Goal: Task Accomplishment & Management: Manage account settings

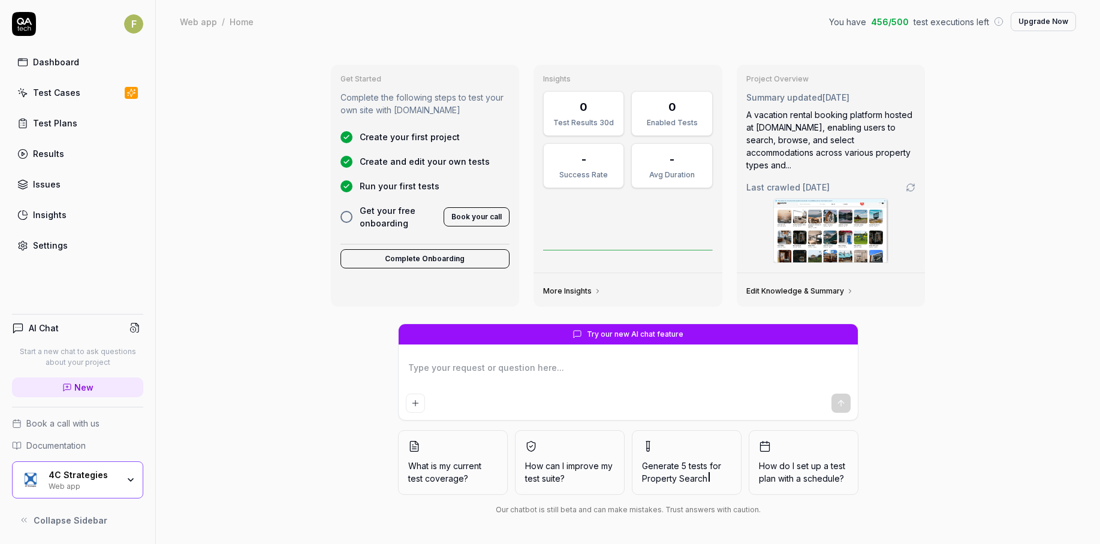
click at [133, 485] on div "4C Strategies Web app" at bounding box center [77, 480] width 131 height 37
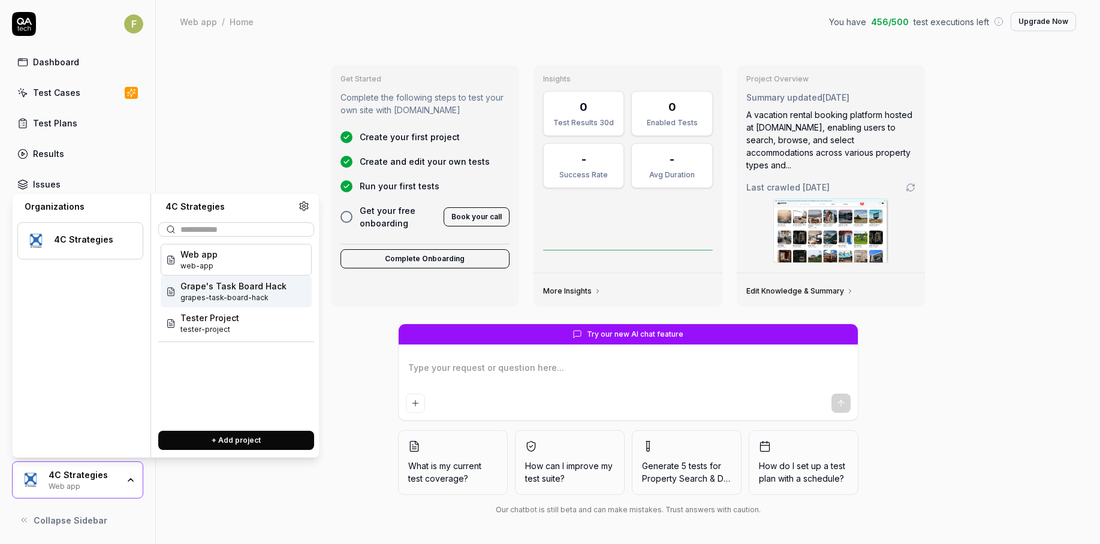
click at [227, 288] on span "Grape's Task Board Hack" at bounding box center [233, 286] width 106 height 13
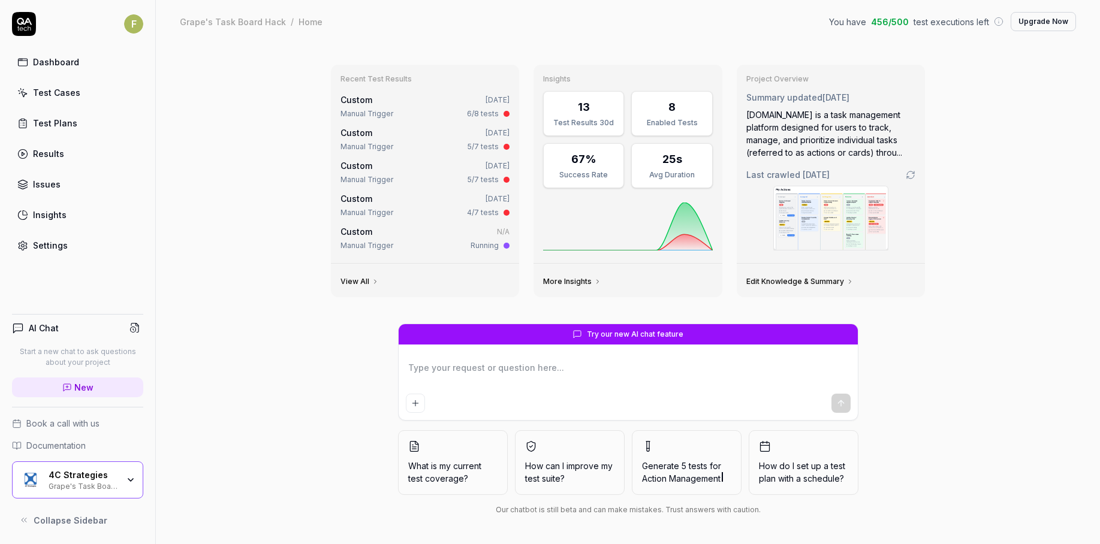
click at [80, 95] on link "Test Cases" at bounding box center [77, 92] width 131 height 23
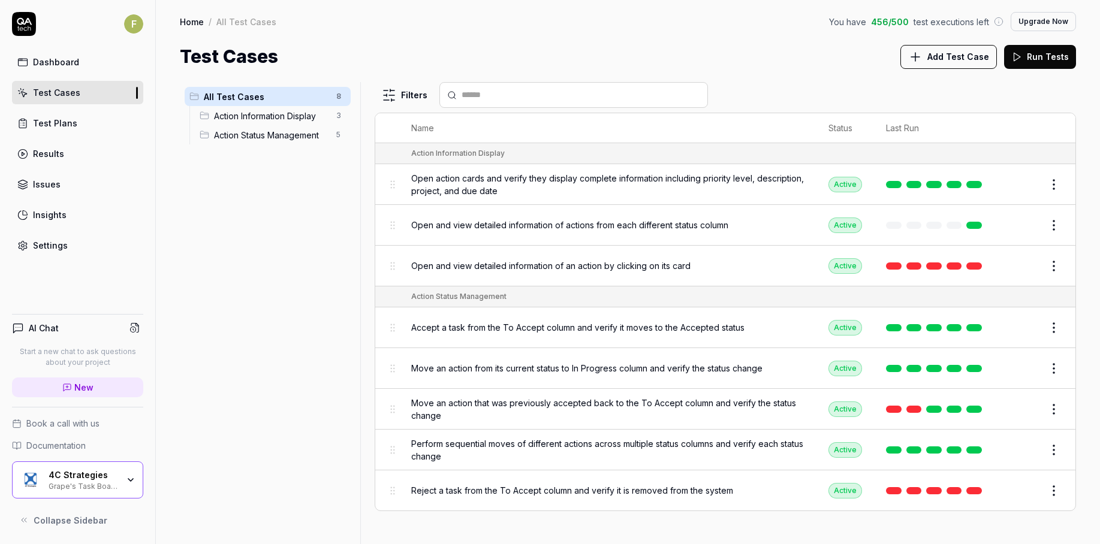
click at [300, 136] on span "Action Status Management" at bounding box center [271, 135] width 115 height 13
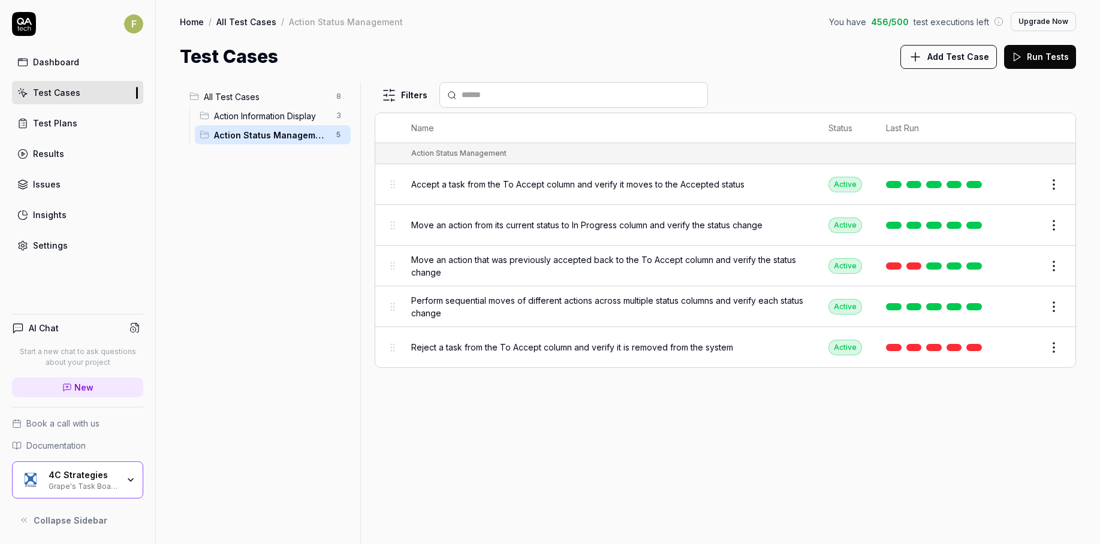
click at [308, 98] on div "All Test Cases 8" at bounding box center [268, 96] width 166 height 19
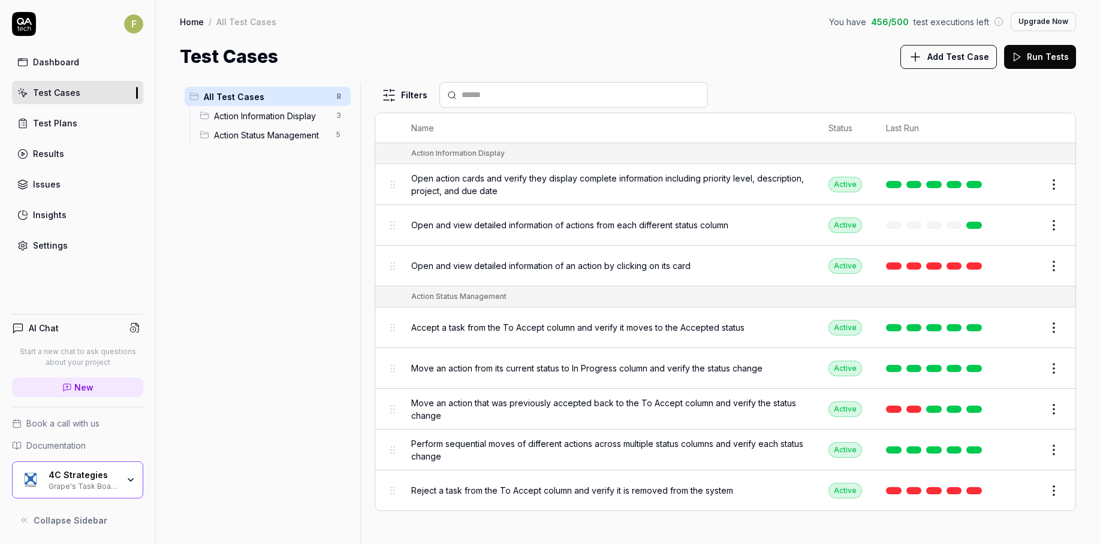
click at [308, 106] on div "Action Information Display 3" at bounding box center [273, 115] width 156 height 19
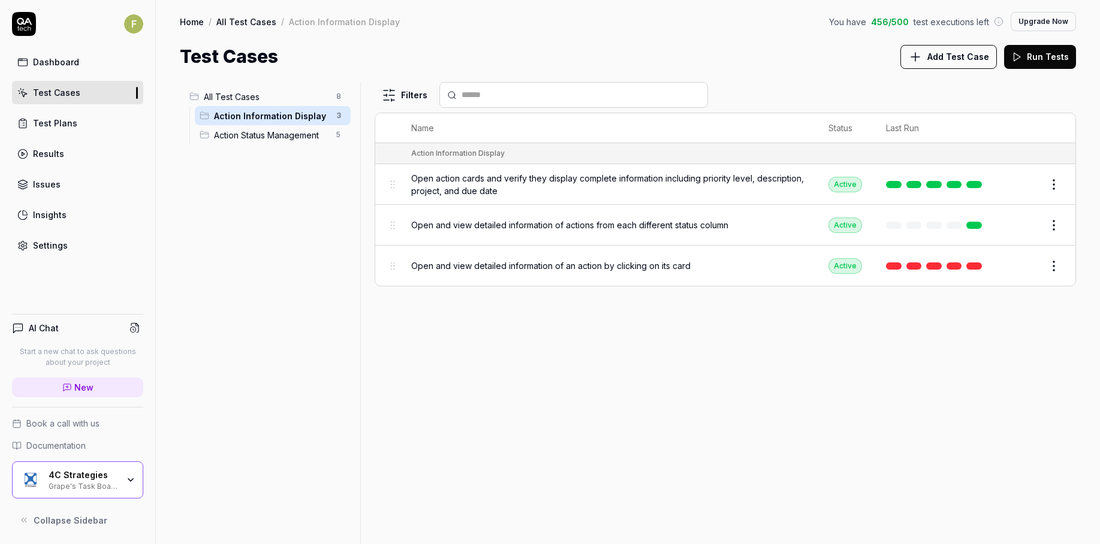
click at [312, 97] on span "All Test Cases" at bounding box center [266, 97] width 125 height 13
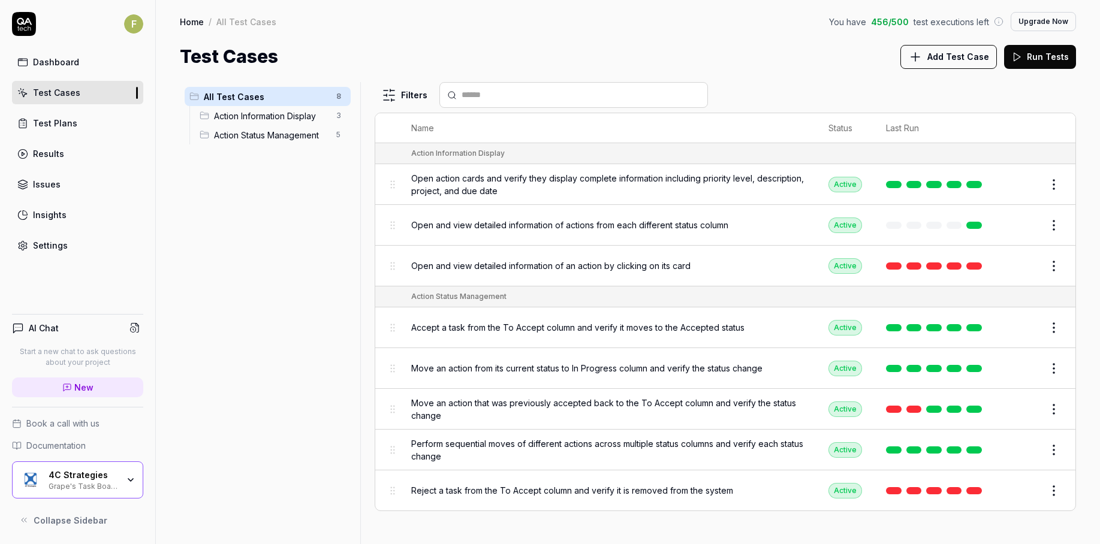
click at [124, 474] on div "4C Strategies Grape's Task Board Hack" at bounding box center [87, 480] width 77 height 20
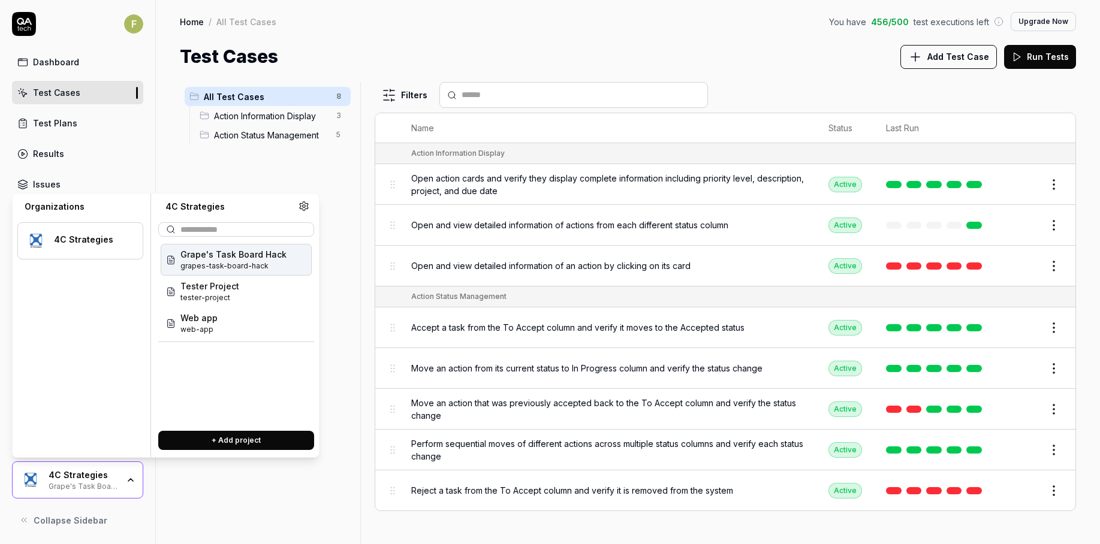
click at [159, 148] on div "All Test Cases 8 Action Information Display 3 Action Status Management 5 Filter…" at bounding box center [628, 307] width 944 height 474
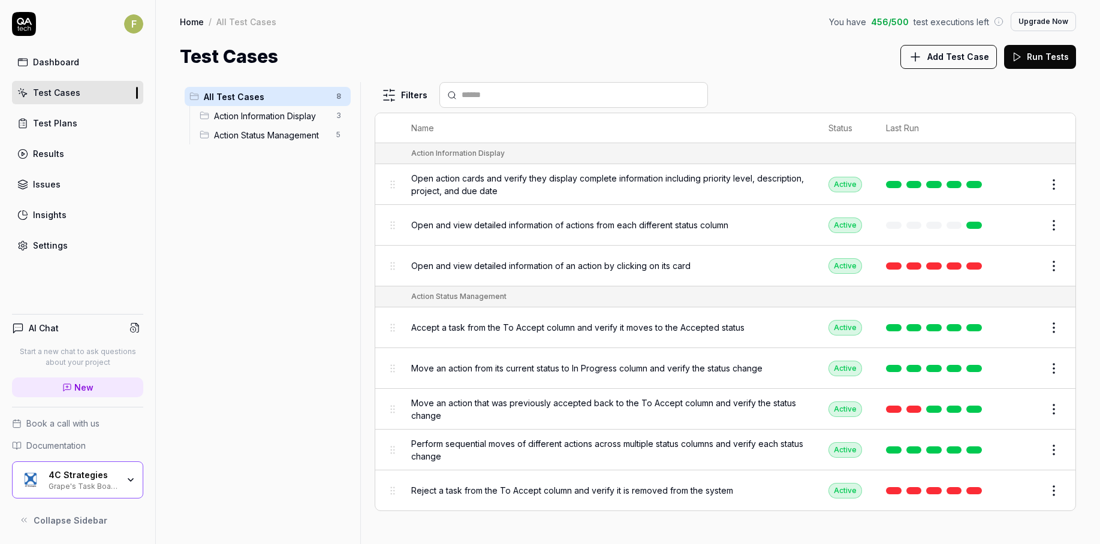
click at [66, 244] on link "Settings" at bounding box center [77, 245] width 131 height 23
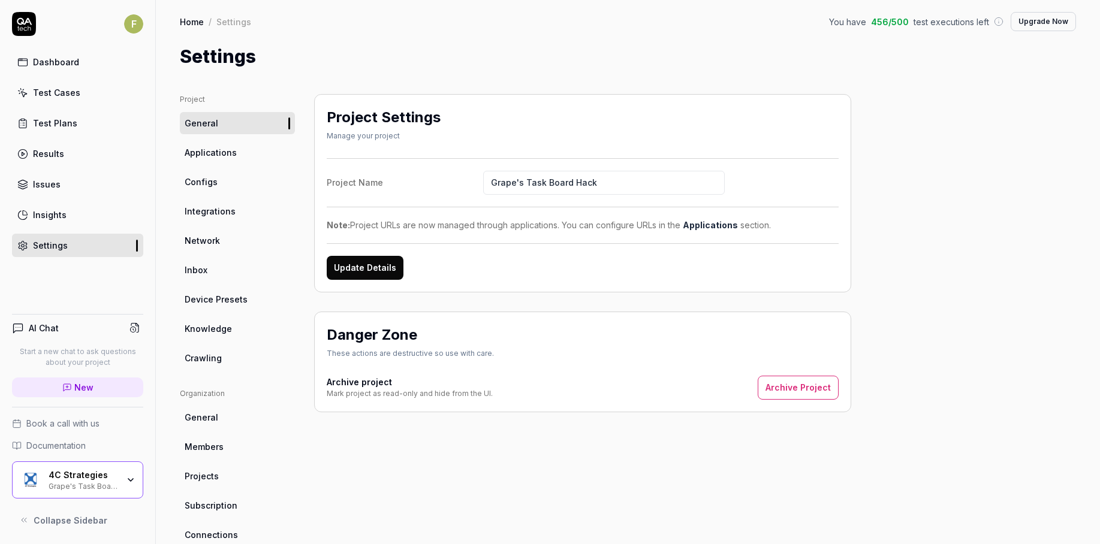
click at [118, 482] on div "Grape's Task Board Hack" at bounding box center [84, 486] width 70 height 10
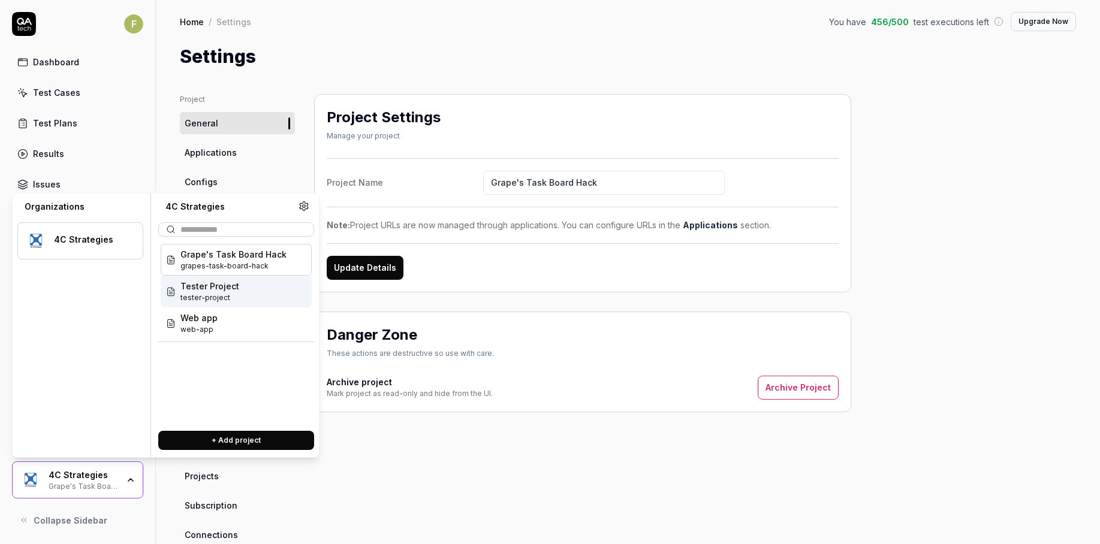
click at [263, 302] on div "Tester Project tester-project" at bounding box center [236, 292] width 151 height 32
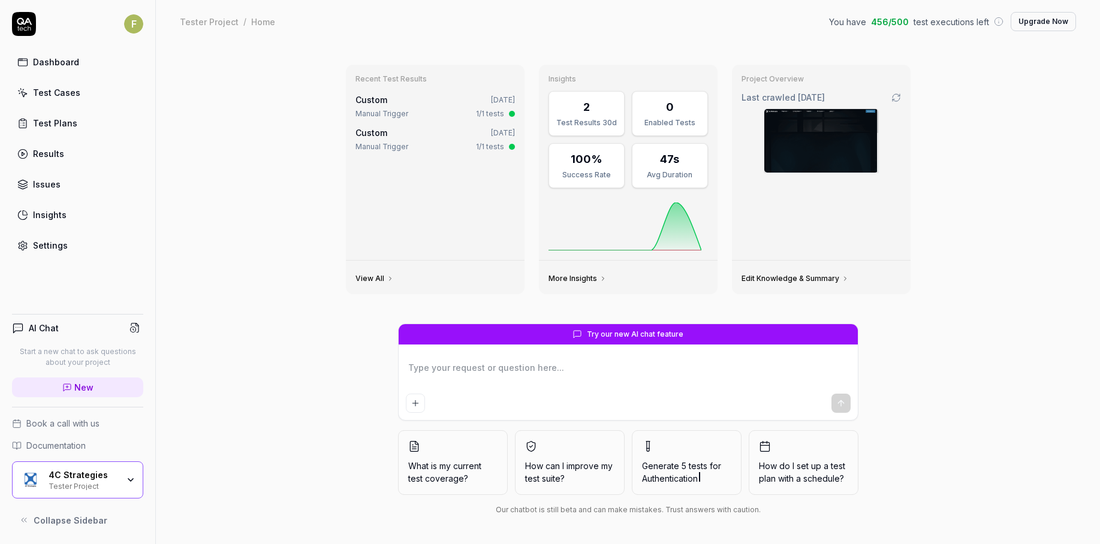
click at [129, 480] on icon "button" at bounding box center [131, 480] width 10 height 10
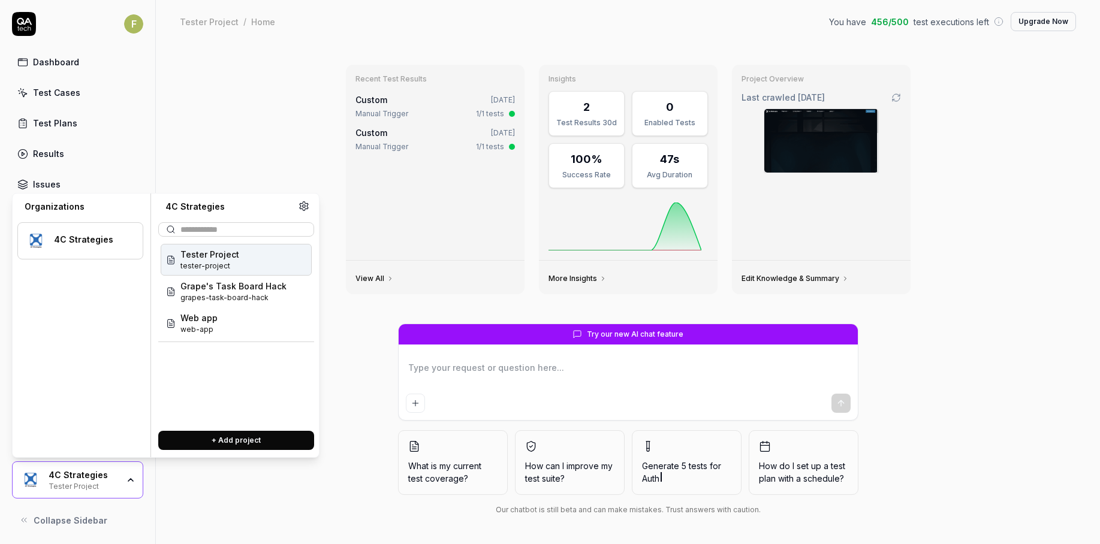
type textarea "*"
click at [206, 112] on div "Recent Test Results Custom 3 days ago Manual Trigger 1/1 tests Custom 3 days ag…" at bounding box center [628, 293] width 944 height 501
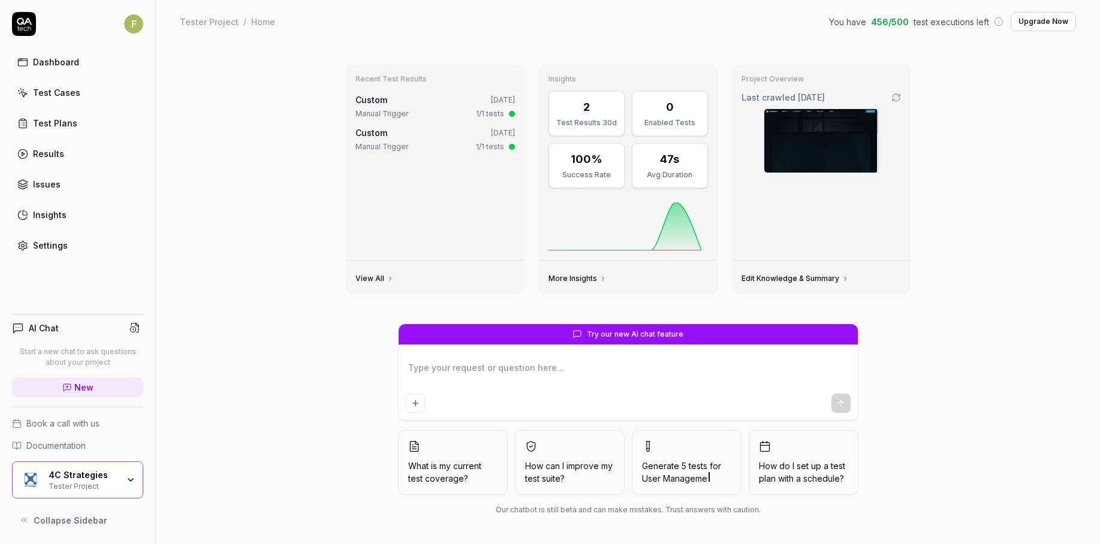
click at [59, 251] on div "Settings" at bounding box center [50, 245] width 35 height 13
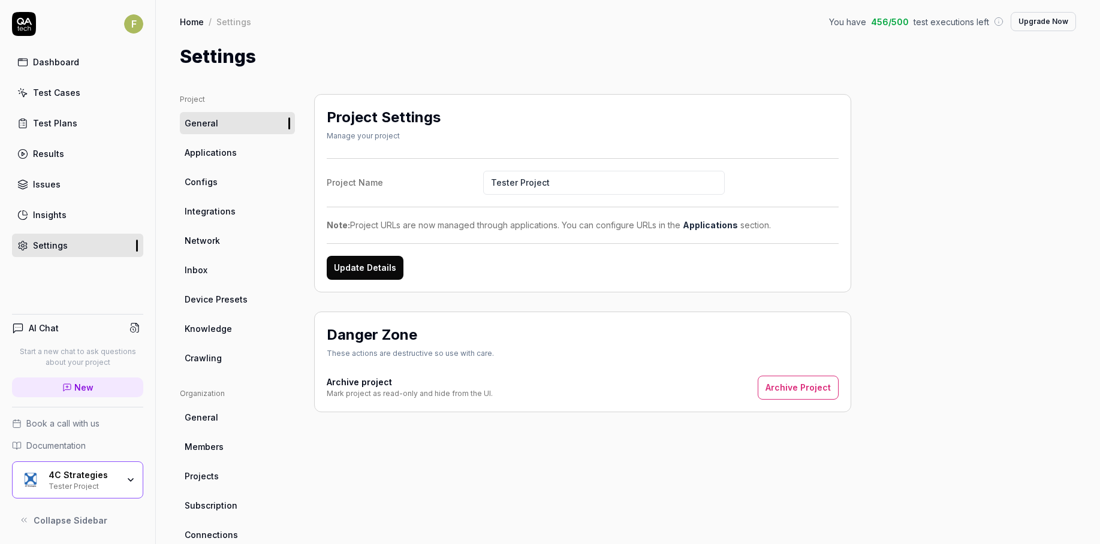
click at [249, 183] on link "Configs" at bounding box center [237, 182] width 115 height 22
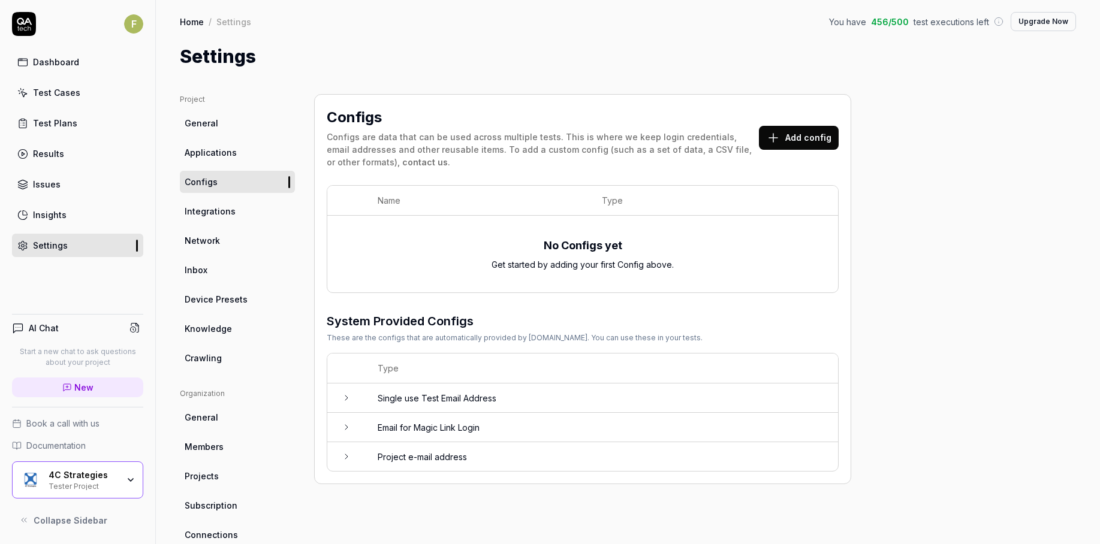
drag, startPoint x: 239, startPoint y: 154, endPoint x: 235, endPoint y: 161, distance: 8.3
click at [239, 154] on link "Applications" at bounding box center [237, 152] width 115 height 22
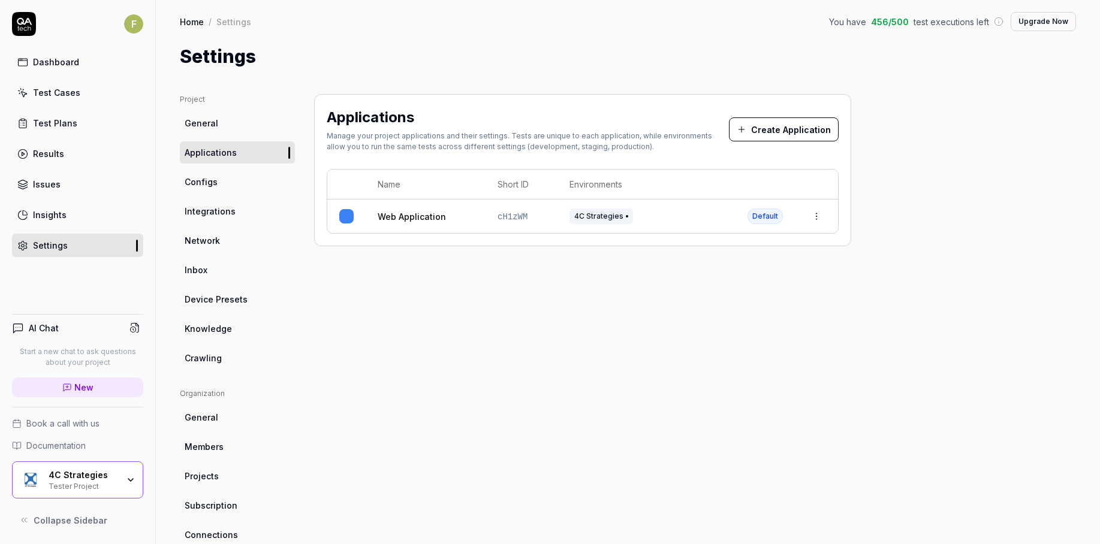
click at [820, 217] on html "F Dashboard Test Cases Test Plans Results Issues Insights Settings AI Chat Star…" at bounding box center [550, 272] width 1100 height 544
drag, startPoint x: 592, startPoint y: 282, endPoint x: 625, endPoint y: 273, distance: 34.8
click at [592, 284] on html "F Dashboard Test Cases Test Plans Results Issues Insights Settings AI Chat Star…" at bounding box center [550, 272] width 1100 height 544
click at [825, 213] on html "F Dashboard Test Cases Test Plans Results Issues Insights Settings AI Chat Star…" at bounding box center [550, 272] width 1100 height 544
drag, startPoint x: 754, startPoint y: 297, endPoint x: 763, endPoint y: 301, distance: 9.7
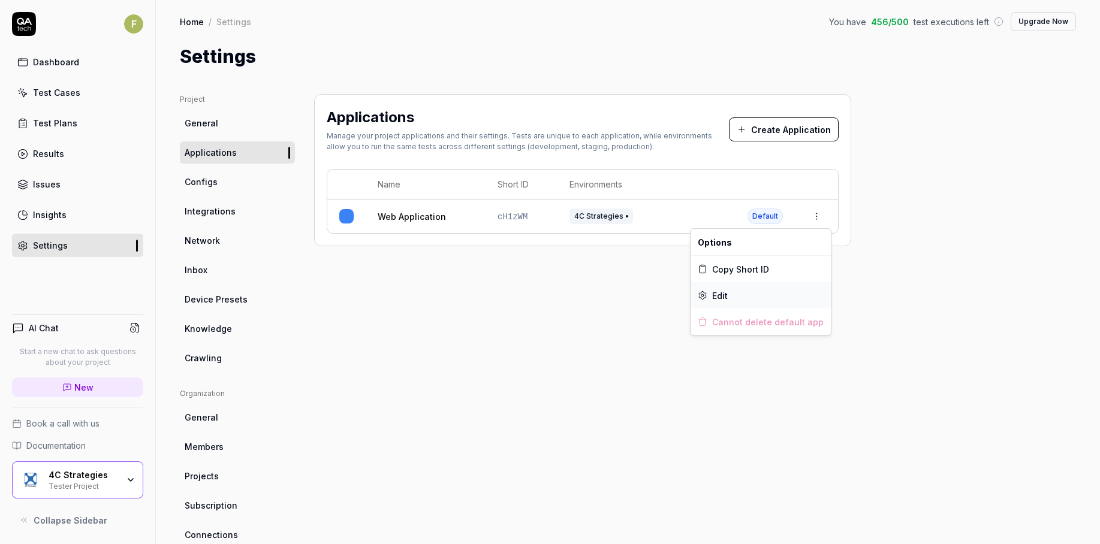
click at [754, 299] on div "Edit" at bounding box center [761, 295] width 140 height 26
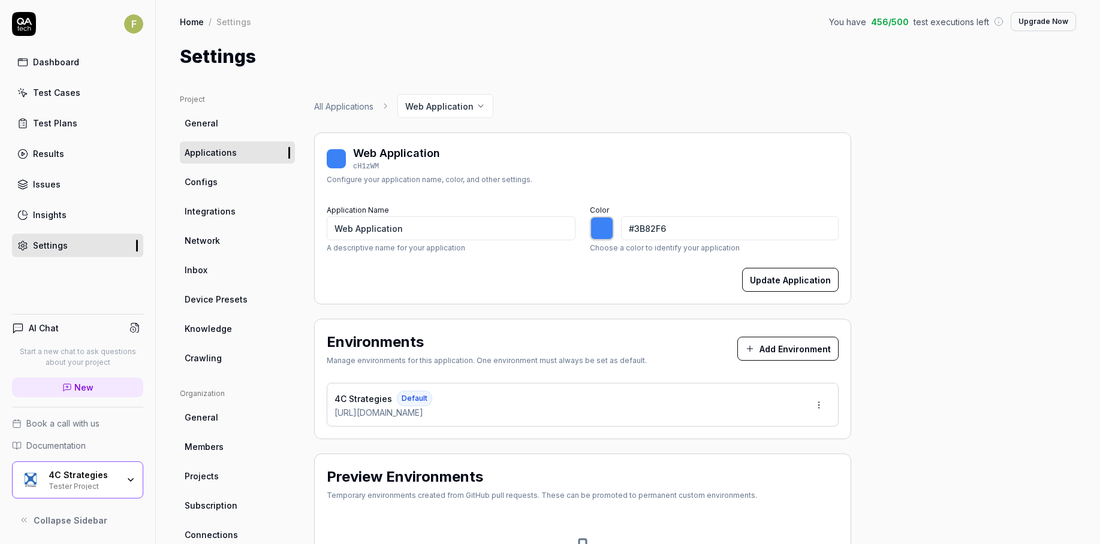
type input "*******"
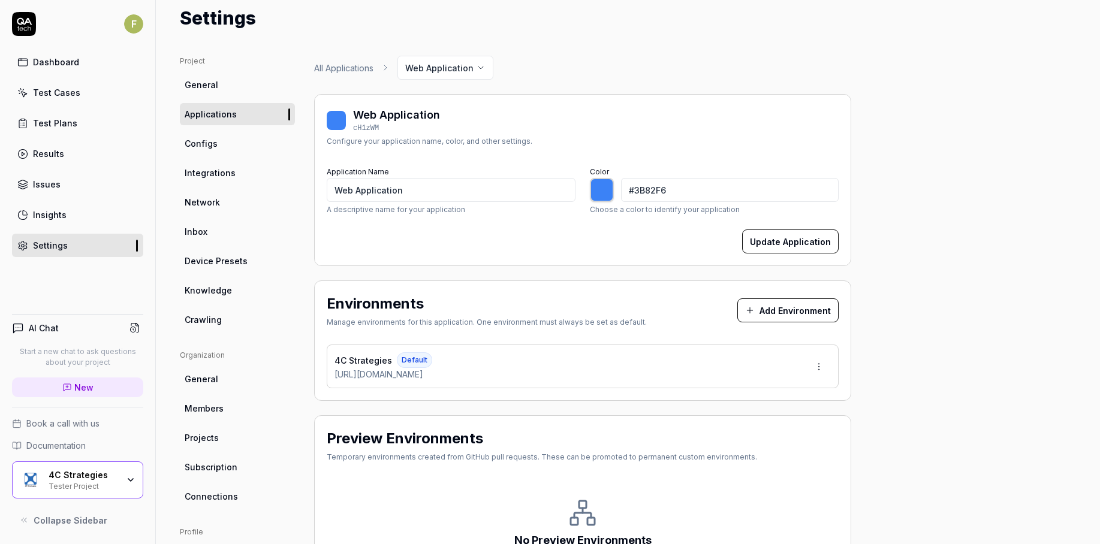
scroll to position [60, 0]
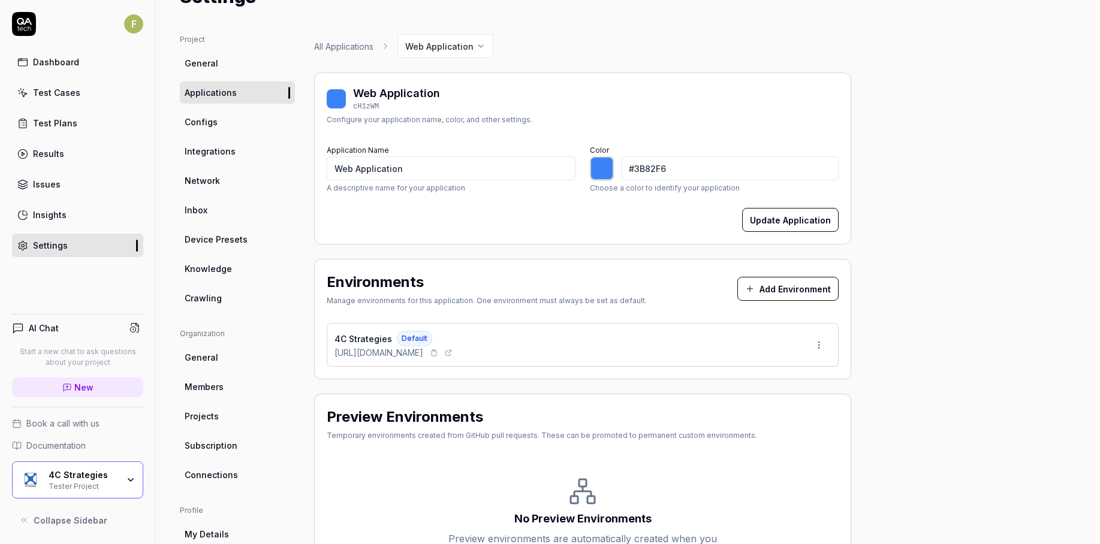
drag, startPoint x: 327, startPoint y: 351, endPoint x: 506, endPoint y: 349, distance: 179.2
click at [502, 349] on div "4C Strategies Default [URL][DOMAIN_NAME]" at bounding box center [583, 345] width 512 height 44
click at [70, 92] on div "Test Cases" at bounding box center [56, 92] width 47 height 13
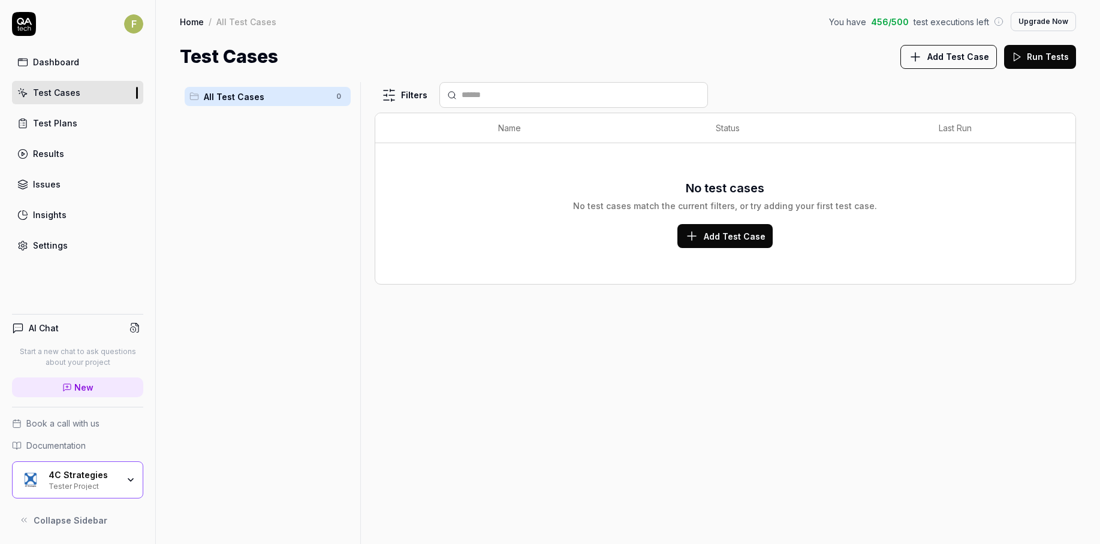
click at [961, 55] on span "Add Test Case" at bounding box center [958, 56] width 62 height 13
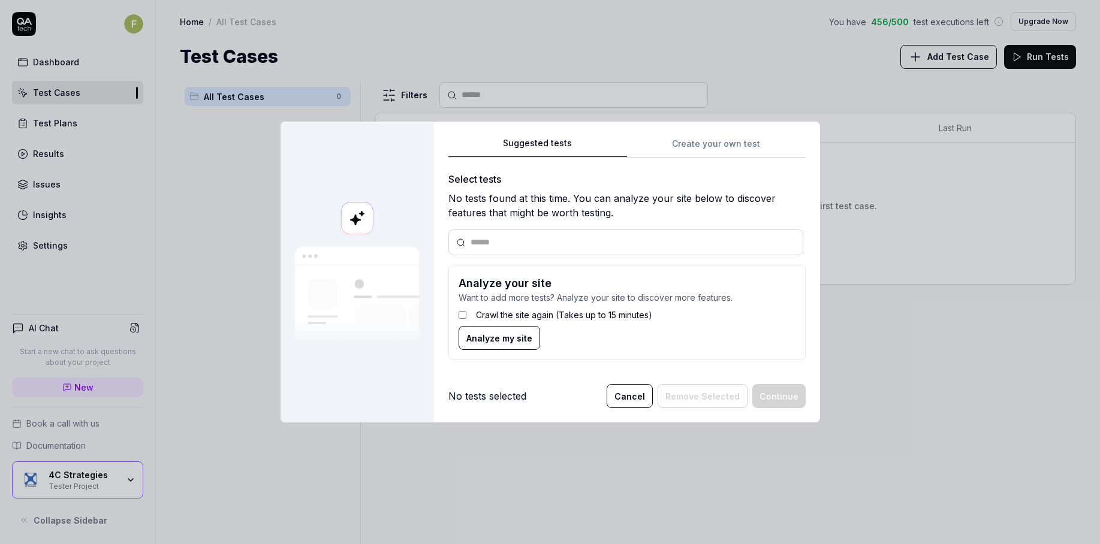
click at [524, 315] on label "Crawl the site again (Takes up to 15 minutes)" at bounding box center [564, 315] width 176 height 13
click at [510, 339] on span "Analyze my site" at bounding box center [499, 338] width 66 height 13
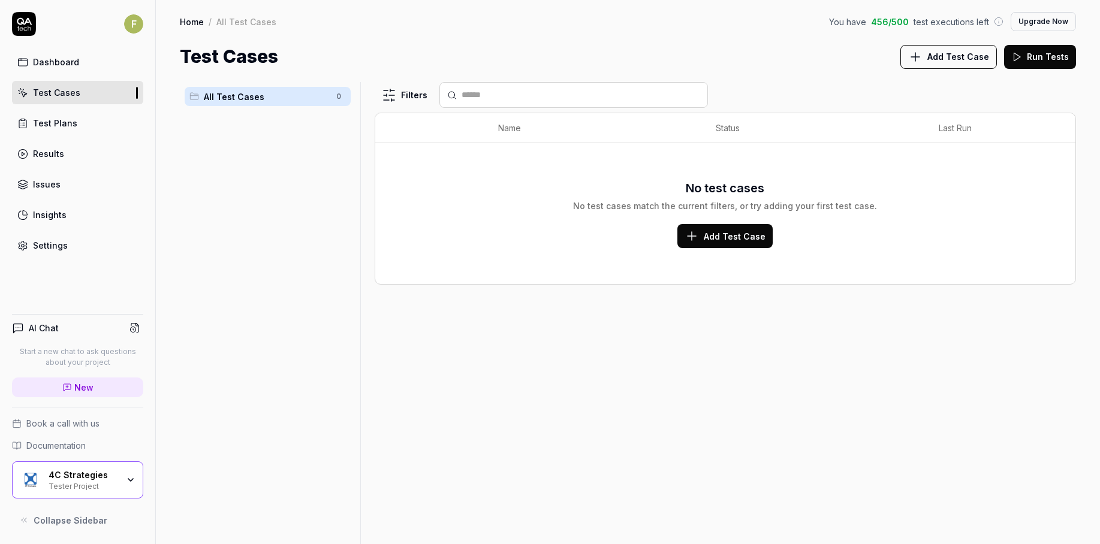
drag, startPoint x: 96, startPoint y: 246, endPoint x: 108, endPoint y: 234, distance: 17.0
click at [95, 245] on link "Settings" at bounding box center [77, 245] width 131 height 23
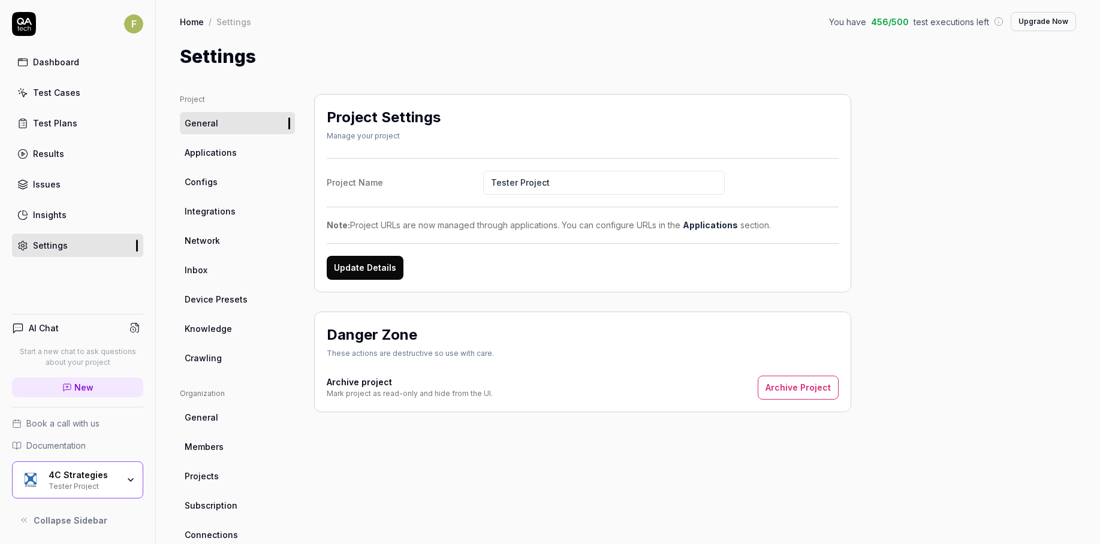
click at [134, 483] on icon "button" at bounding box center [131, 480] width 10 height 10
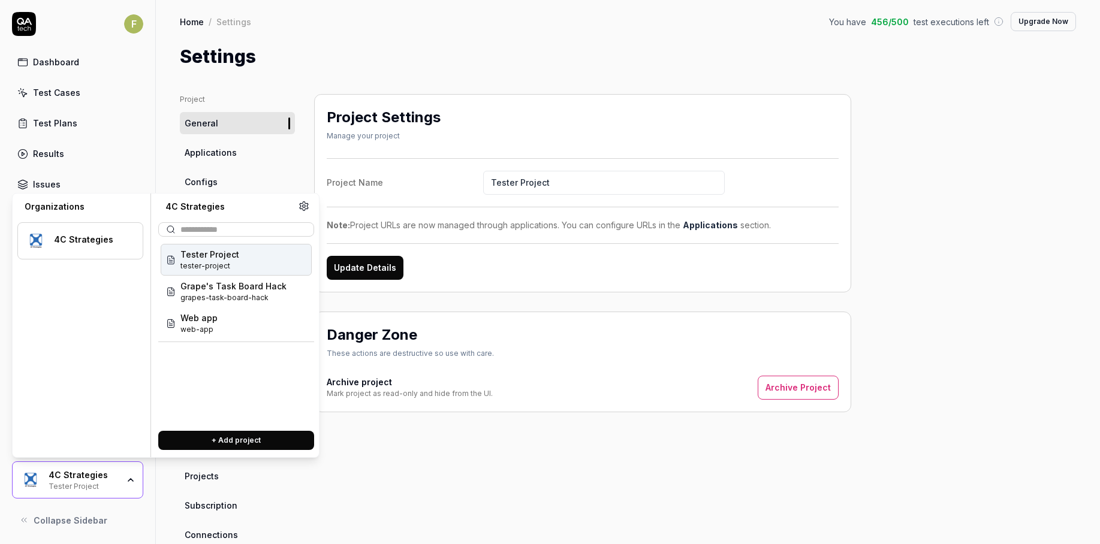
click at [240, 266] on div "Tester Project tester-project" at bounding box center [236, 260] width 151 height 32
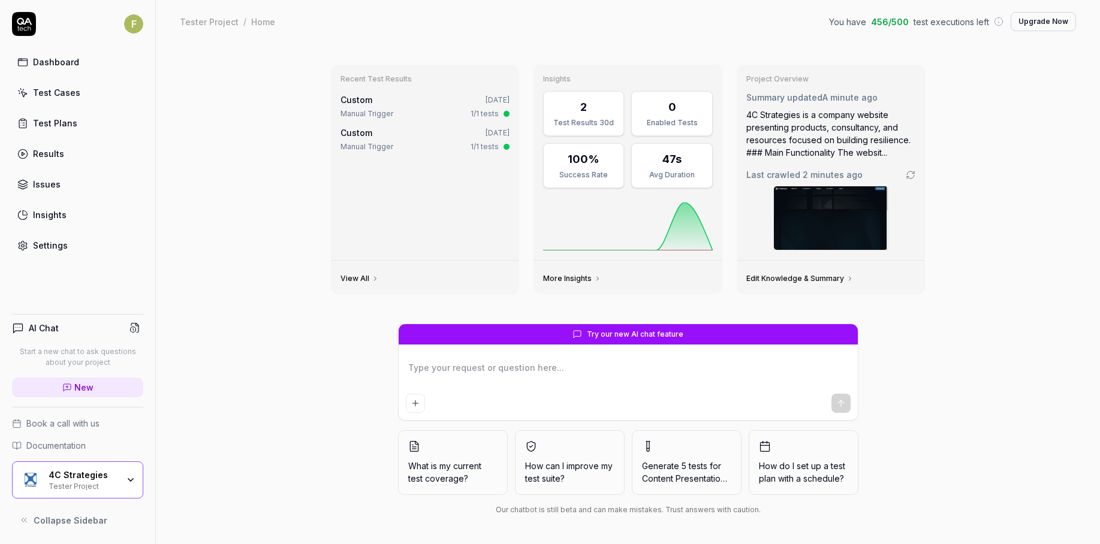
click at [95, 97] on link "Test Cases" at bounding box center [77, 92] width 131 height 23
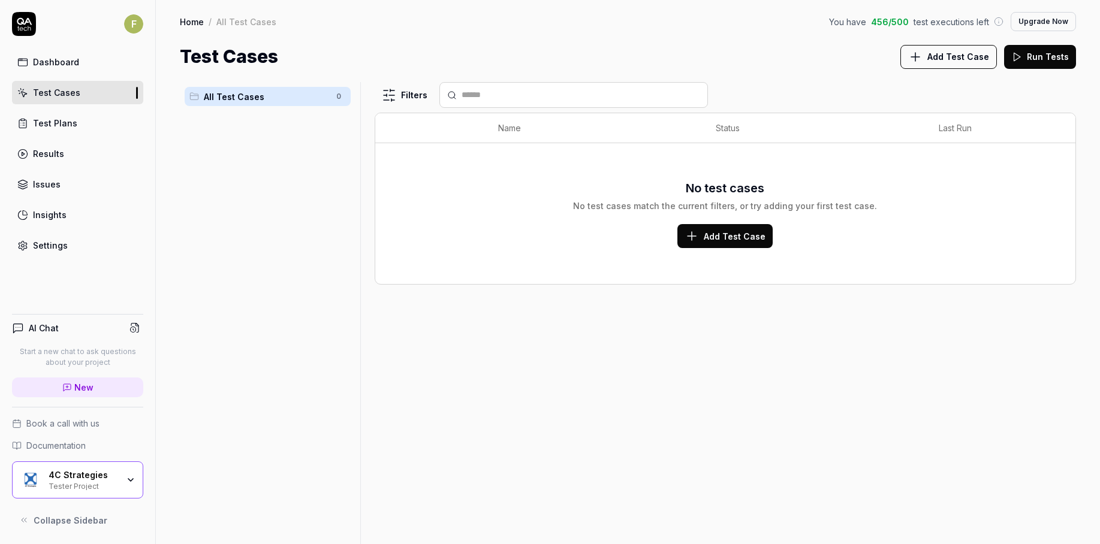
click at [754, 238] on span "Add Test Case" at bounding box center [735, 236] width 62 height 13
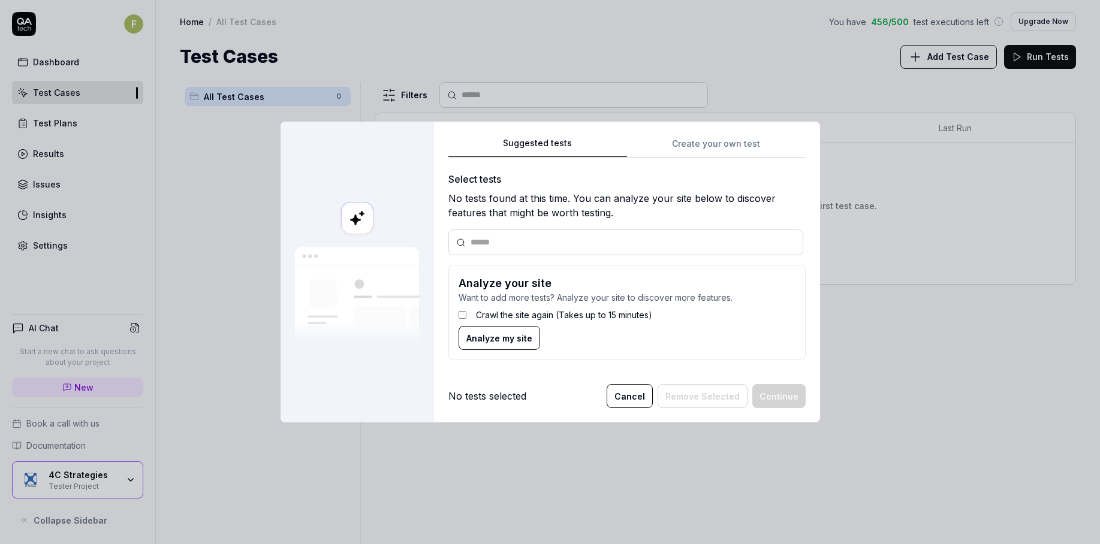
click at [496, 318] on label "Crawl the site again (Takes up to 15 minutes)" at bounding box center [564, 315] width 176 height 13
click at [497, 336] on span "Analyze my site" at bounding box center [499, 338] width 66 height 13
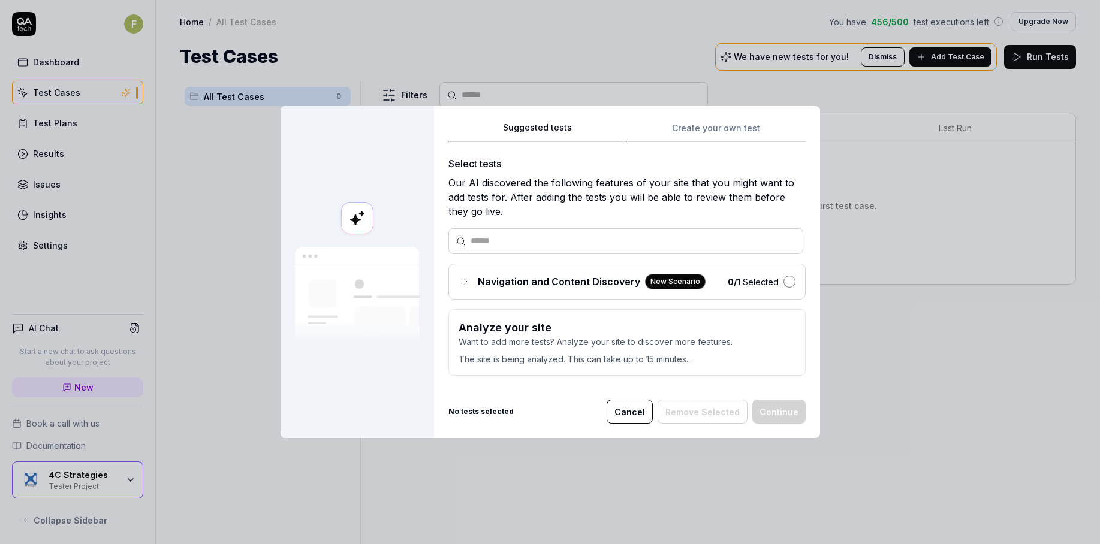
click at [786, 285] on button "button" at bounding box center [789, 282] width 12 height 12
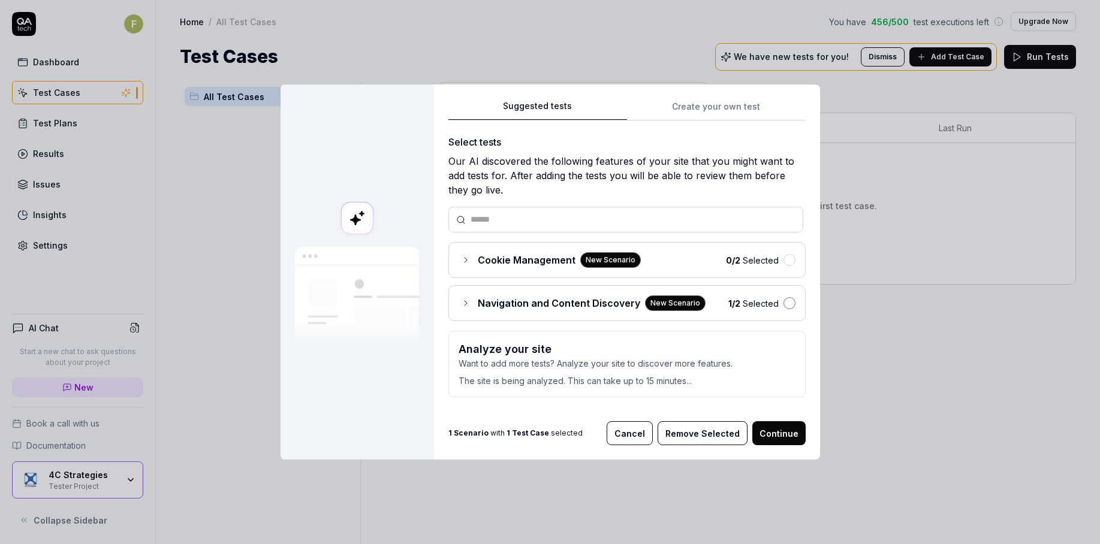
click at [790, 303] on button "button" at bounding box center [789, 303] width 12 height 12
click at [781, 440] on button "Continue" at bounding box center [778, 433] width 53 height 24
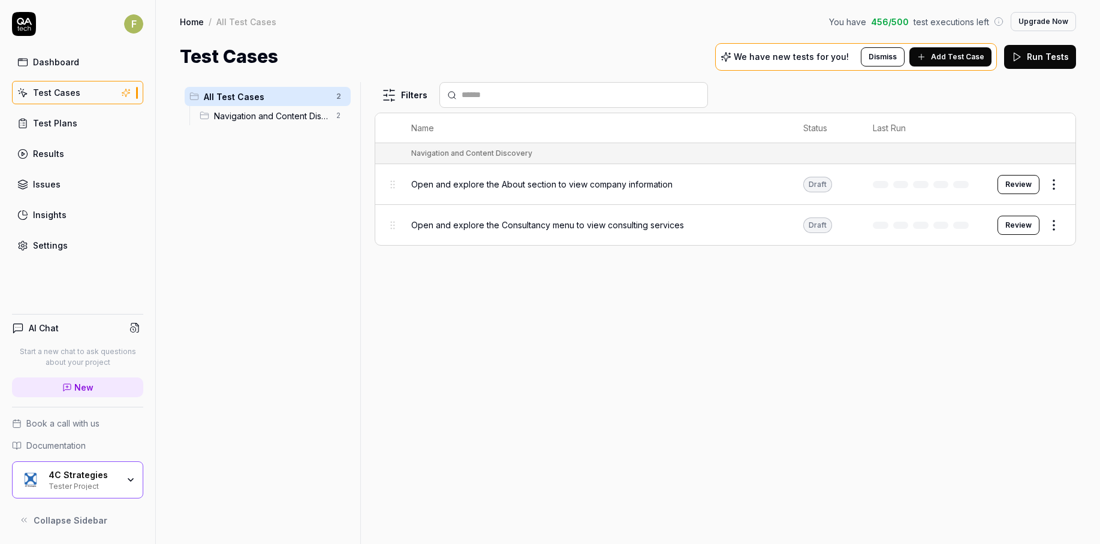
click at [1050, 184] on html "F Dashboard Test Cases Test Plans Results Issues Insights Settings AI Chat Star…" at bounding box center [550, 272] width 1100 height 544
click at [782, 355] on html "F Dashboard Test Cases Test Plans Results Issues Insights Settings AI Chat Star…" at bounding box center [550, 272] width 1100 height 544
click at [601, 185] on span "Open and explore the About section to view company information" at bounding box center [541, 184] width 261 height 13
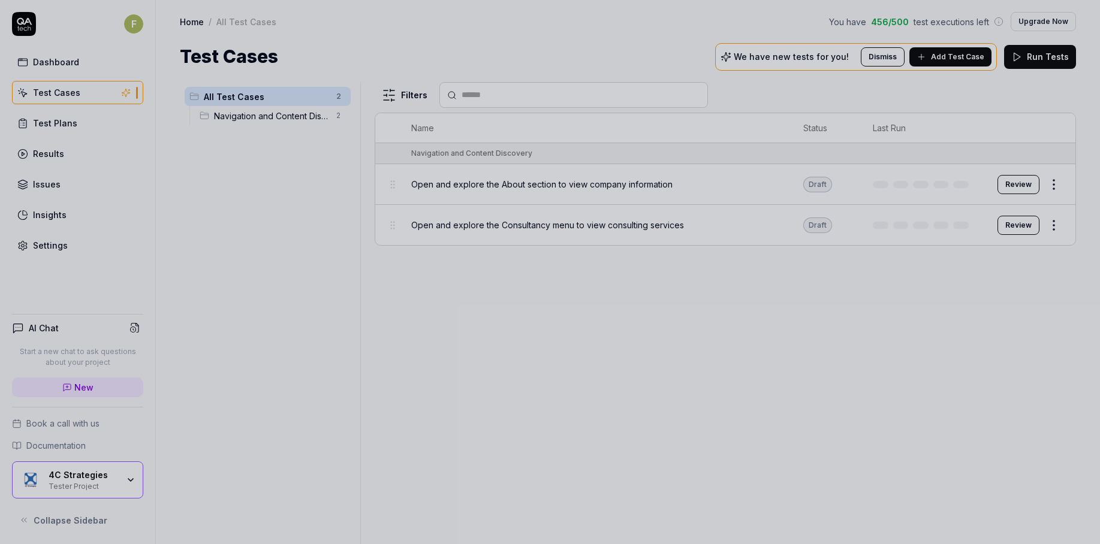
click at [664, 373] on div at bounding box center [550, 272] width 1100 height 544
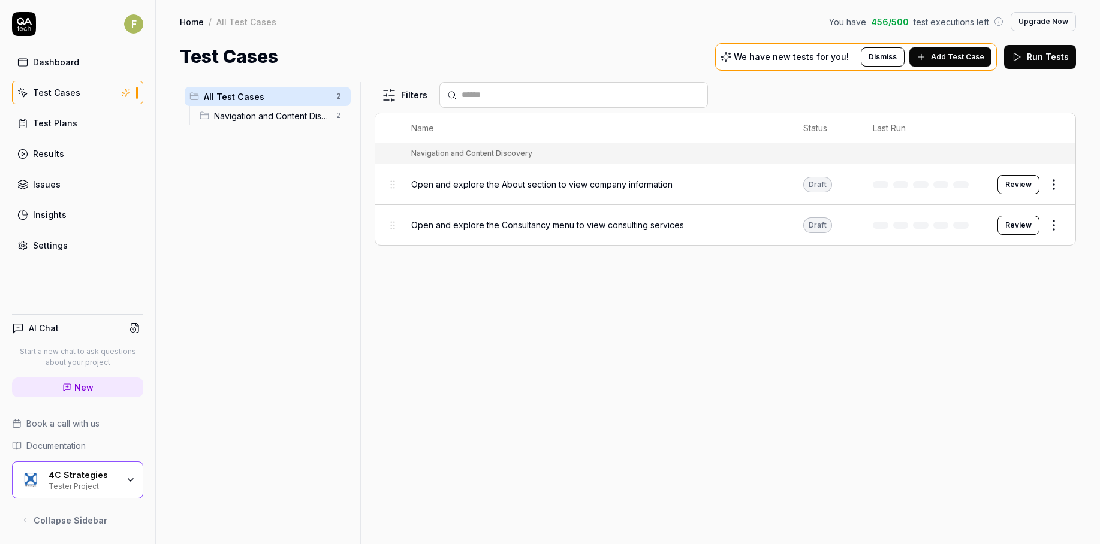
click at [1061, 188] on html "F Dashboard Test Cases Test Plans Results Issues Insights Settings AI Chat Star…" at bounding box center [550, 272] width 1100 height 544
click at [1036, 290] on div "Edit" at bounding box center [1003, 289] width 114 height 26
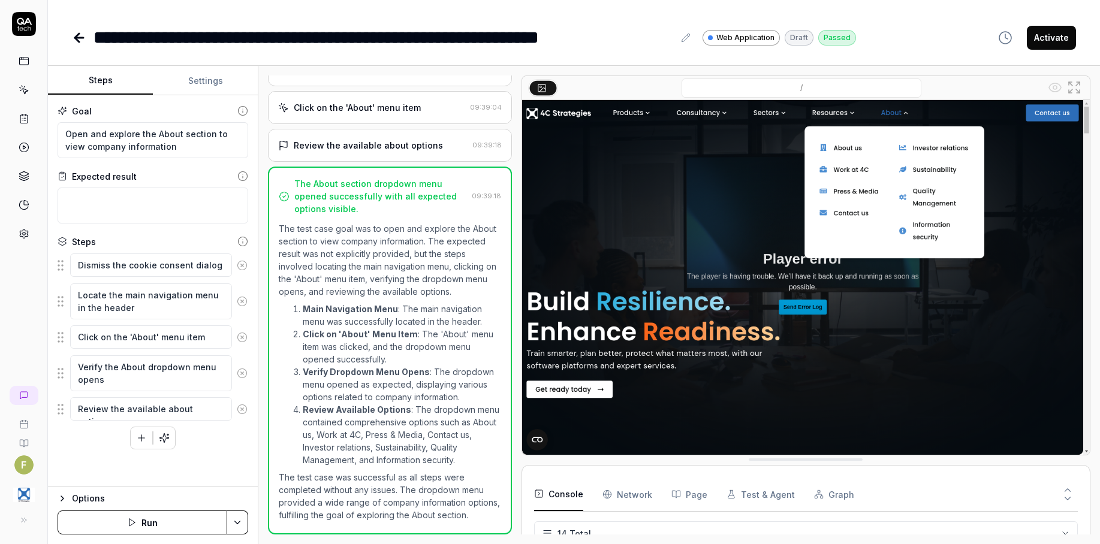
scroll to position [103, 0]
drag, startPoint x: 640, startPoint y: 498, endPoint x: 652, endPoint y: 495, distance: 11.9
click at [640, 498] on Requests "Network" at bounding box center [627, 495] width 50 height 34
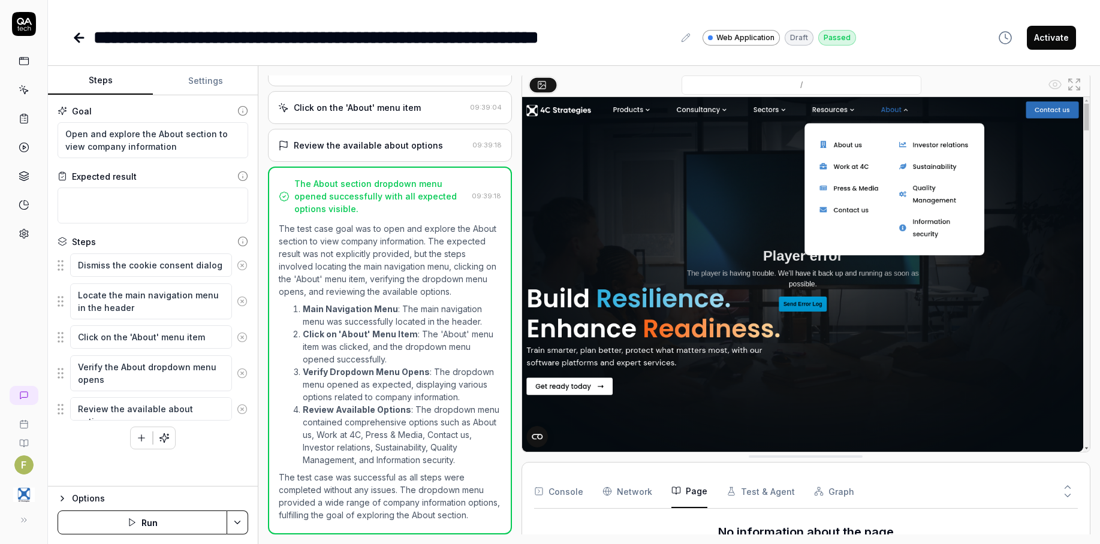
click at [686, 501] on button "Page" at bounding box center [689, 492] width 36 height 34
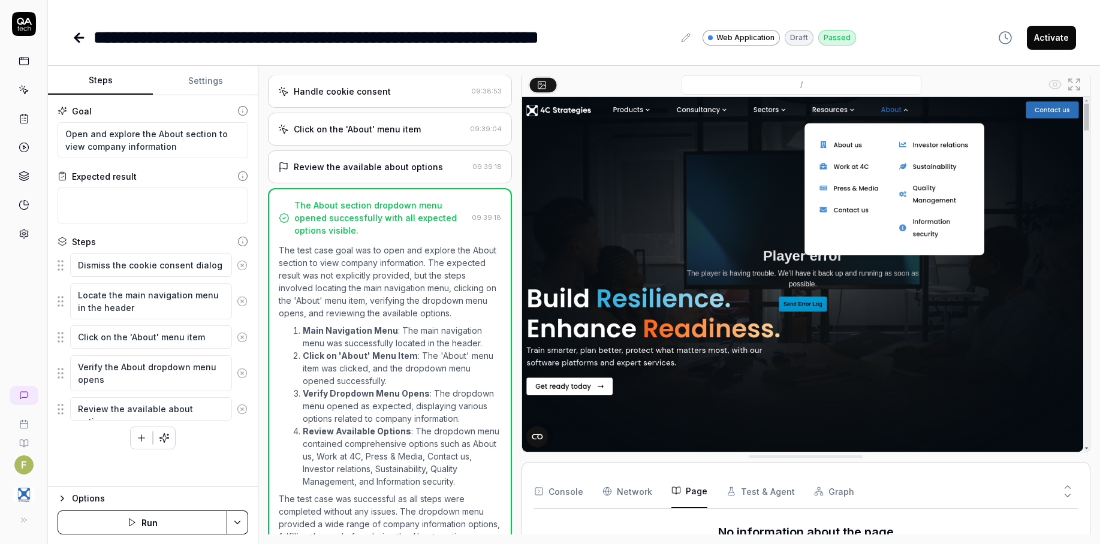
scroll to position [0, 0]
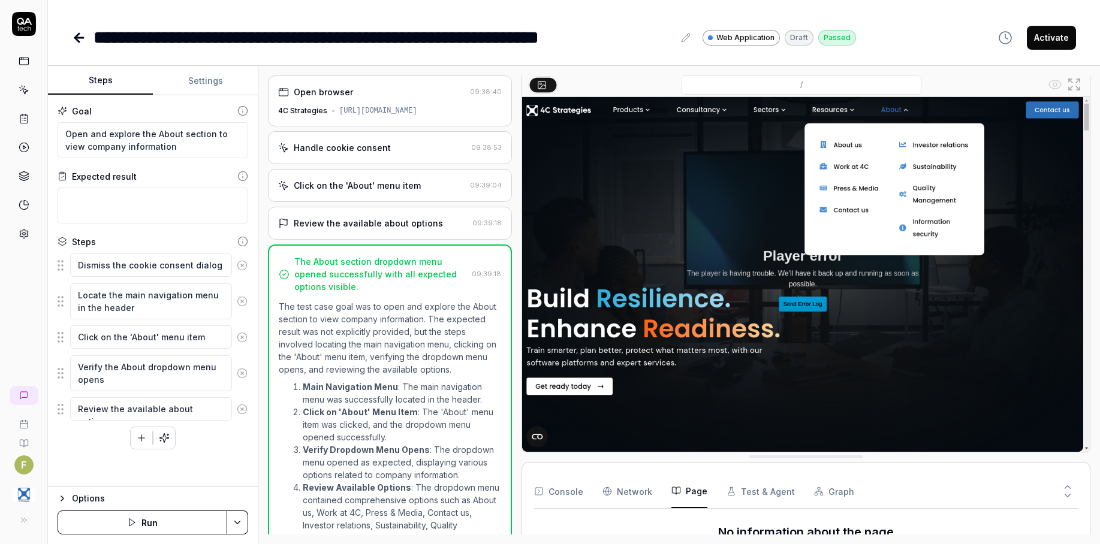
click at [635, 62] on div "**********" at bounding box center [574, 272] width 1052 height 544
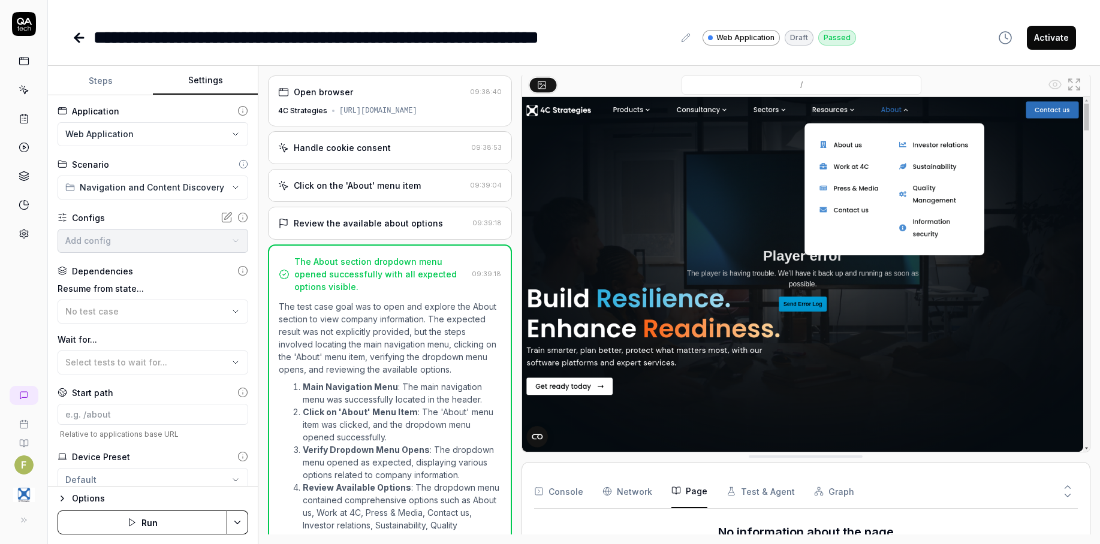
click at [163, 83] on button "Settings" at bounding box center [205, 81] width 105 height 29
click at [113, 90] on button "Steps" at bounding box center [100, 81] width 105 height 29
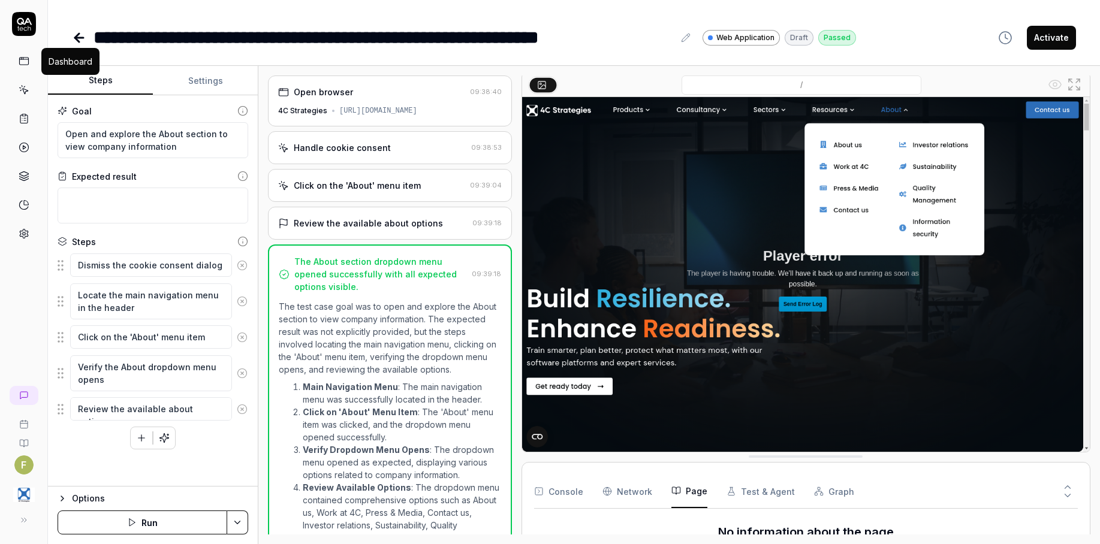
click at [29, 62] on link at bounding box center [24, 61] width 22 height 22
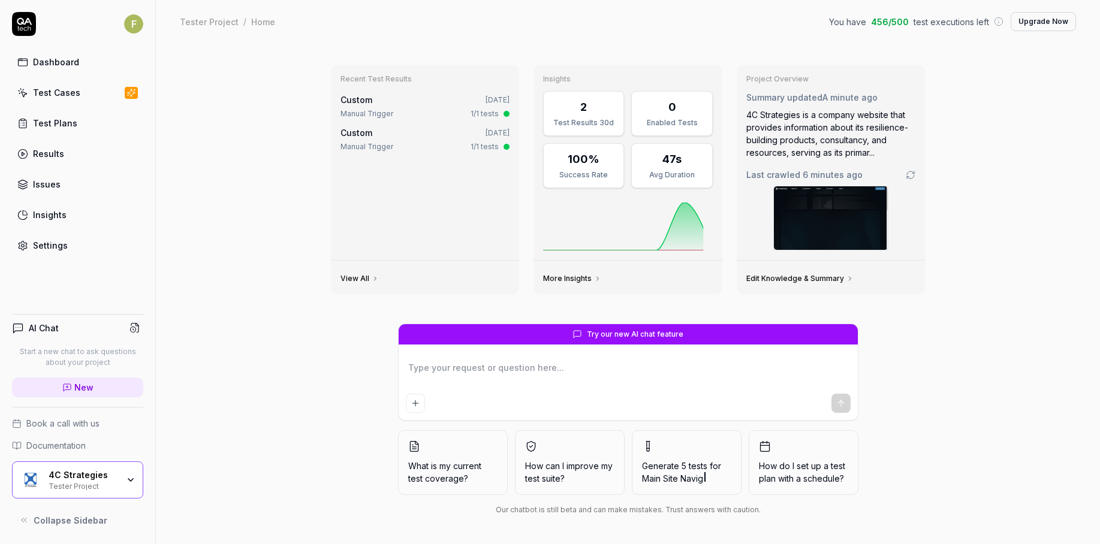
click at [67, 86] on link "Test Cases" at bounding box center [77, 92] width 131 height 23
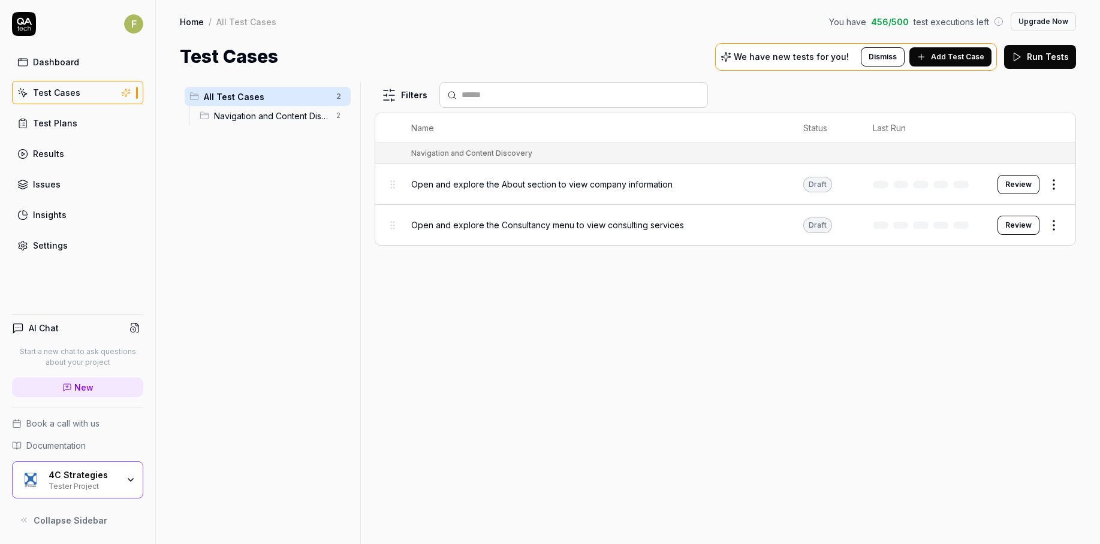
click at [970, 61] on span "Add Test Case" at bounding box center [957, 57] width 53 height 11
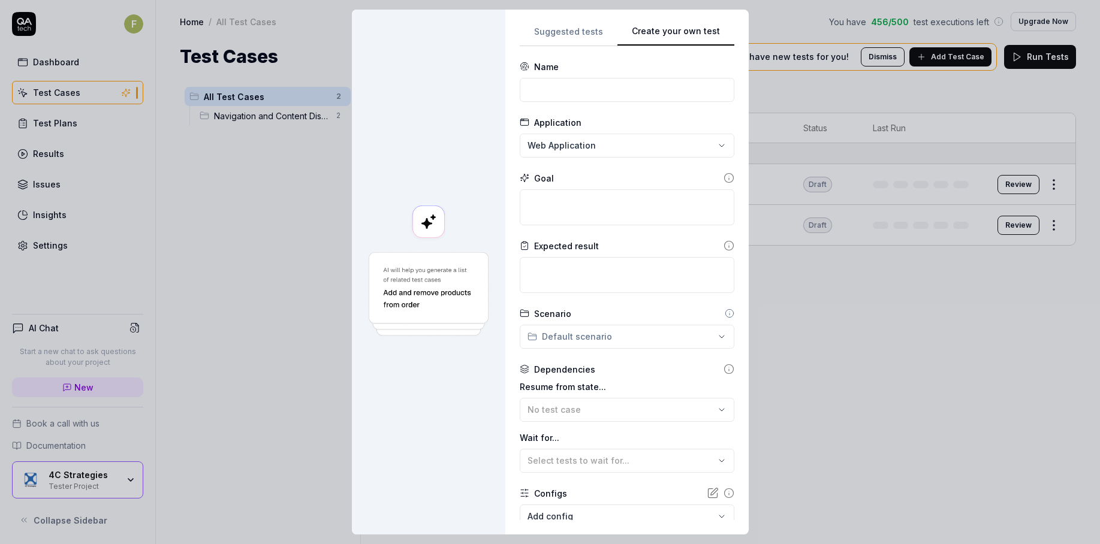
click at [706, 113] on div "**********" at bounding box center [627, 272] width 215 height 496
drag, startPoint x: 444, startPoint y: 34, endPoint x: 347, endPoint y: 35, distance: 97.1
click at [352, 35] on div at bounding box center [428, 272] width 153 height 525
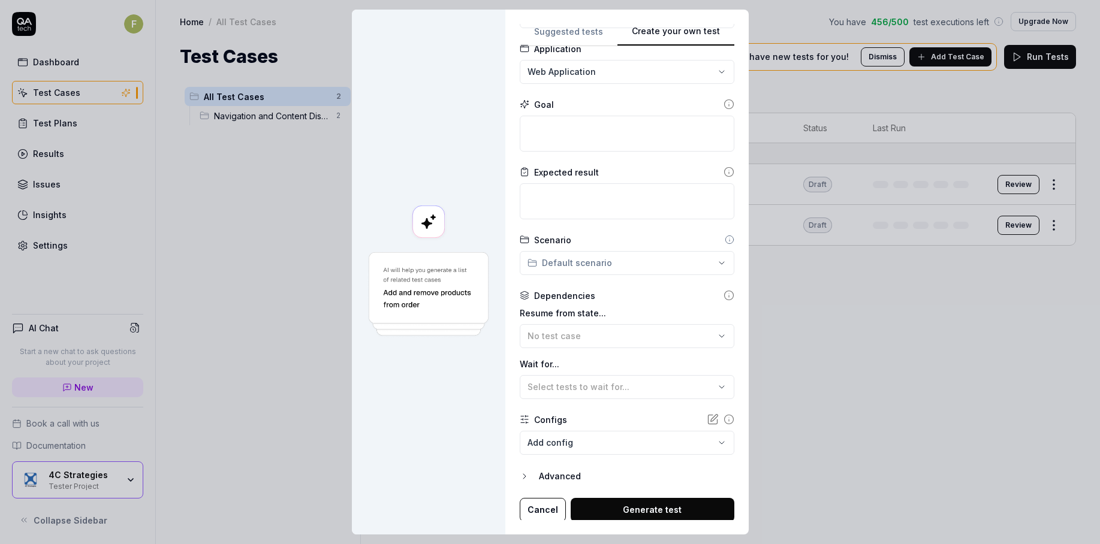
scroll to position [76, 0]
click at [520, 476] on icon "button" at bounding box center [525, 475] width 10 height 10
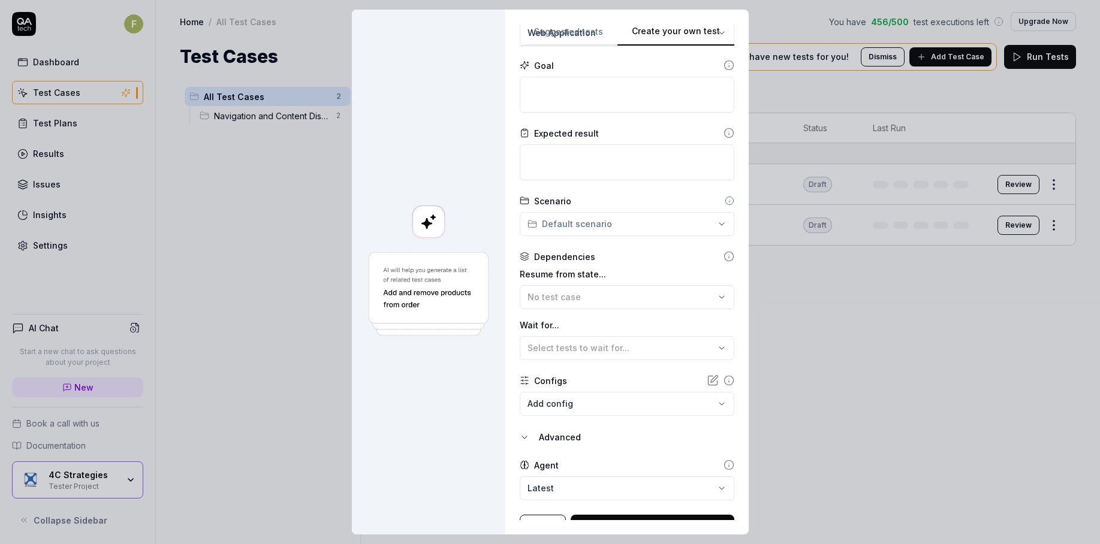
scroll to position [131, 0]
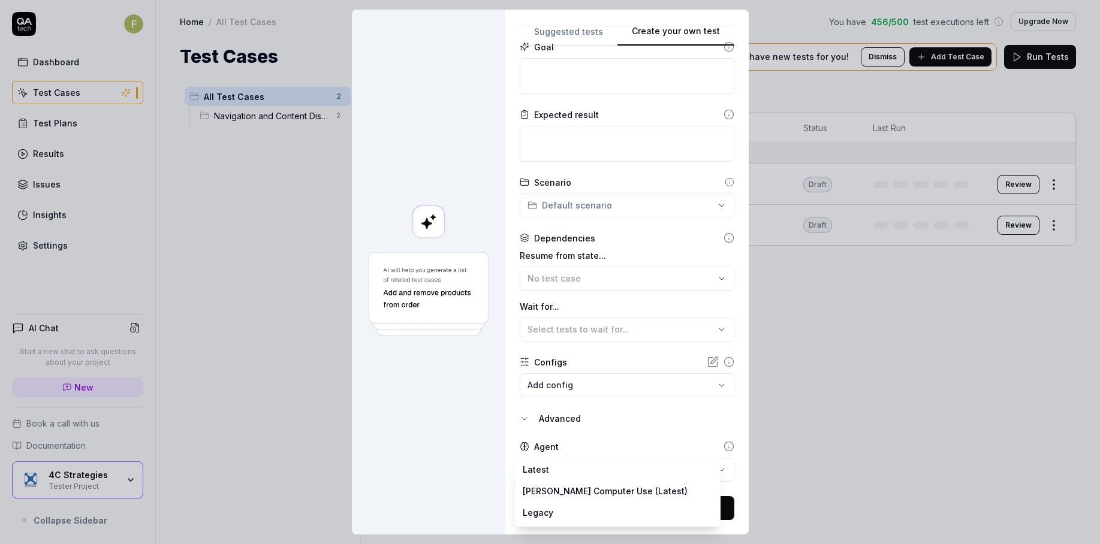
click at [559, 469] on body "F Dashboard Test Cases Test Plans Results Issues Insights Settings AI Chat Star…" at bounding box center [550, 272] width 1100 height 544
click at [628, 425] on div "**********" at bounding box center [550, 272] width 1100 height 544
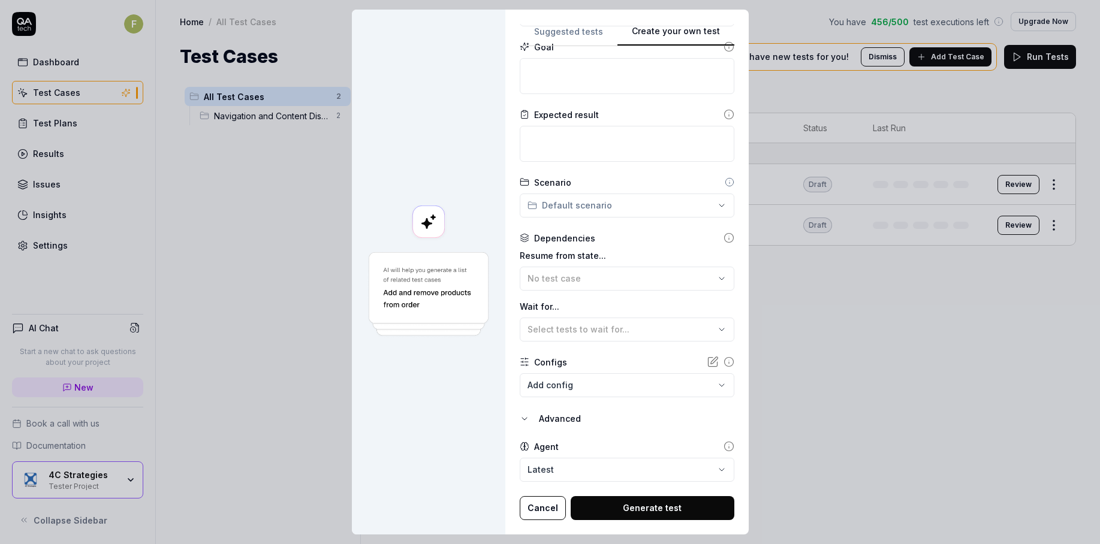
click at [634, 395] on body "F Dashboard Test Cases Test Plans Results Issues Insights Settings AI Chat Star…" at bounding box center [550, 272] width 1100 height 544
click at [401, 453] on div "**********" at bounding box center [550, 272] width 1100 height 544
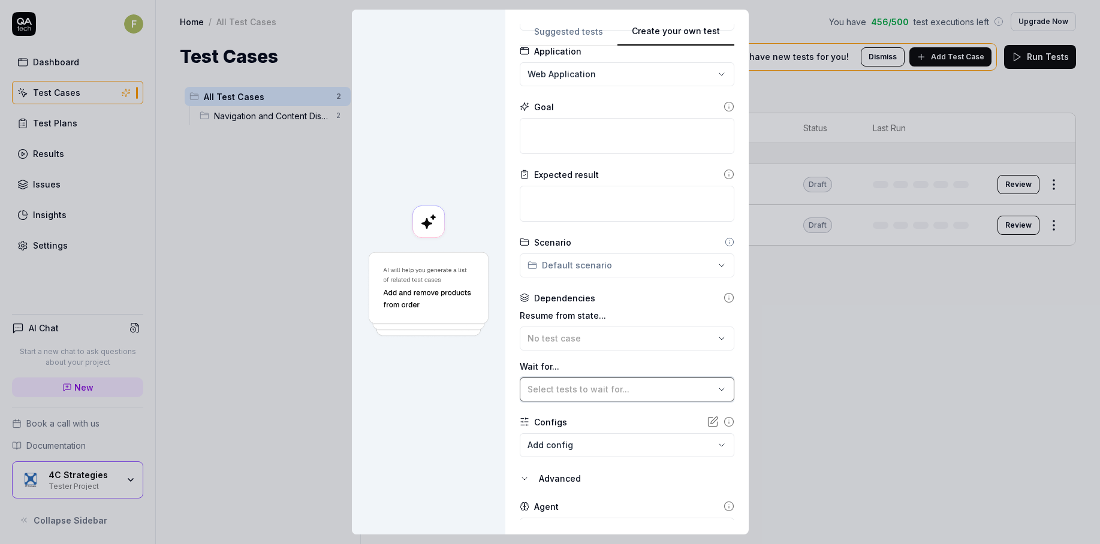
click at [546, 400] on button "Select tests to wait for..." at bounding box center [627, 390] width 215 height 24
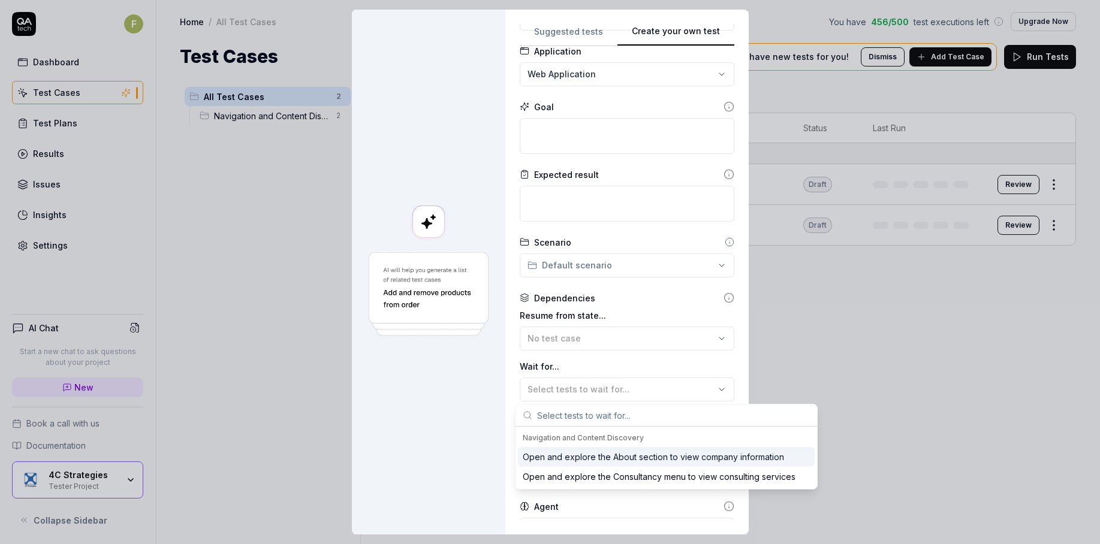
click at [492, 420] on div at bounding box center [428, 272] width 153 height 525
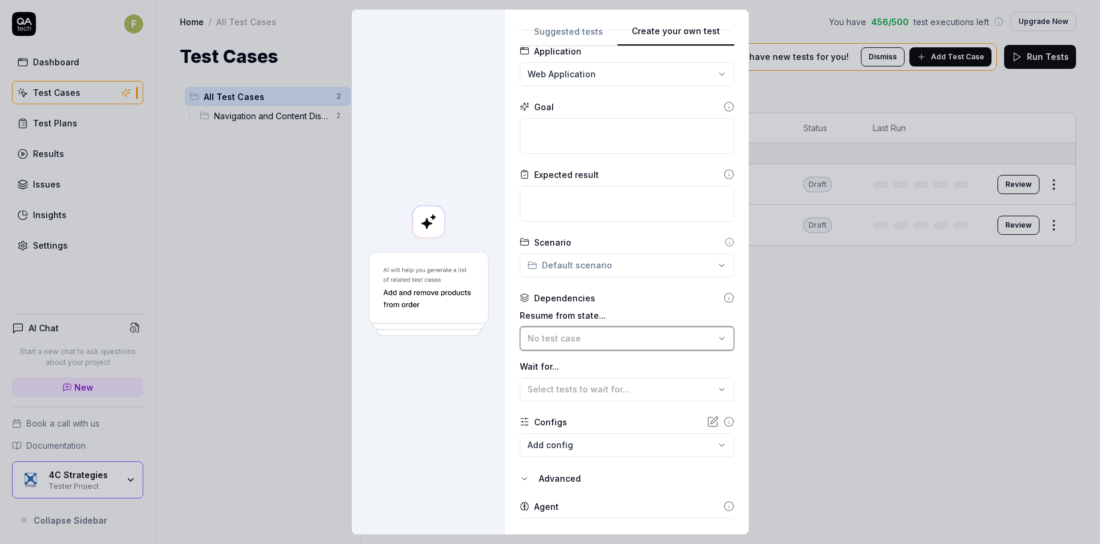
click at [598, 334] on div "No test case" at bounding box center [620, 338] width 187 height 13
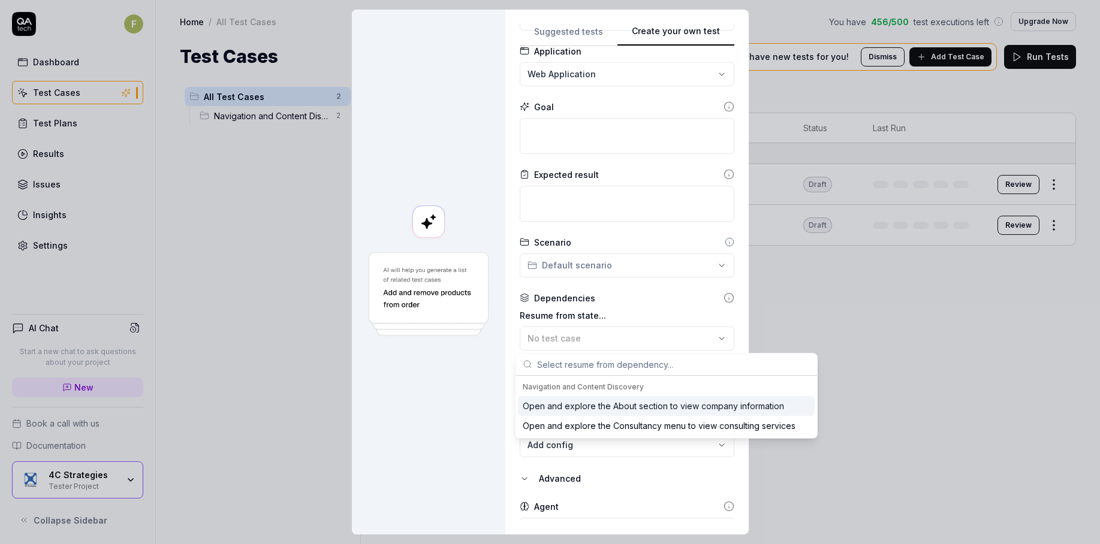
drag, startPoint x: 370, startPoint y: 397, endPoint x: 376, endPoint y: 397, distance: 6.6
click at [376, 397] on div at bounding box center [428, 272] width 153 height 525
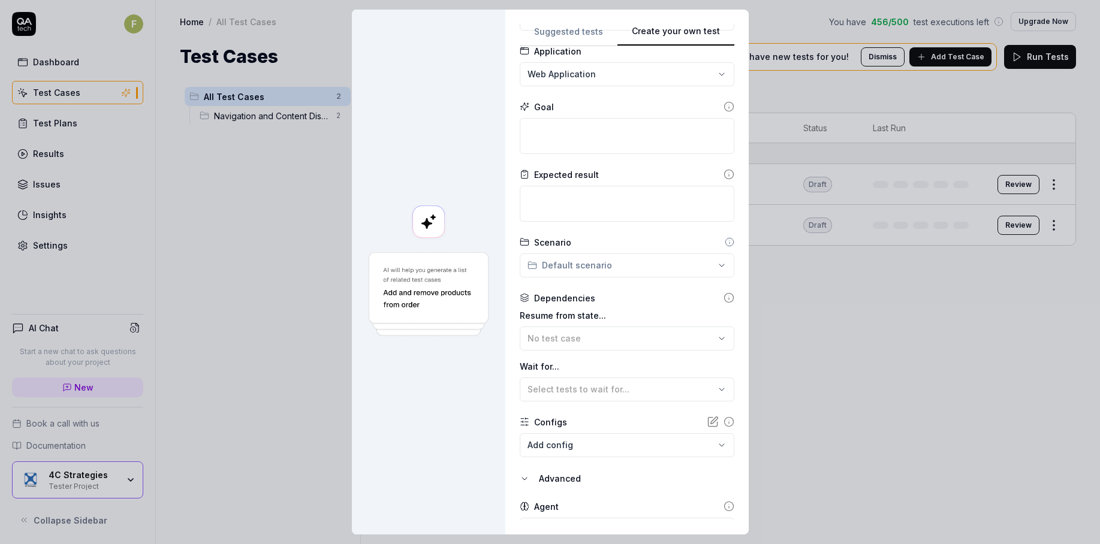
scroll to position [0, 0]
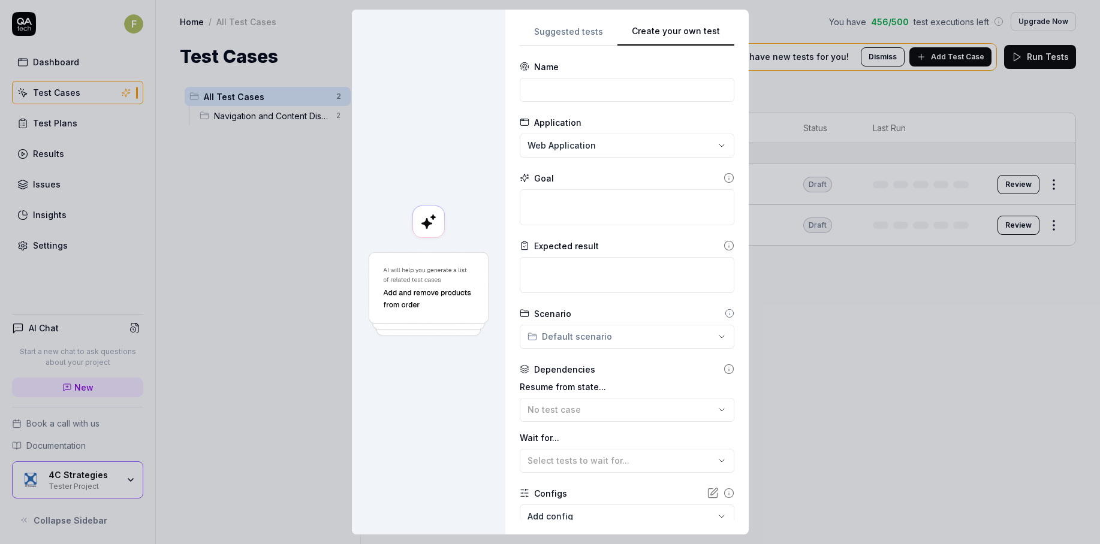
click at [595, 332] on div "**********" at bounding box center [550, 272] width 1100 height 544
click at [421, 427] on div "**********" at bounding box center [550, 272] width 1100 height 544
click at [438, 295] on img at bounding box center [428, 295] width 125 height 88
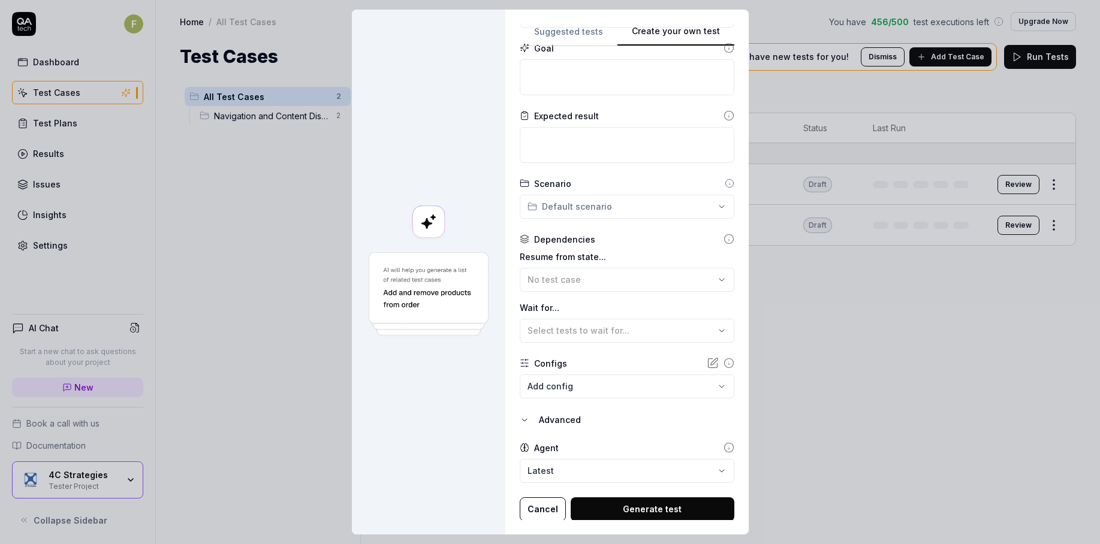
scroll to position [131, 0]
click at [532, 508] on button "Cancel" at bounding box center [543, 508] width 46 height 24
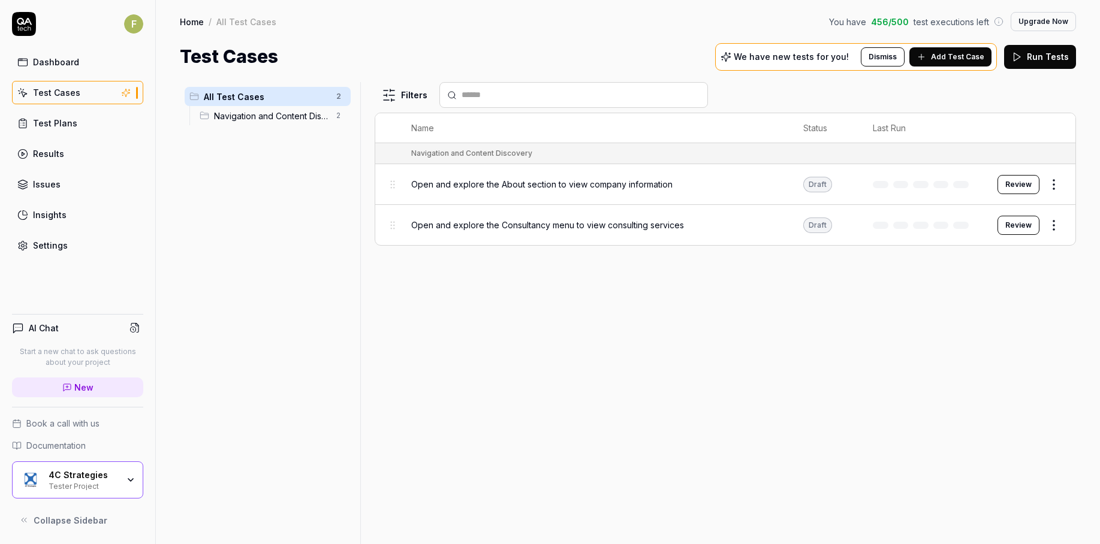
click at [354, 426] on div "All Test Cases 2 Navigation and Content Discovery 2" at bounding box center [268, 306] width 176 height 448
click at [90, 239] on link "Settings" at bounding box center [77, 245] width 131 height 23
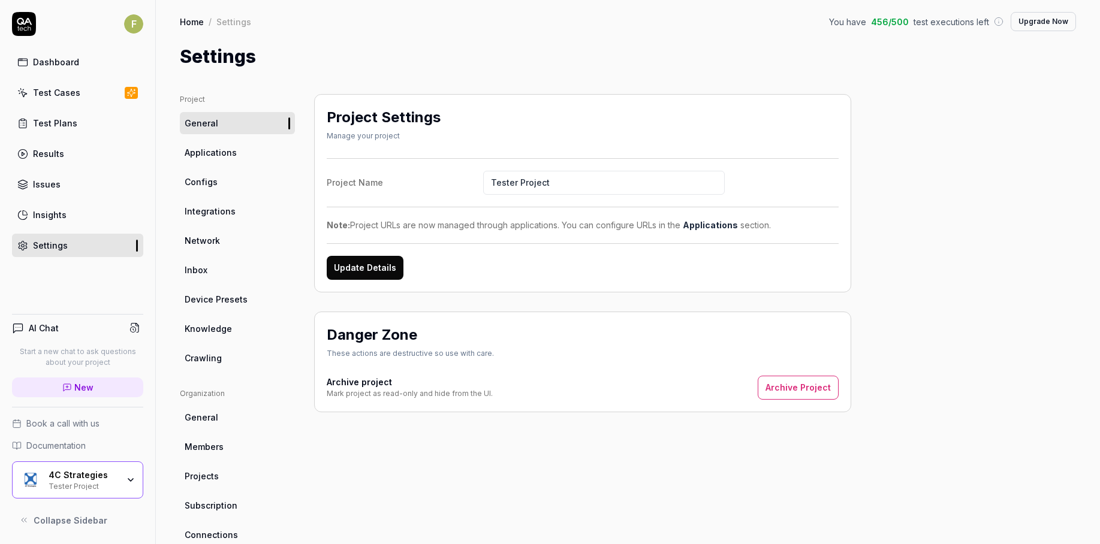
click at [263, 153] on link "Applications" at bounding box center [237, 152] width 115 height 22
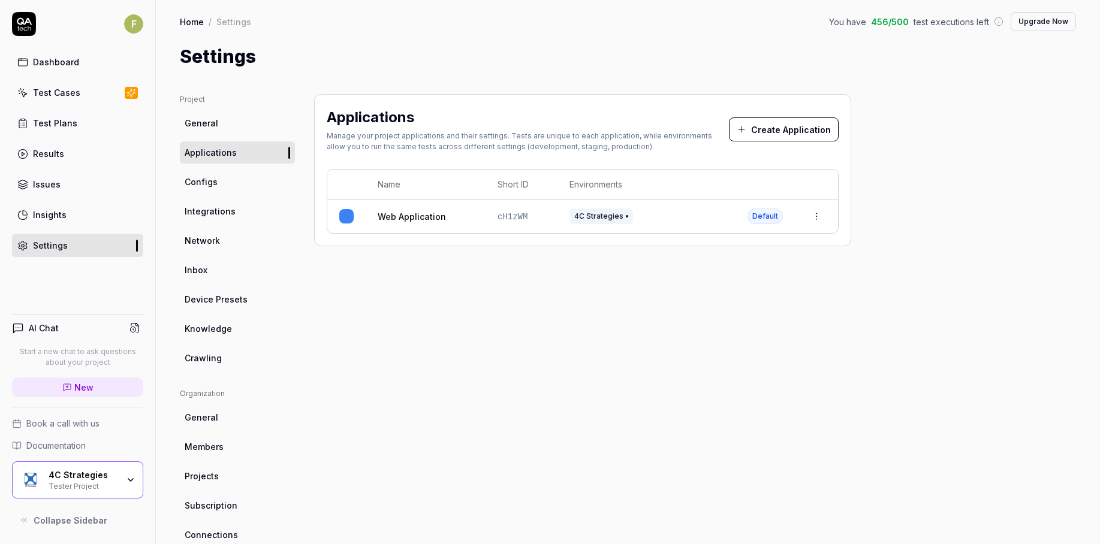
click at [243, 177] on link "Configs" at bounding box center [237, 182] width 115 height 22
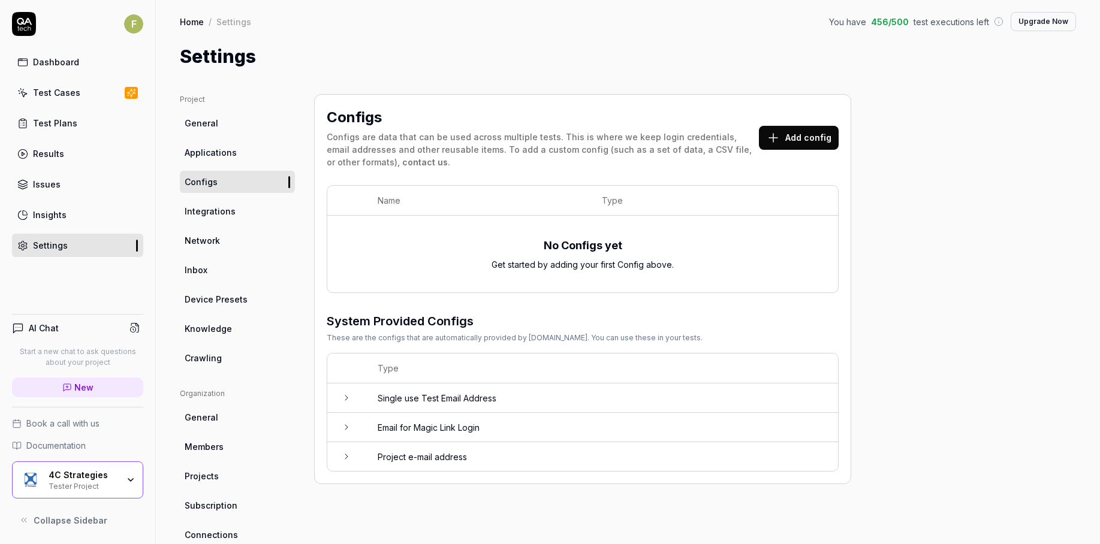
click at [249, 220] on link "Integrations" at bounding box center [237, 211] width 115 height 22
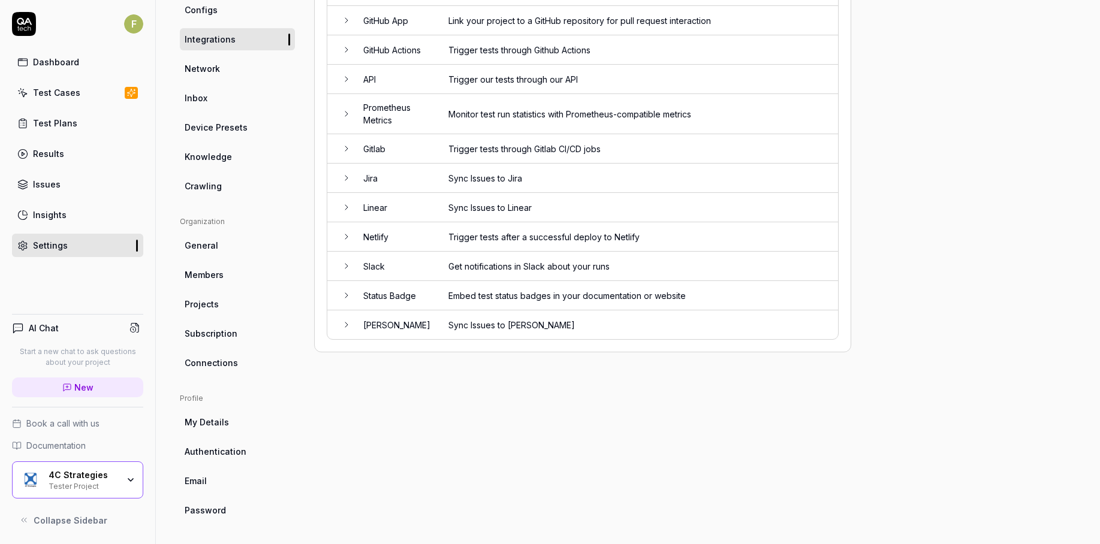
scroll to position [173, 0]
click at [264, 63] on link "Network" at bounding box center [237, 67] width 115 height 22
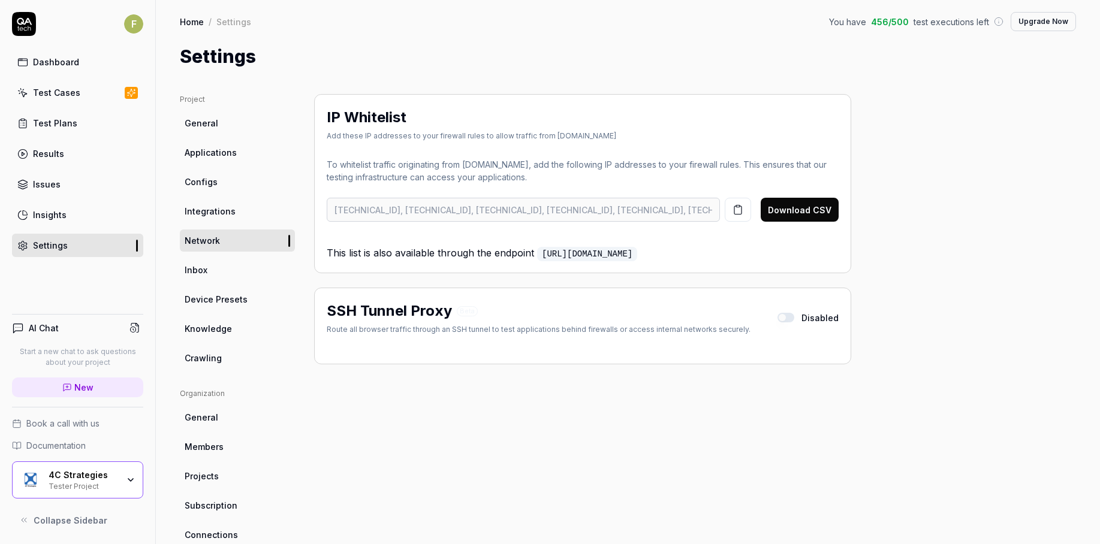
click at [215, 269] on link "Inbox" at bounding box center [237, 270] width 115 height 22
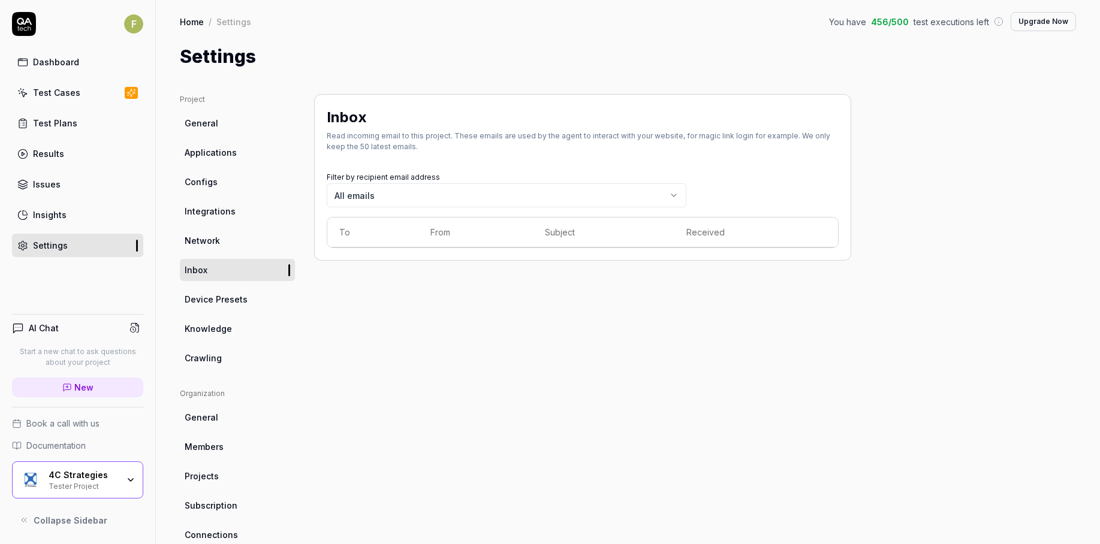
click at [249, 293] on link "Device Presets" at bounding box center [237, 299] width 115 height 22
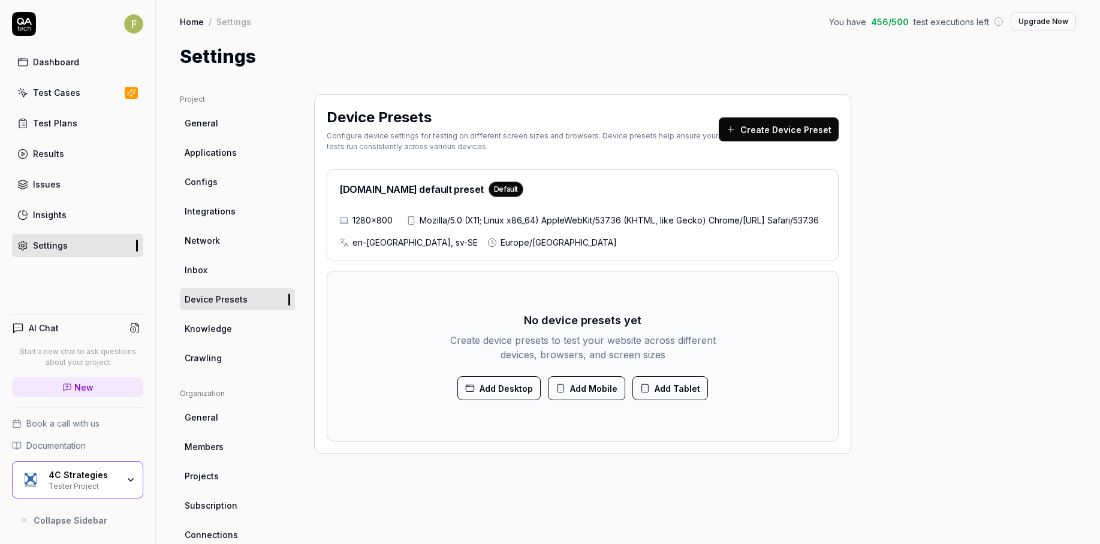
click at [246, 324] on link "Knowledge" at bounding box center [237, 329] width 115 height 22
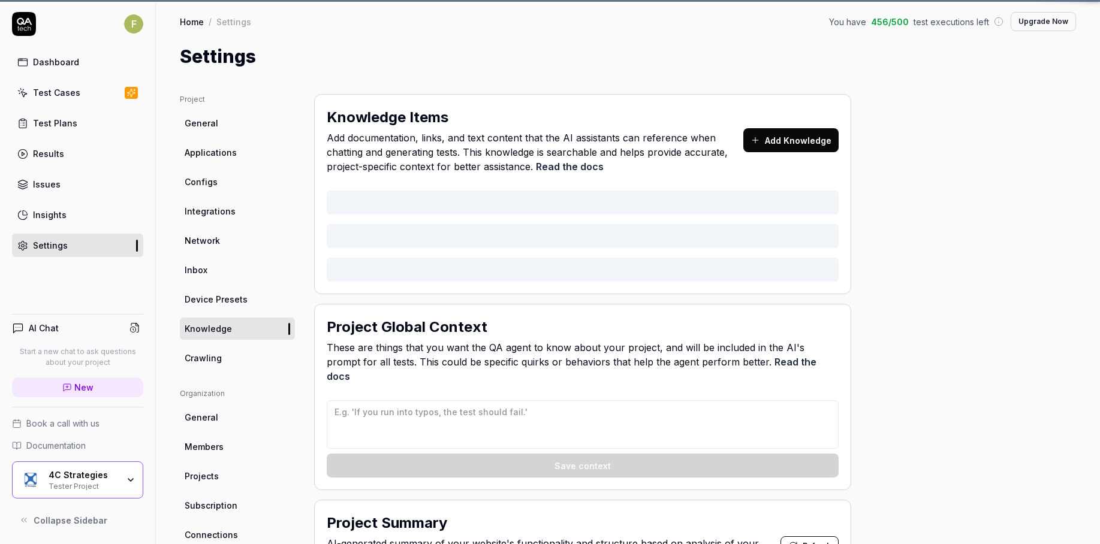
type textarea "*"
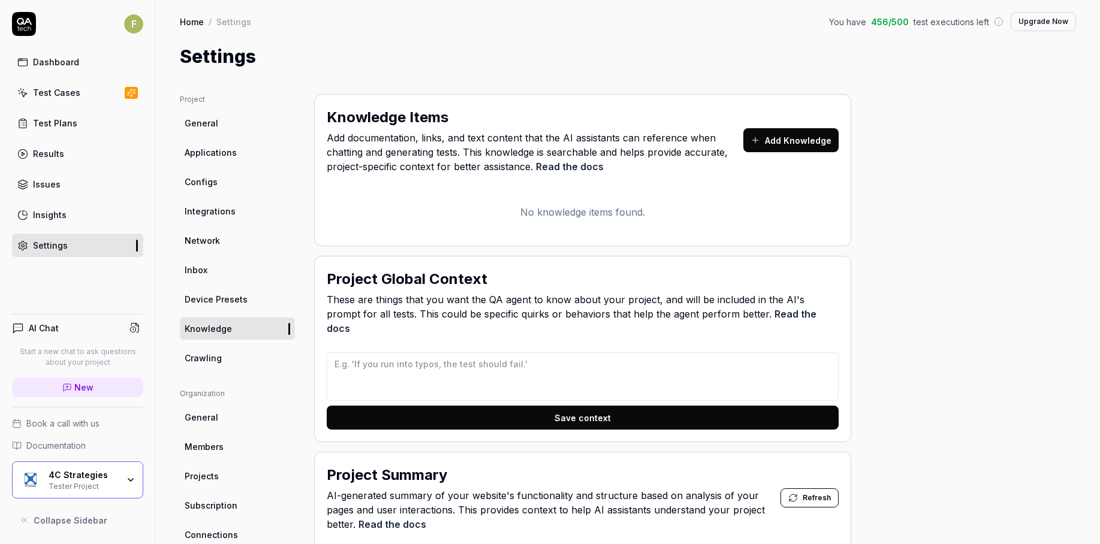
click at [799, 145] on button "Add Knowledge" at bounding box center [790, 140] width 95 height 24
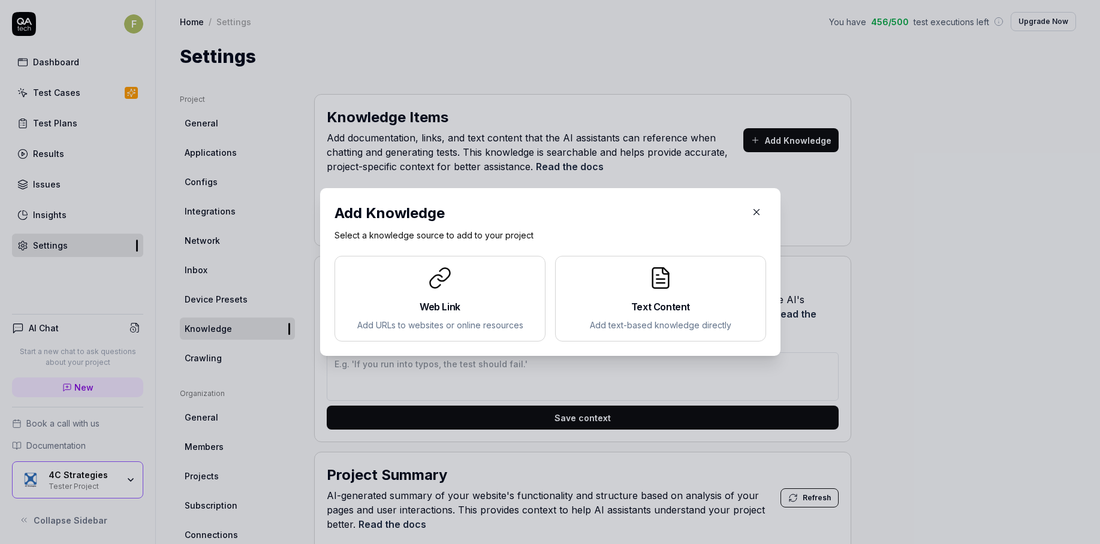
click at [640, 315] on div "Text Content Add text-based knowledge directly" at bounding box center [660, 298] width 191 height 65
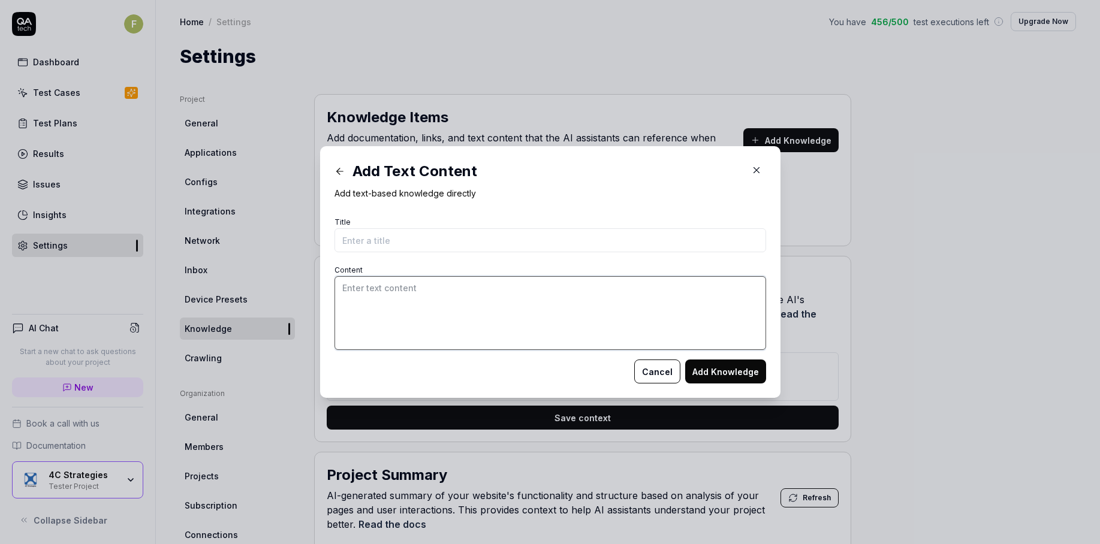
click at [476, 316] on textarea "Content" at bounding box center [550, 313] width 432 height 74
paste textarea "Case 1 Scenario: The user will try to log in Given: You have connection to a se…"
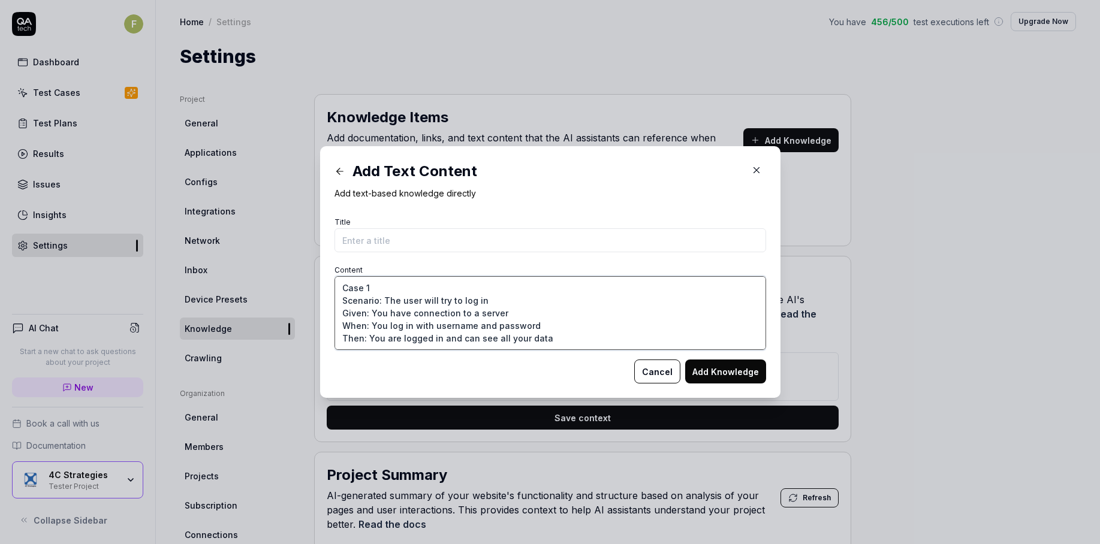
scroll to position [183, 0]
type textarea "Case 1 Scenario: The user will try to log in Given: You have connection to a se…"
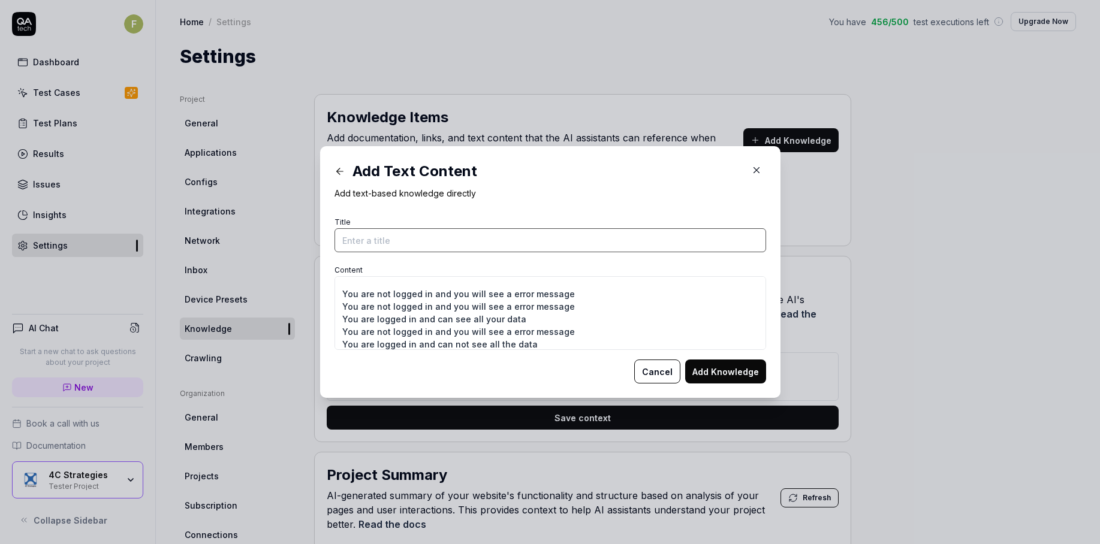
click at [392, 236] on input "Title" at bounding box center [550, 240] width 432 height 24
type input "Login"
click at [727, 375] on button "Add Knowledge" at bounding box center [725, 372] width 81 height 24
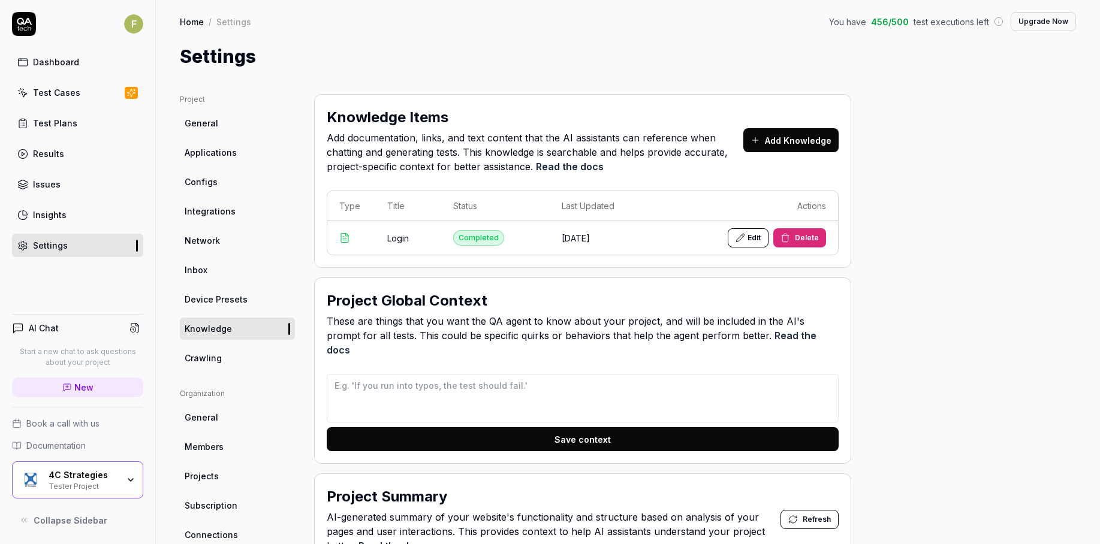
click at [577, 236] on td "[DATE]" at bounding box center [605, 238] width 111 height 34
click at [759, 242] on button "Edit" at bounding box center [748, 237] width 41 height 19
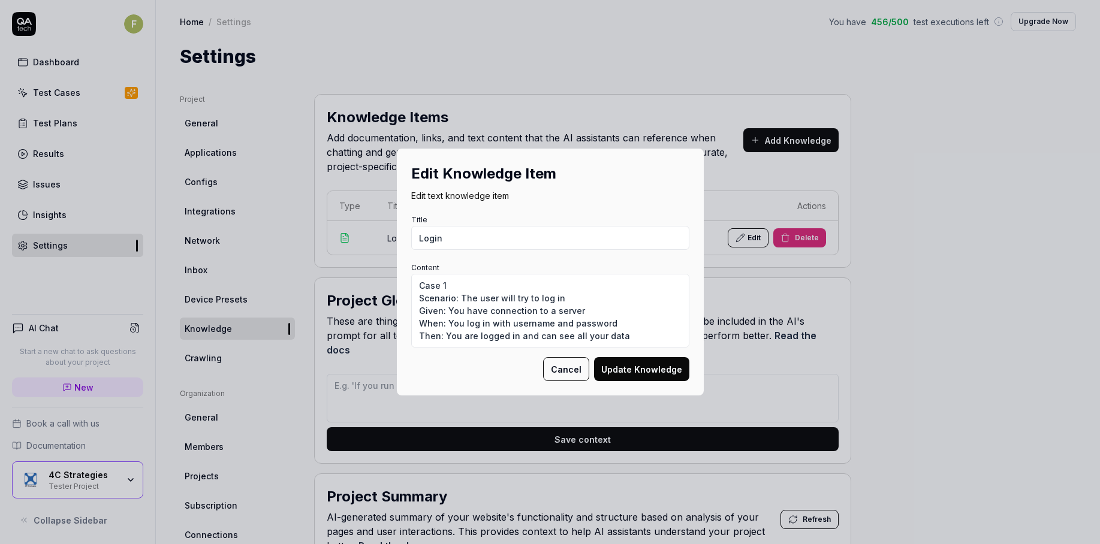
click at [559, 369] on button "Cancel" at bounding box center [566, 369] width 46 height 24
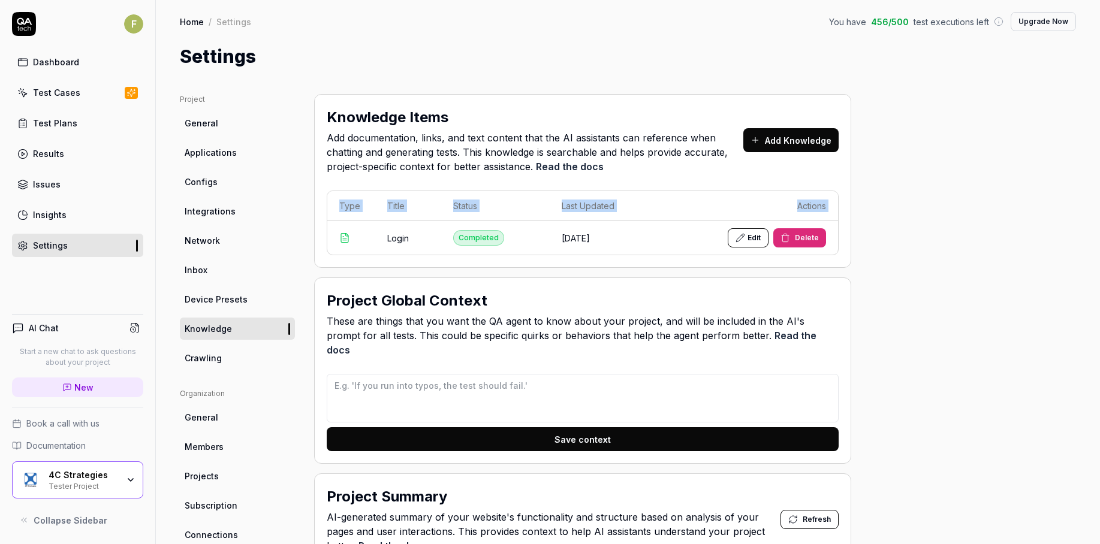
drag, startPoint x: 388, startPoint y: 240, endPoint x: 324, endPoint y: 240, distance: 63.5
click at [324, 240] on div "Knowledge Items Add documentation, links, and text content that the AI assistan…" at bounding box center [582, 181] width 537 height 174
click at [337, 239] on td at bounding box center [351, 238] width 48 height 34
click at [450, 281] on div "Project Global Context These are things that you want the QA agent to know abou…" at bounding box center [582, 371] width 537 height 186
click at [131, 487] on div "4C Strategies Tester Project" at bounding box center [77, 480] width 131 height 37
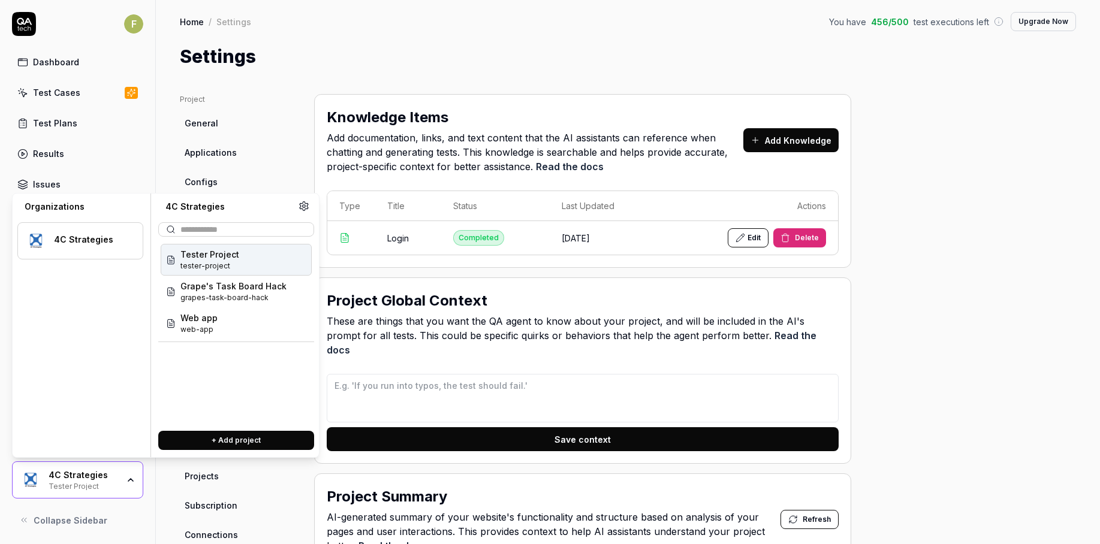
click at [233, 261] on span "tester-project" at bounding box center [209, 266] width 59 height 11
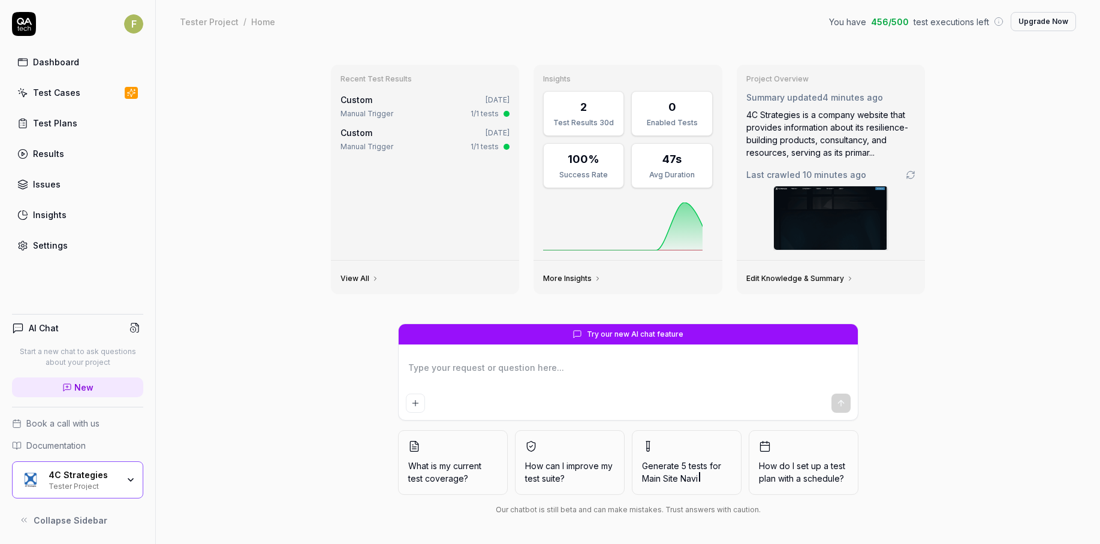
type textarea "*"
click at [116, 478] on div "4C Strategies" at bounding box center [84, 475] width 70 height 11
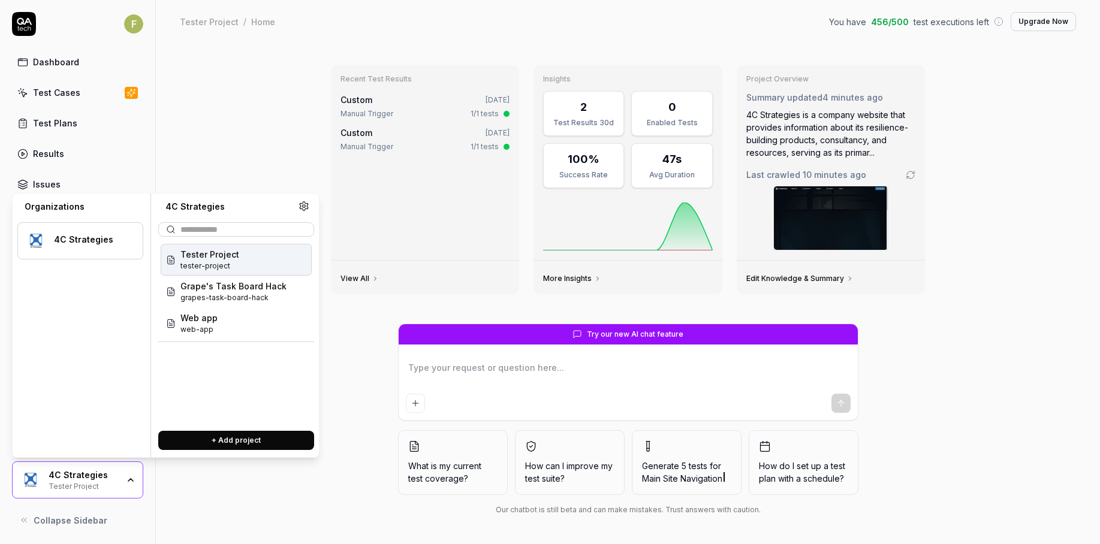
drag, startPoint x: 188, startPoint y: 152, endPoint x: 183, endPoint y: 161, distance: 10.7
click at [186, 156] on div "Recent Test Results Custom 3 days ago Manual Trigger 1/1 tests Custom 3 days ag…" at bounding box center [628, 293] width 944 height 501
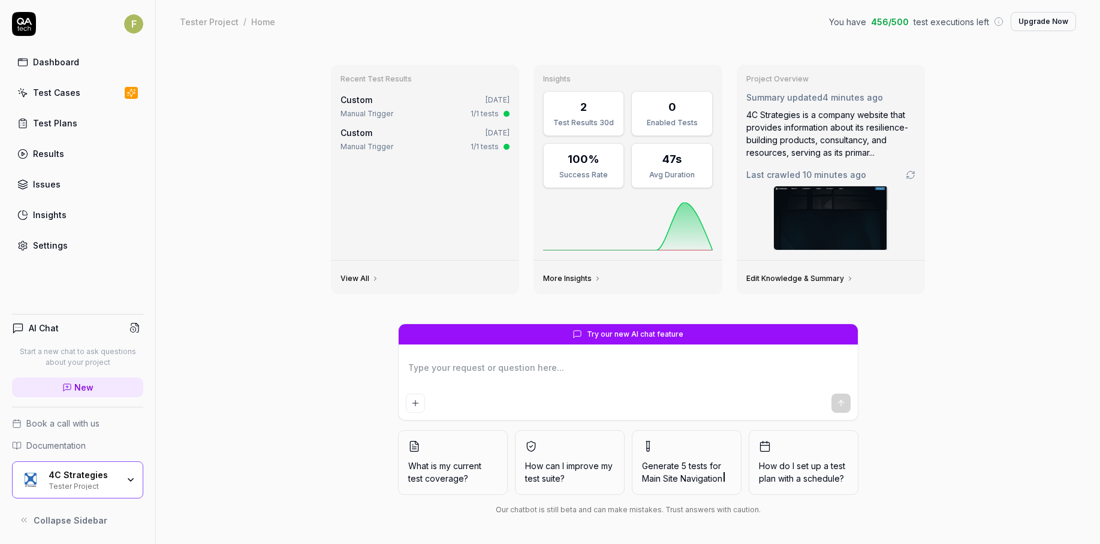
click at [86, 248] on link "Settings" at bounding box center [77, 245] width 131 height 23
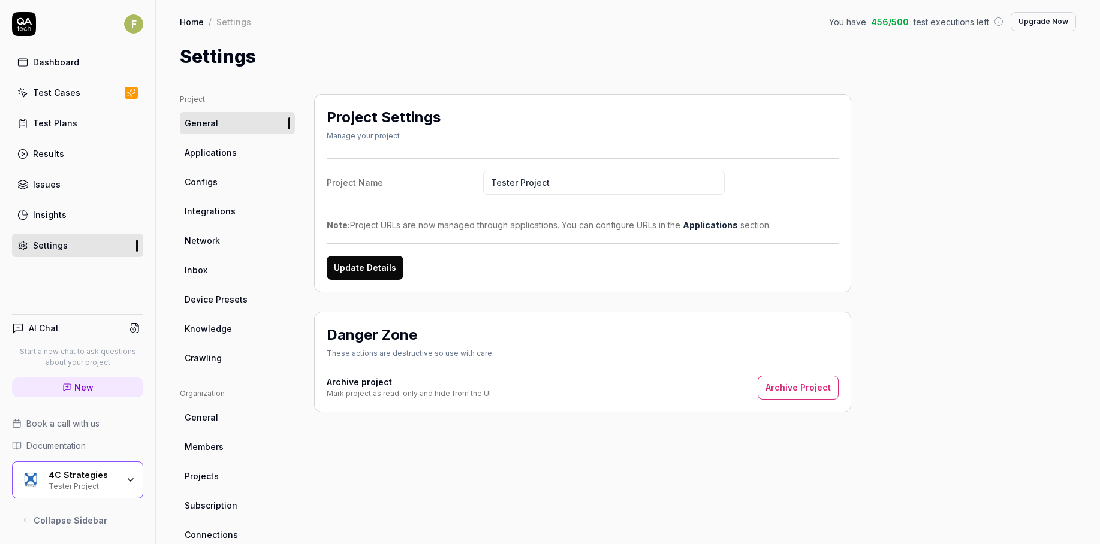
click at [236, 206] on link "Integrations" at bounding box center [237, 211] width 115 height 22
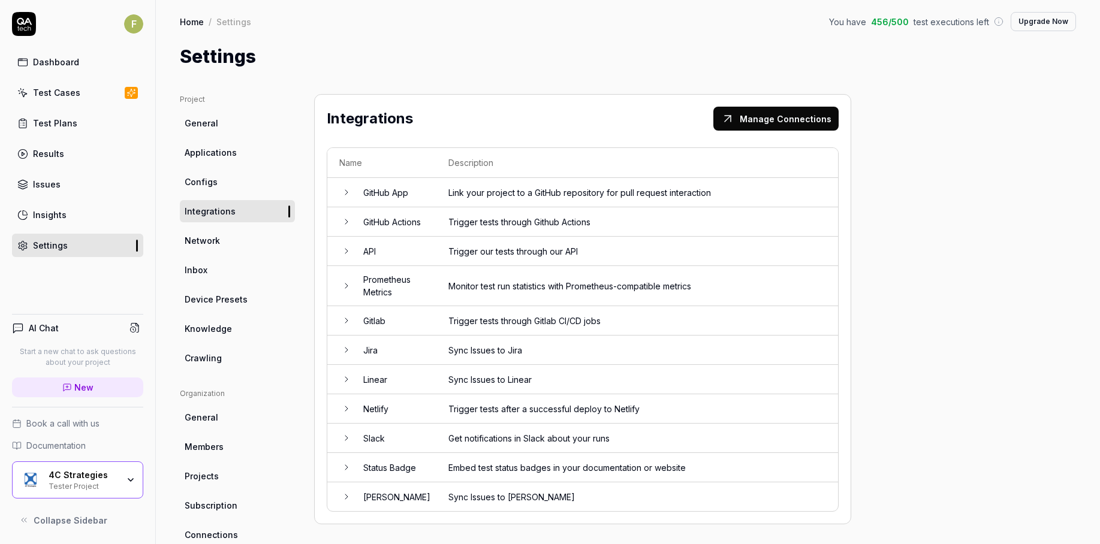
click at [240, 153] on link "Applications" at bounding box center [237, 152] width 115 height 22
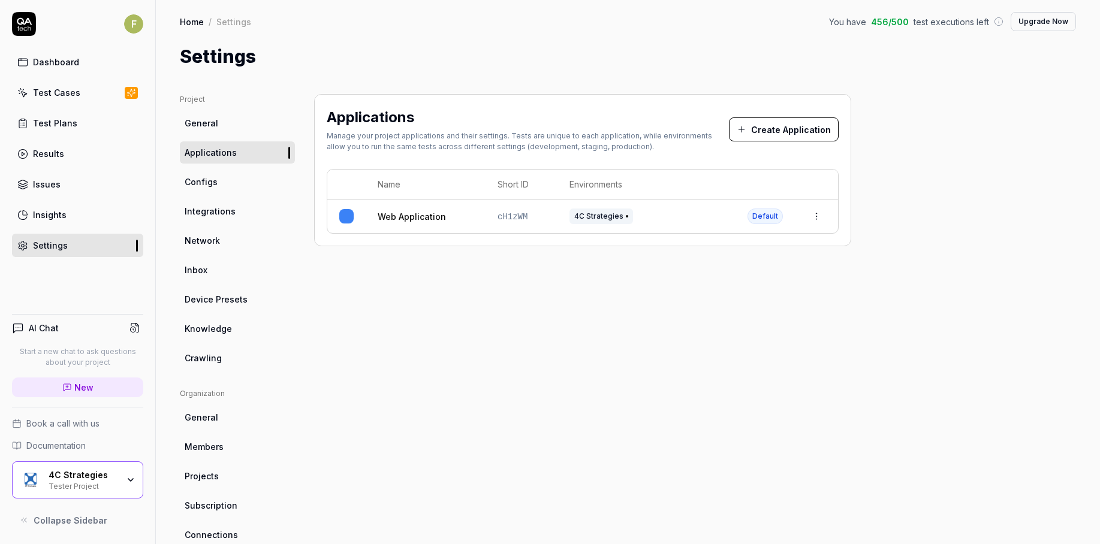
click at [240, 189] on link "Configs" at bounding box center [237, 182] width 115 height 22
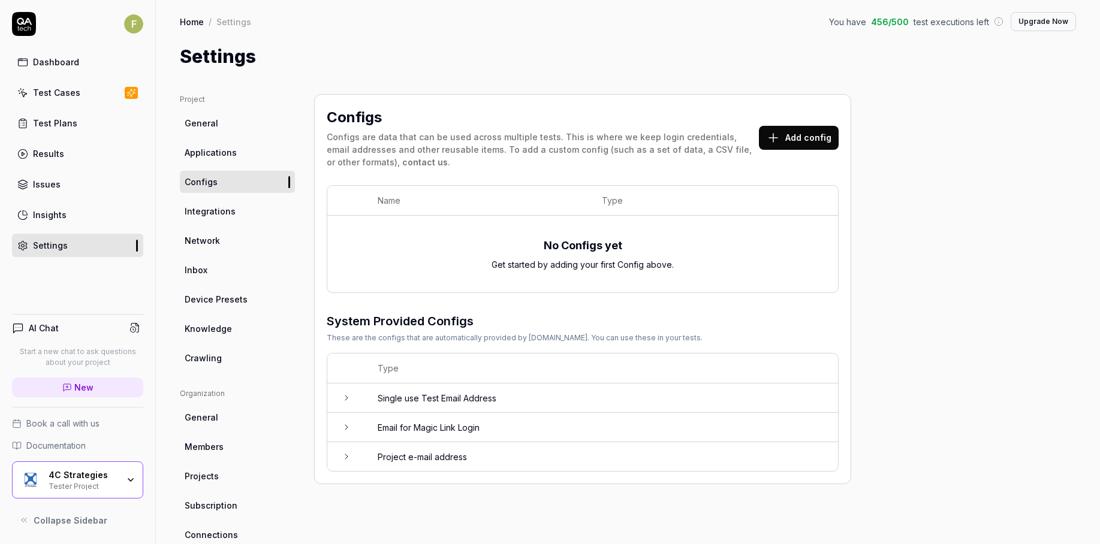
click at [248, 160] on link "Applications" at bounding box center [237, 152] width 115 height 22
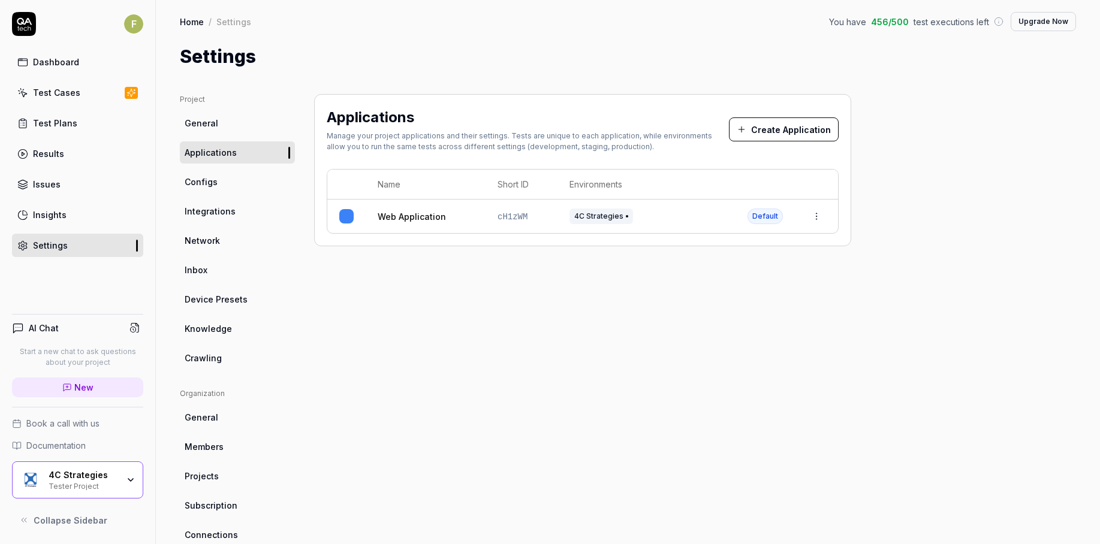
click at [819, 215] on html "F Dashboard Test Cases Test Plans Results Issues Insights Settings AI Chat Star…" at bounding box center [550, 272] width 1100 height 544
click at [764, 310] on div "Cannot delete default app" at bounding box center [761, 322] width 140 height 26
click at [757, 295] on div "Edit" at bounding box center [761, 295] width 140 height 26
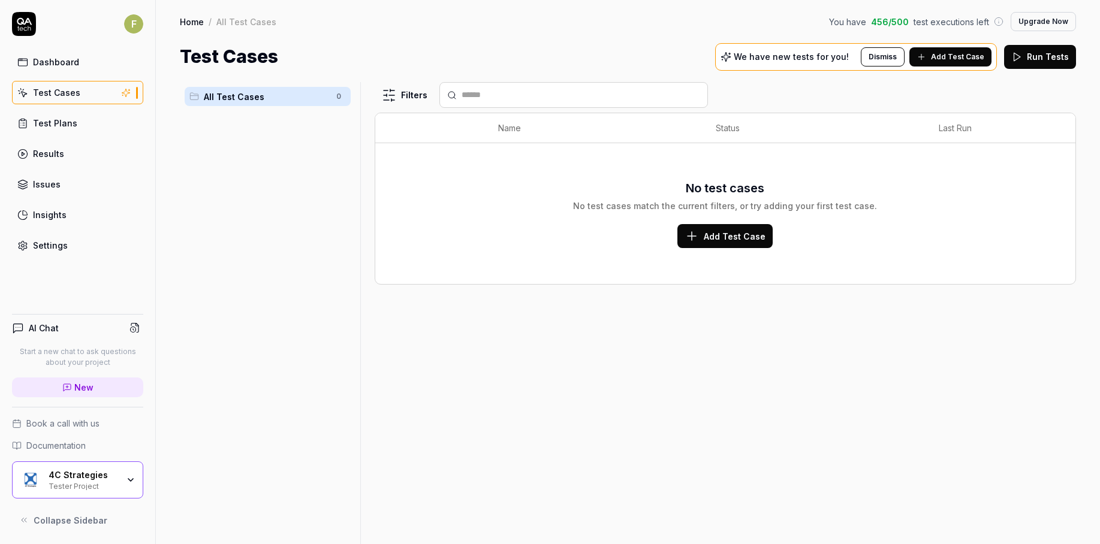
click at [62, 251] on div "Settings" at bounding box center [50, 245] width 35 height 13
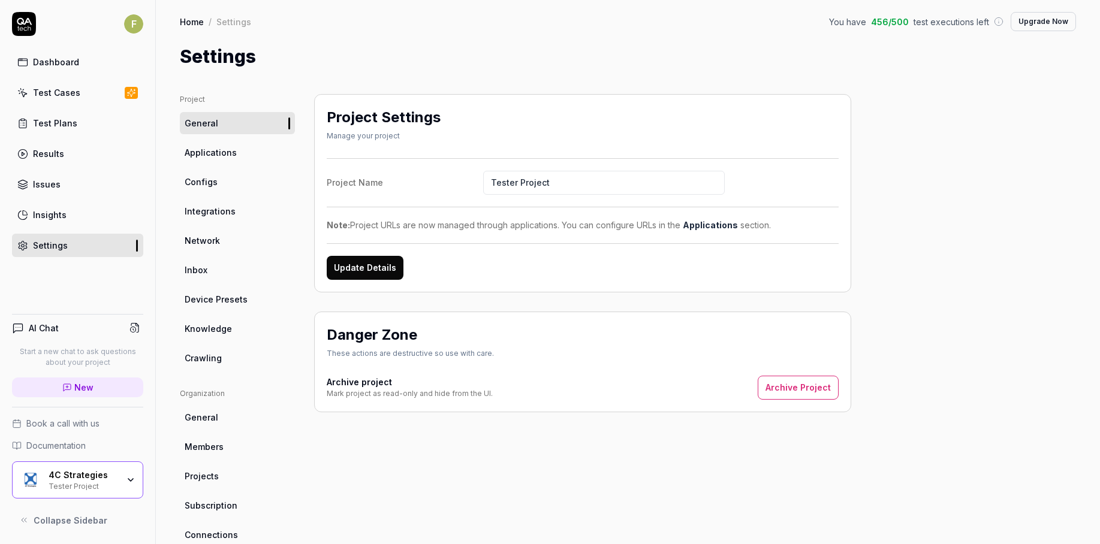
click at [237, 148] on link "Applications" at bounding box center [237, 152] width 115 height 22
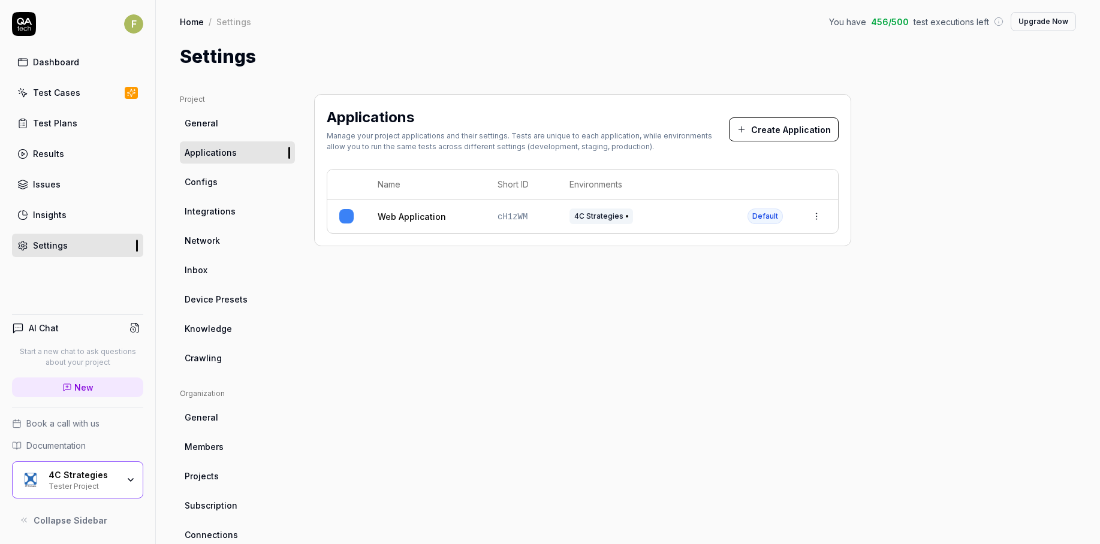
click at [243, 176] on link "Configs" at bounding box center [237, 182] width 115 height 22
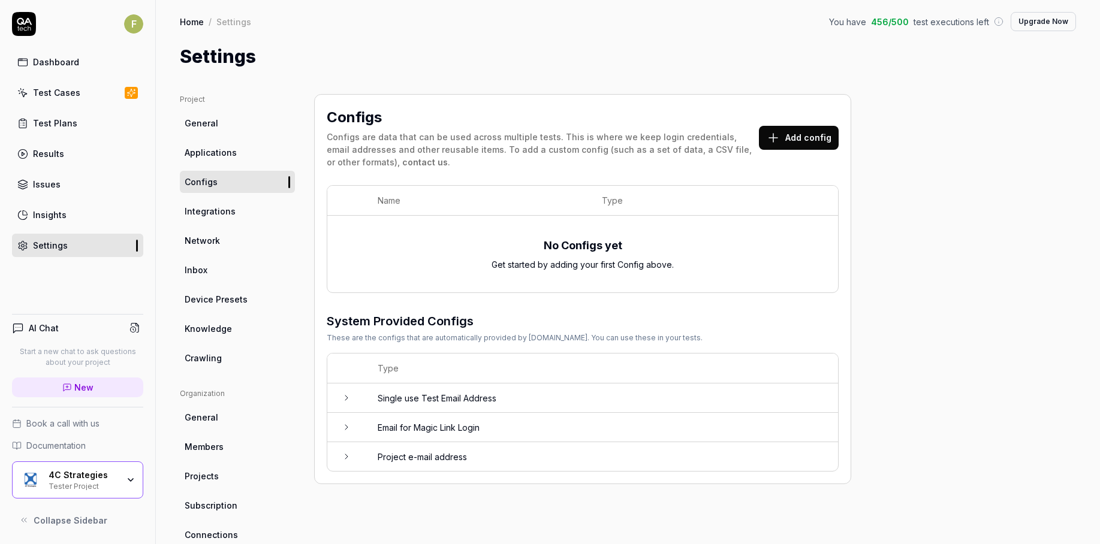
click at [243, 207] on link "Integrations" at bounding box center [237, 211] width 115 height 22
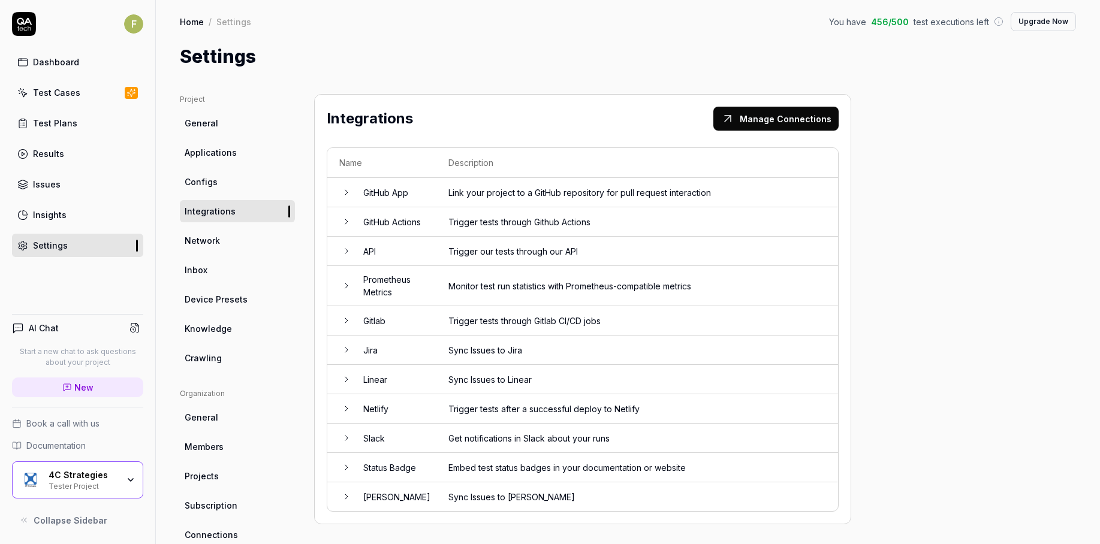
click at [251, 251] on link "Network" at bounding box center [237, 241] width 115 height 22
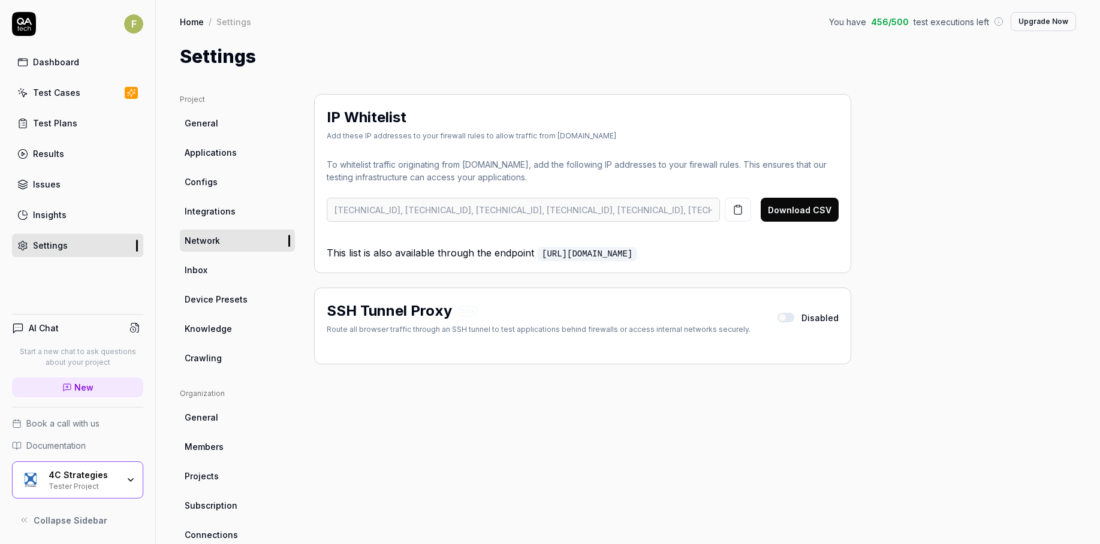
click at [255, 352] on link "Crawling" at bounding box center [237, 358] width 115 height 22
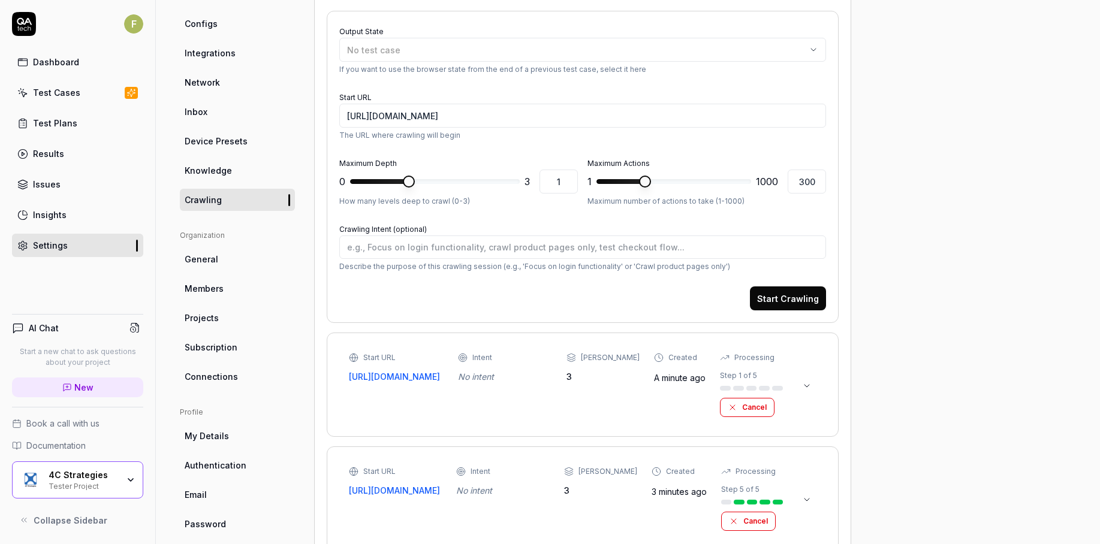
scroll to position [180, 0]
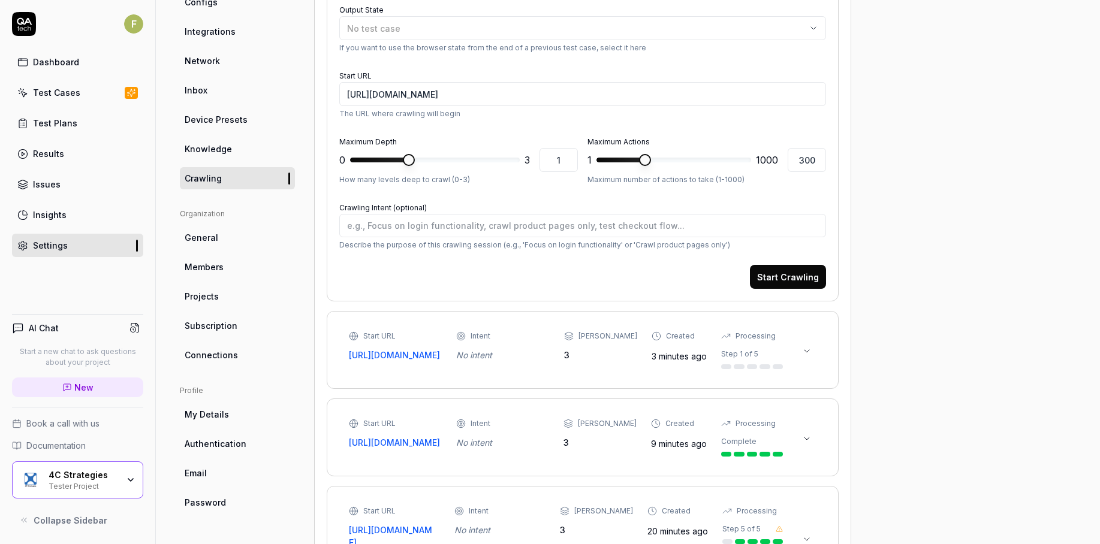
type textarea "*"
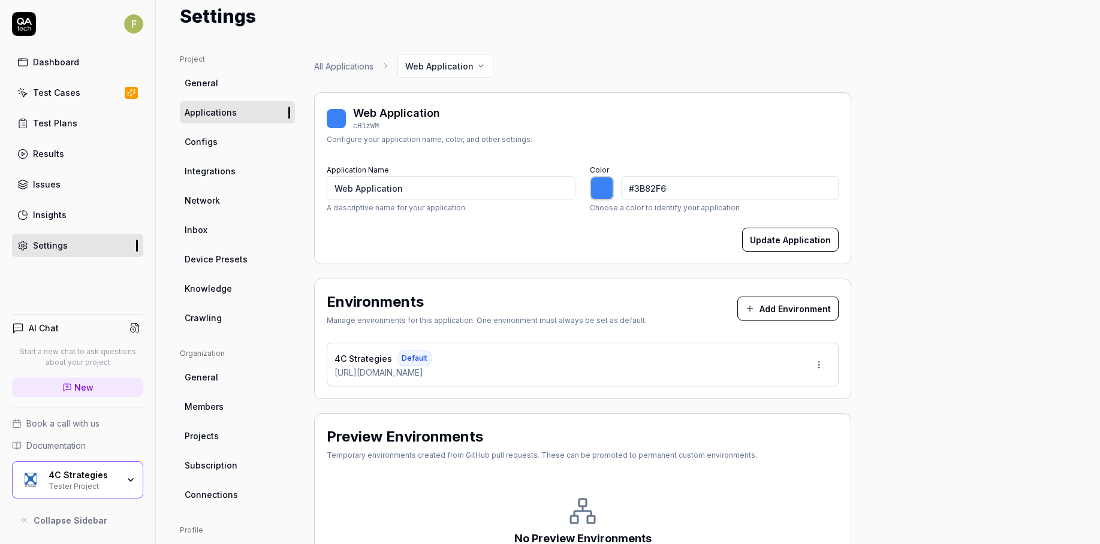
scroll to position [173, 0]
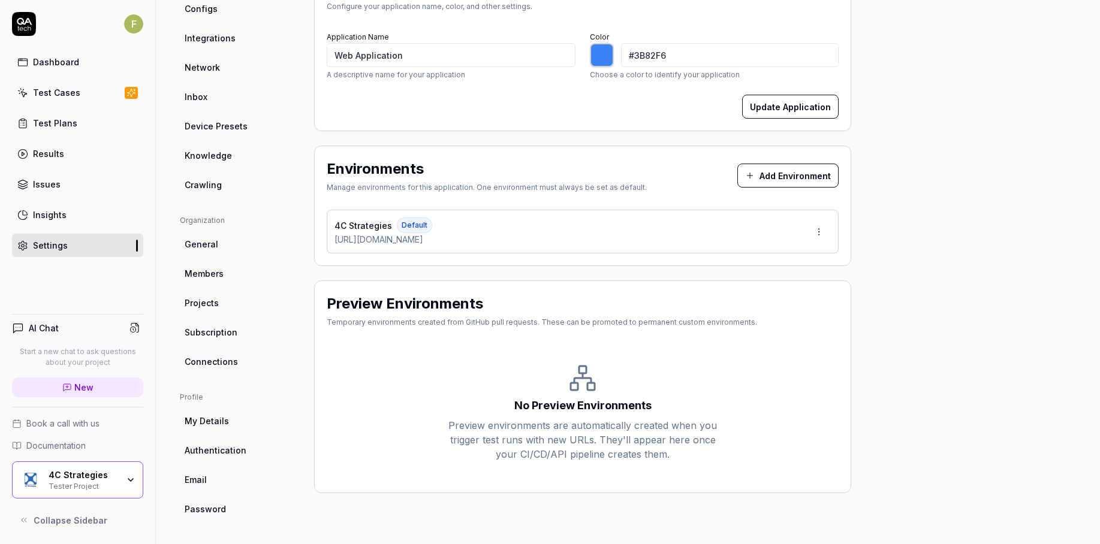
type input "*******"
click at [782, 174] on button "Add Environment" at bounding box center [787, 176] width 101 height 24
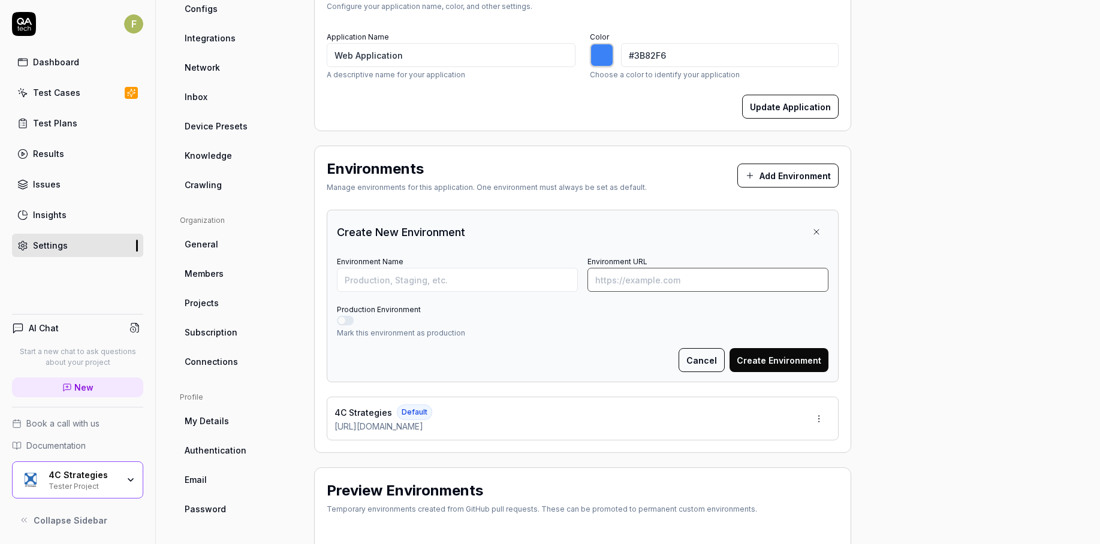
click at [632, 278] on input "Environment URL" at bounding box center [707, 280] width 241 height 24
paste input "https://semmextdev01.exonaut.com/exonaut-system-editor/#/login"
type input "https://semmextdev01.exonaut.com/exonaut-system-editor/#/login"
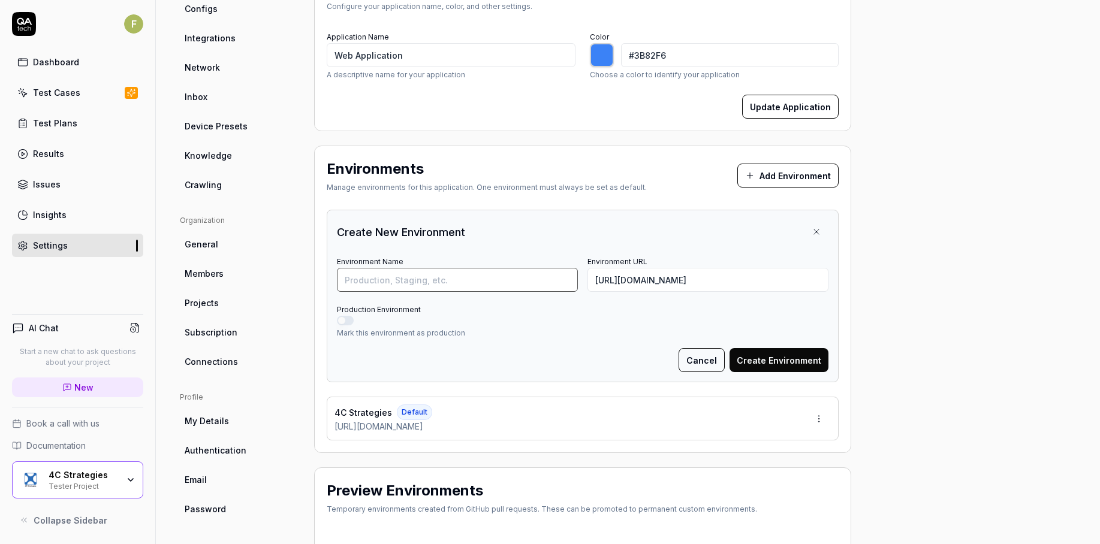
click at [426, 284] on input "Environment Name" at bounding box center [457, 280] width 241 height 24
type input "Test"
click at [783, 355] on button "Create Environment" at bounding box center [778, 360] width 99 height 24
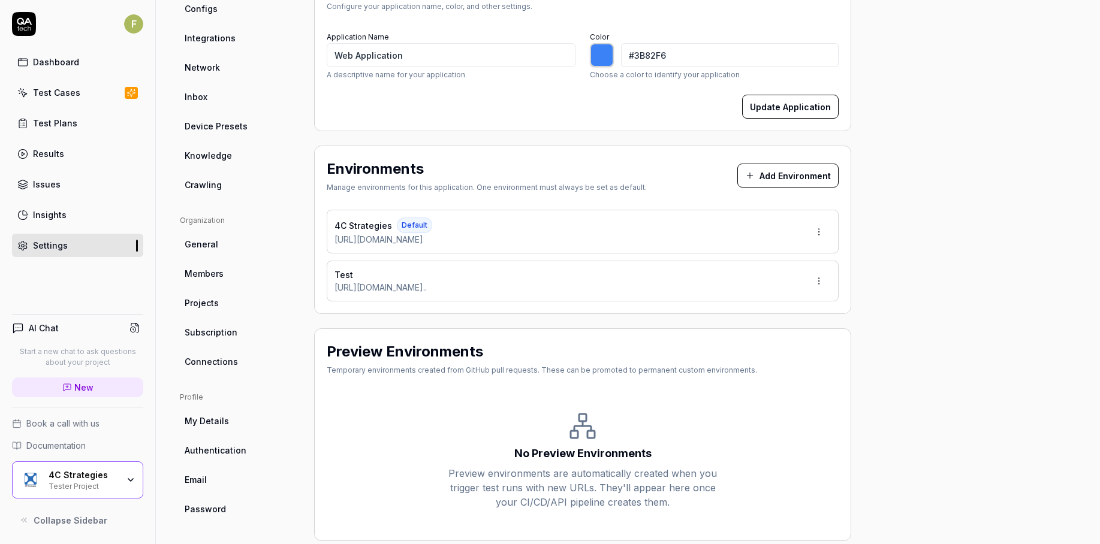
click at [825, 285] on html "Environment created F Dashboard Test Cases Test Plans Results Issues Insights S…" at bounding box center [550, 272] width 1100 height 544
click at [802, 358] on span "Make Default" at bounding box center [783, 363] width 57 height 13
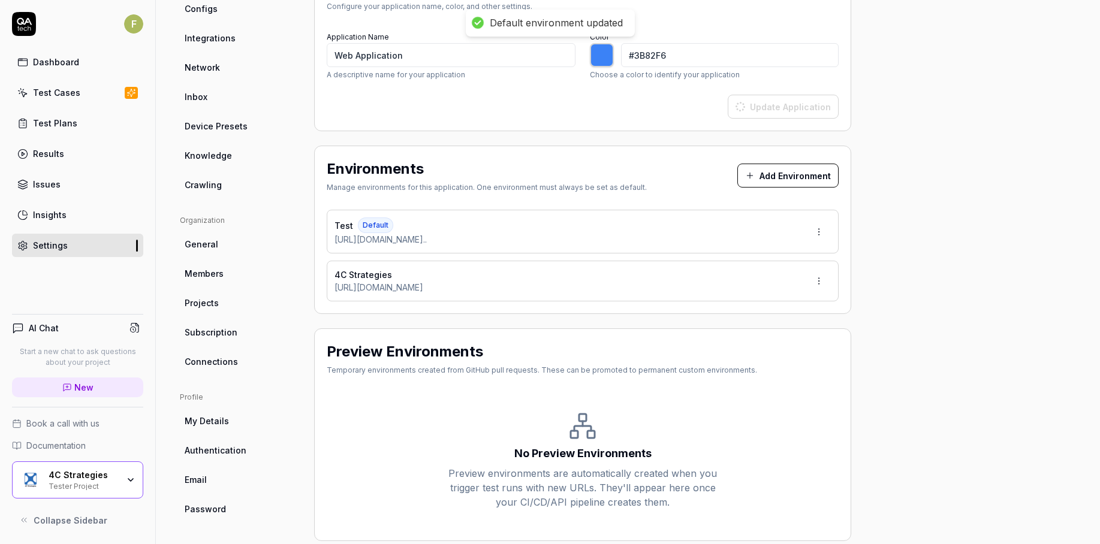
type input "*******"
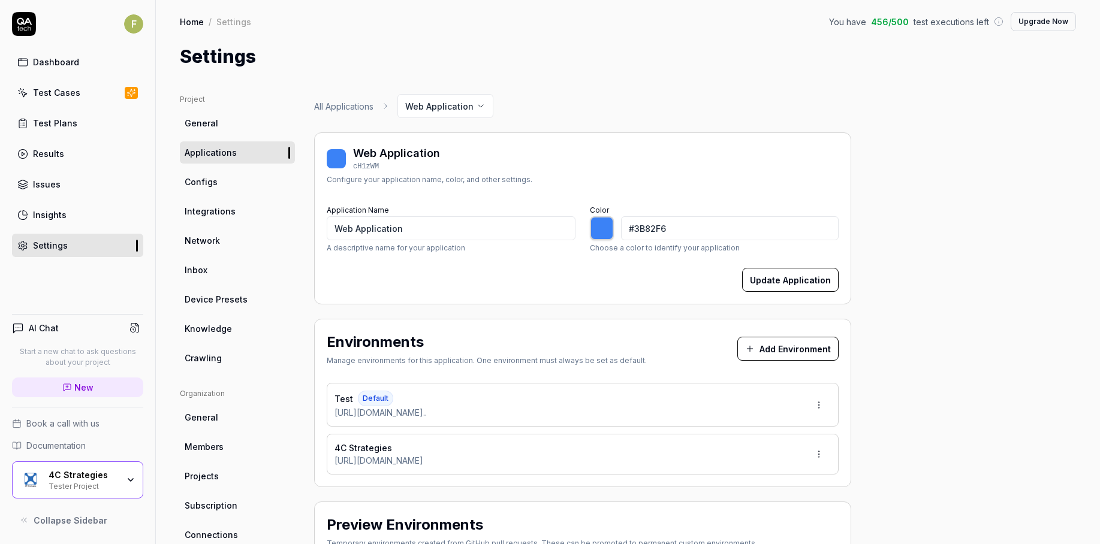
click at [89, 97] on link "Test Cases" at bounding box center [77, 92] width 131 height 23
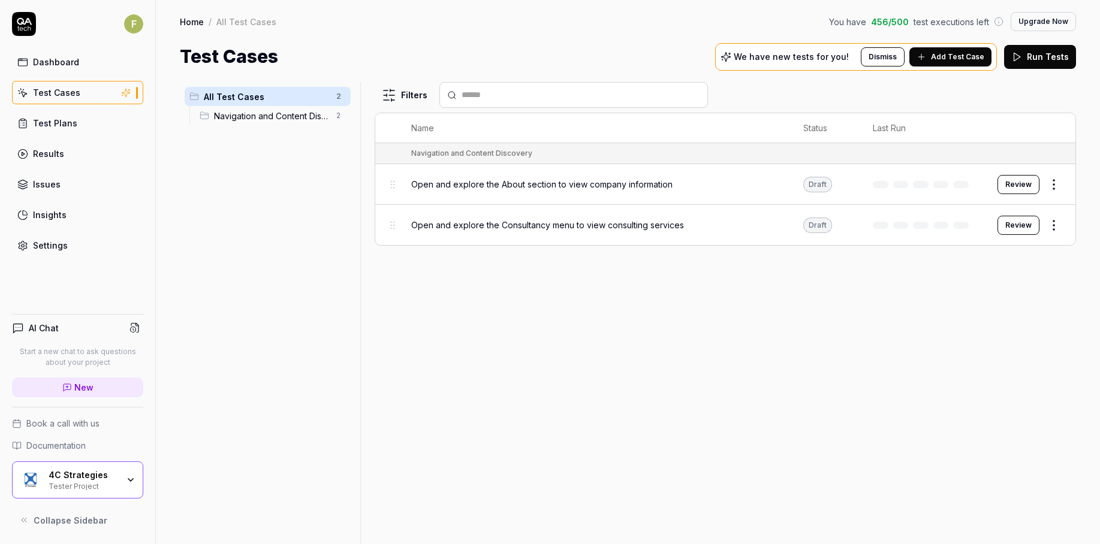
click at [937, 52] on span "Add Test Case" at bounding box center [957, 57] width 53 height 11
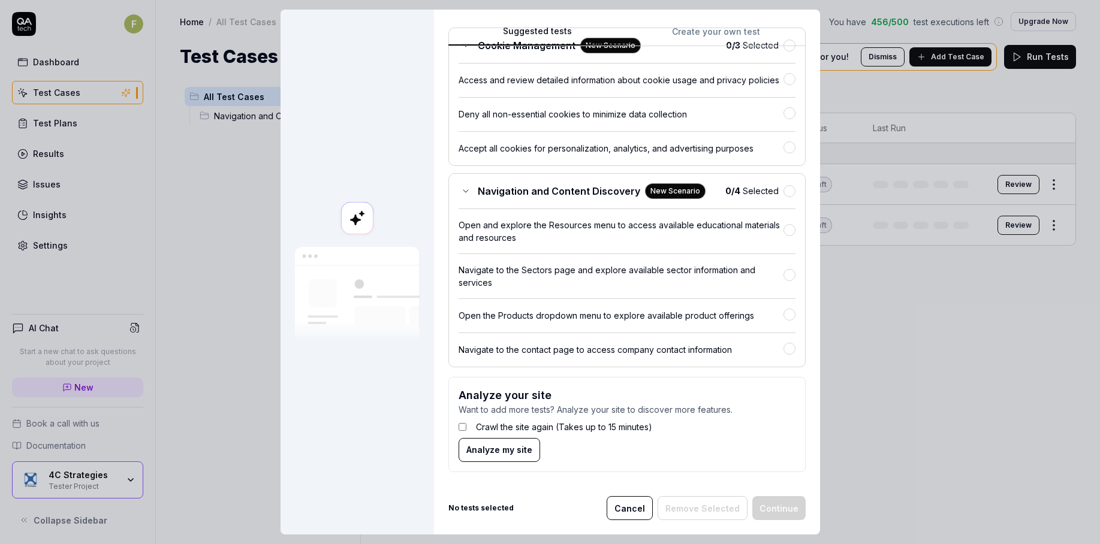
scroll to position [151, 0]
click at [513, 427] on label "Crawl the site again (Takes up to 15 minutes)" at bounding box center [564, 427] width 176 height 13
click at [517, 456] on button "Analyze my site" at bounding box center [500, 450] width 82 height 24
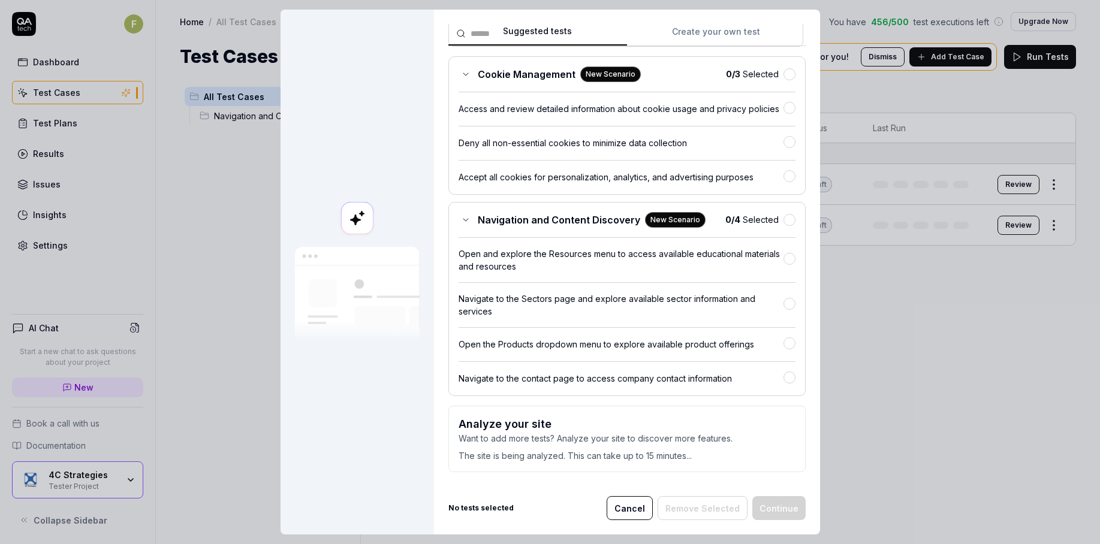
click at [466, 221] on div "Navigation and Content Discovery New Scenario" at bounding box center [582, 220] width 247 height 16
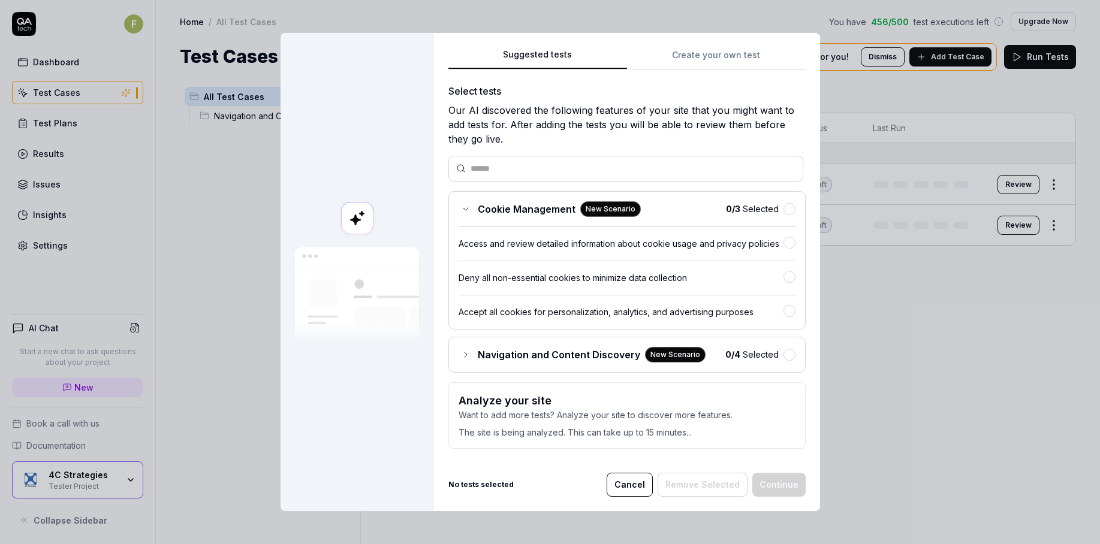
scroll to position [0, 0]
click at [469, 203] on div "Cookie Management New Scenario" at bounding box center [550, 209] width 182 height 16
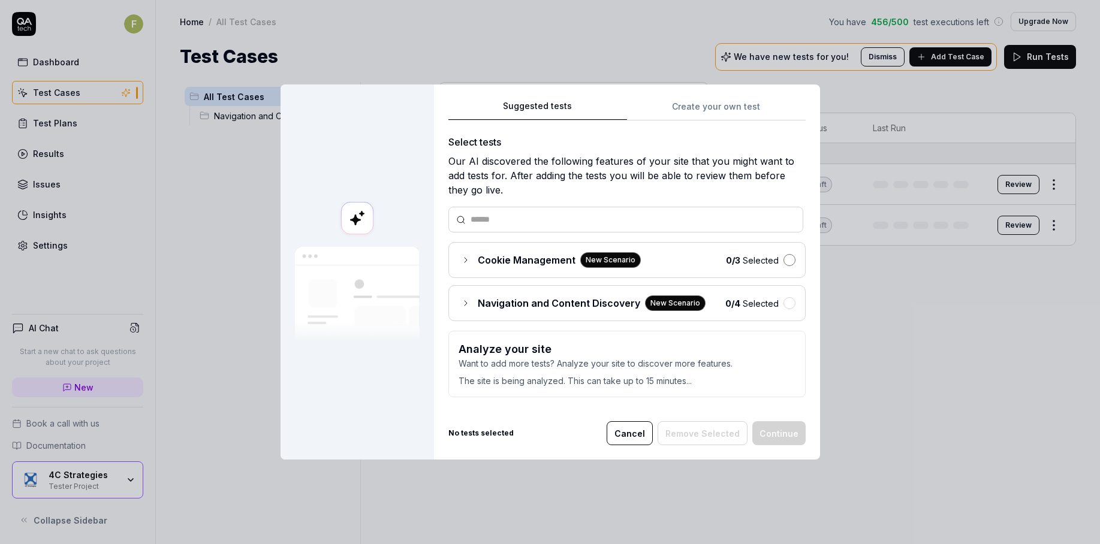
click at [783, 264] on button "button" at bounding box center [789, 260] width 12 height 12
click at [786, 306] on button "button" at bounding box center [789, 303] width 12 height 12
click at [797, 429] on button "Continue" at bounding box center [778, 433] width 53 height 24
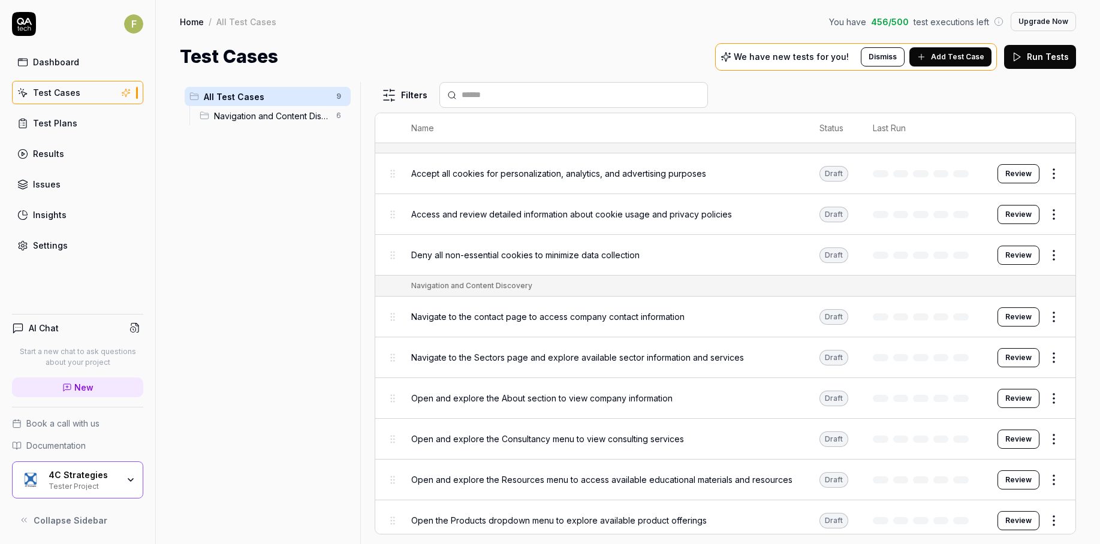
click at [1014, 179] on button "Review" at bounding box center [1018, 173] width 42 height 19
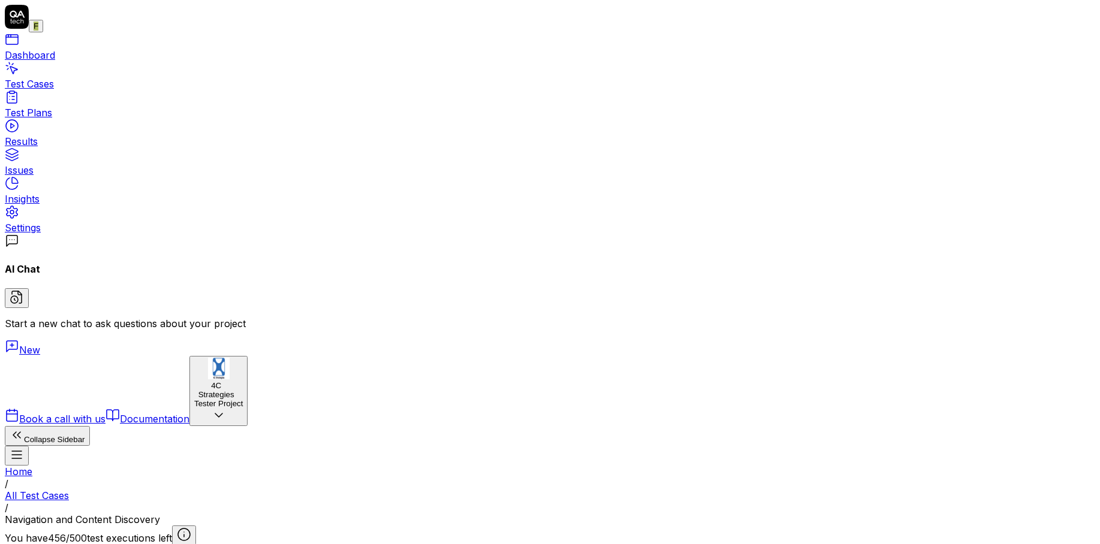
click at [72, 119] on div "Test Plans" at bounding box center [550, 113] width 1090 height 12
click at [72, 234] on link "Settings" at bounding box center [550, 222] width 1090 height 24
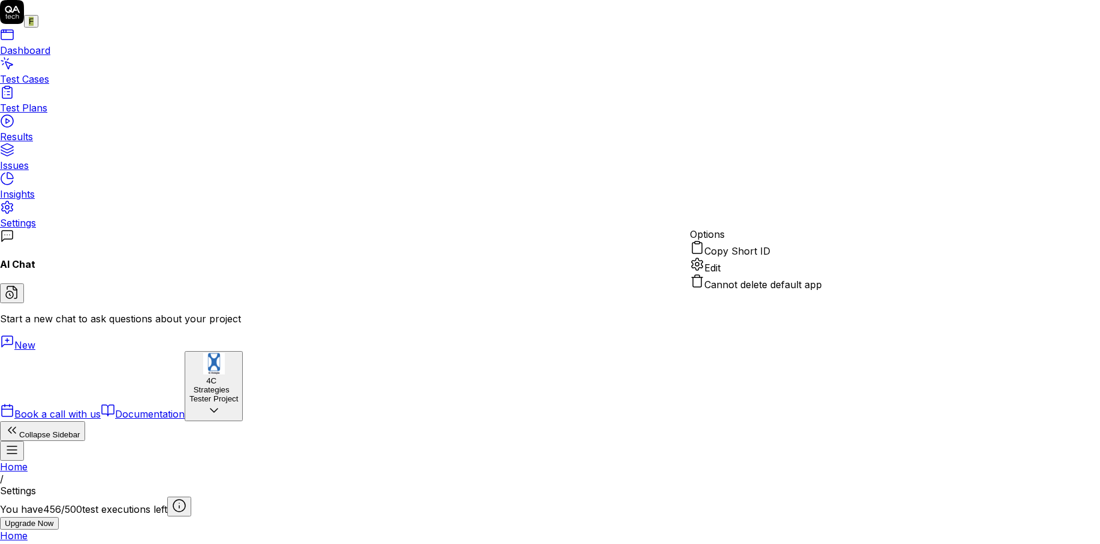
click at [775, 274] on div "Edit" at bounding box center [756, 265] width 132 height 17
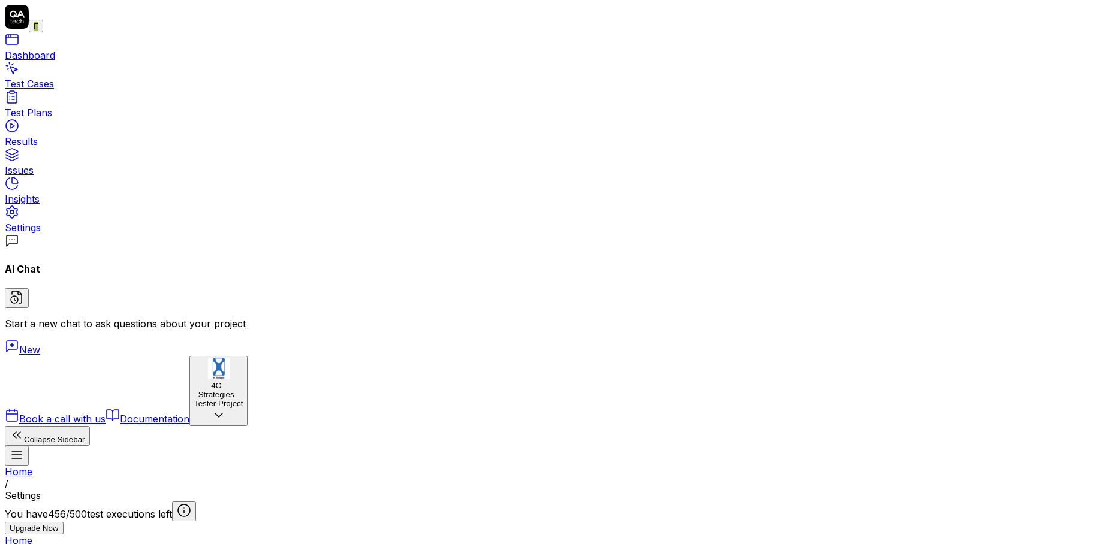
scroll to position [194, 0]
type input "*******"
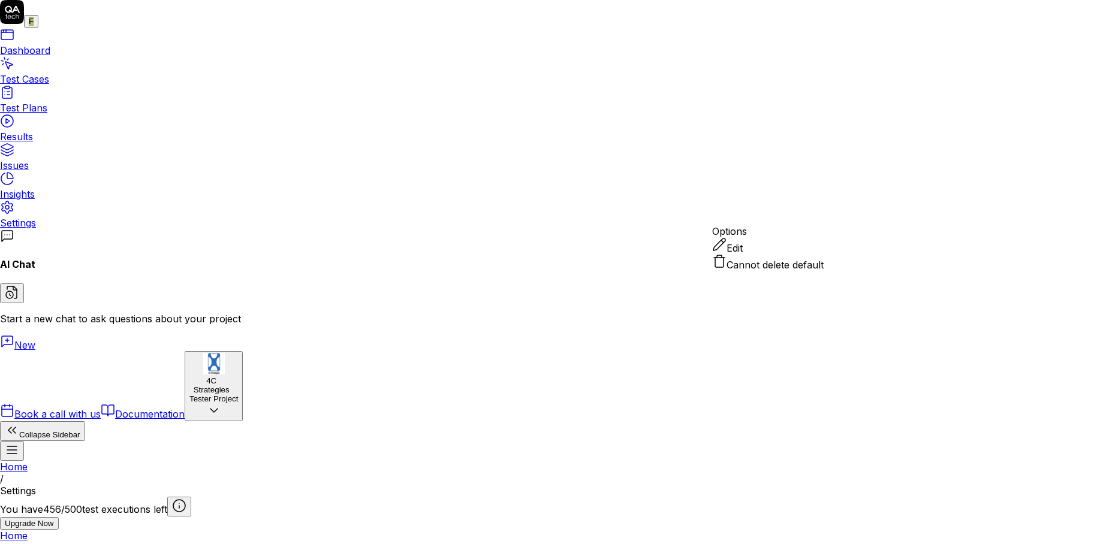
click at [792, 254] on div "Edit" at bounding box center [767, 245] width 111 height 17
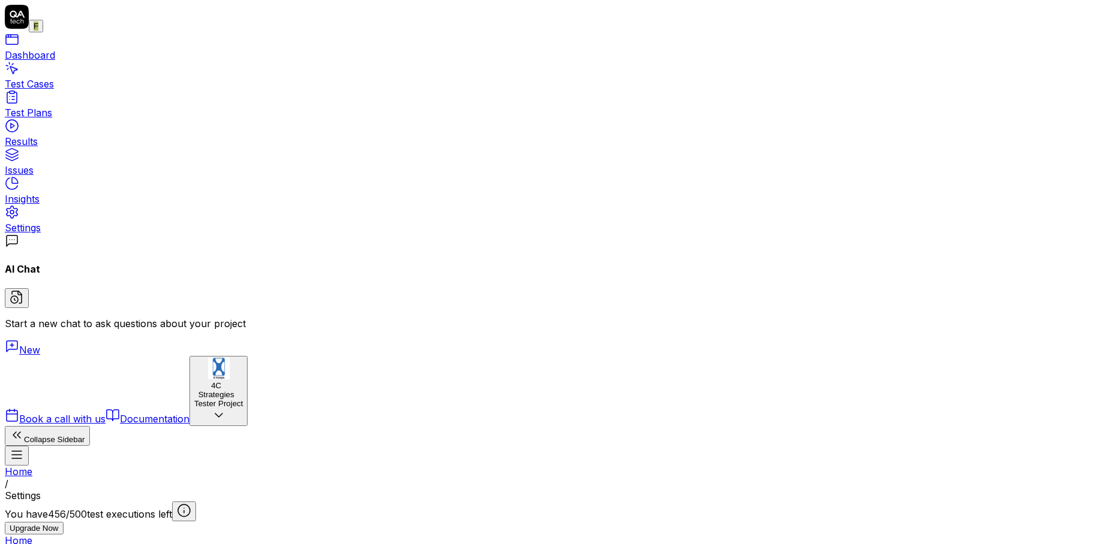
scroll to position [0, 44]
drag, startPoint x: 595, startPoint y: 258, endPoint x: 1018, endPoint y: 250, distance: 423.3
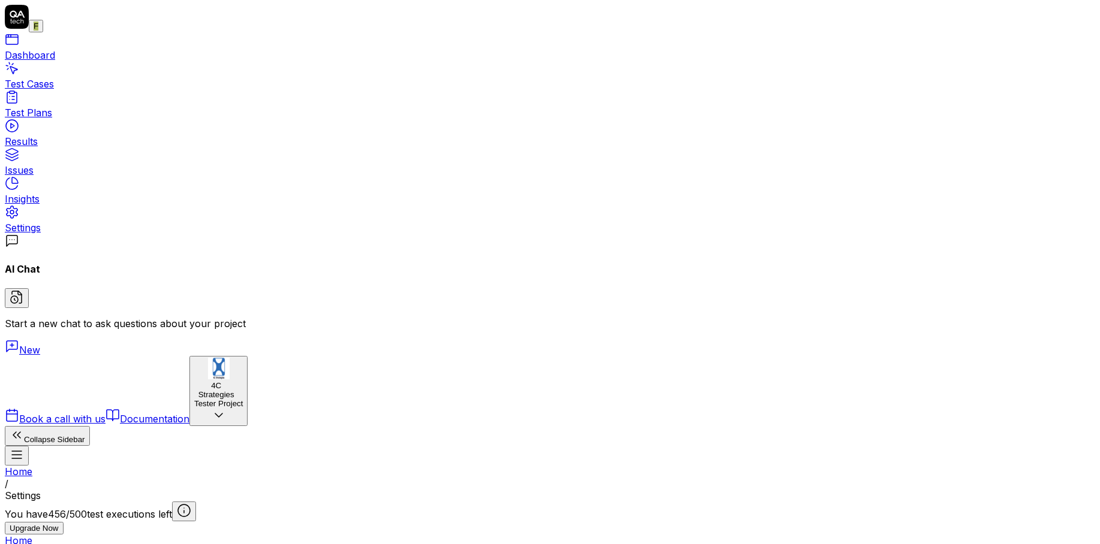
paste input "[URL][DOMAIN_NAME]"
drag, startPoint x: 627, startPoint y: 258, endPoint x: 512, endPoint y: 267, distance: 115.4
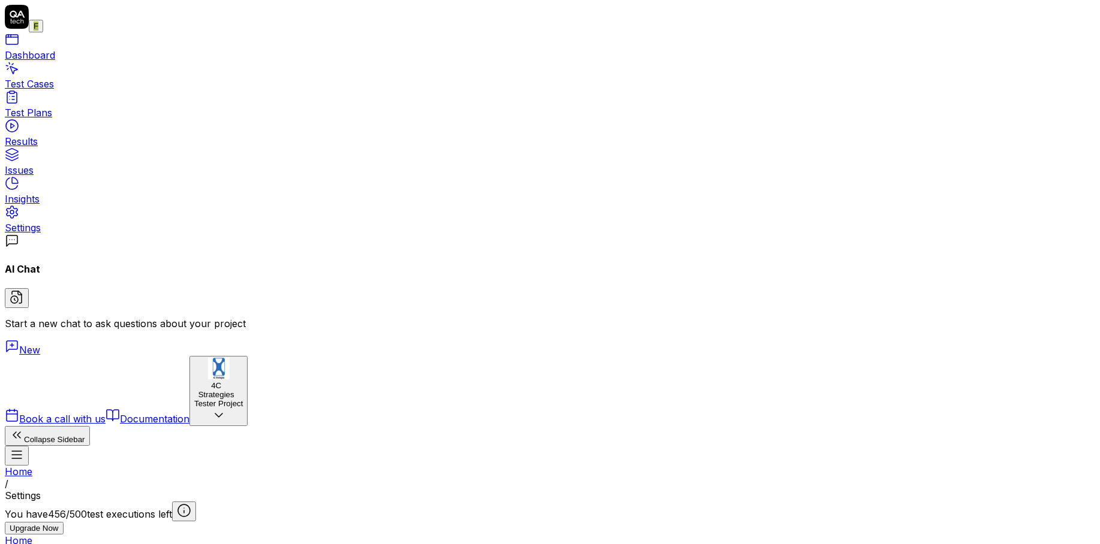
drag, startPoint x: 623, startPoint y: 263, endPoint x: 641, endPoint y: 257, distance: 18.2
type input "https://int-semmextdev01.exonaut.com/exonaut-system-editor/#/login"
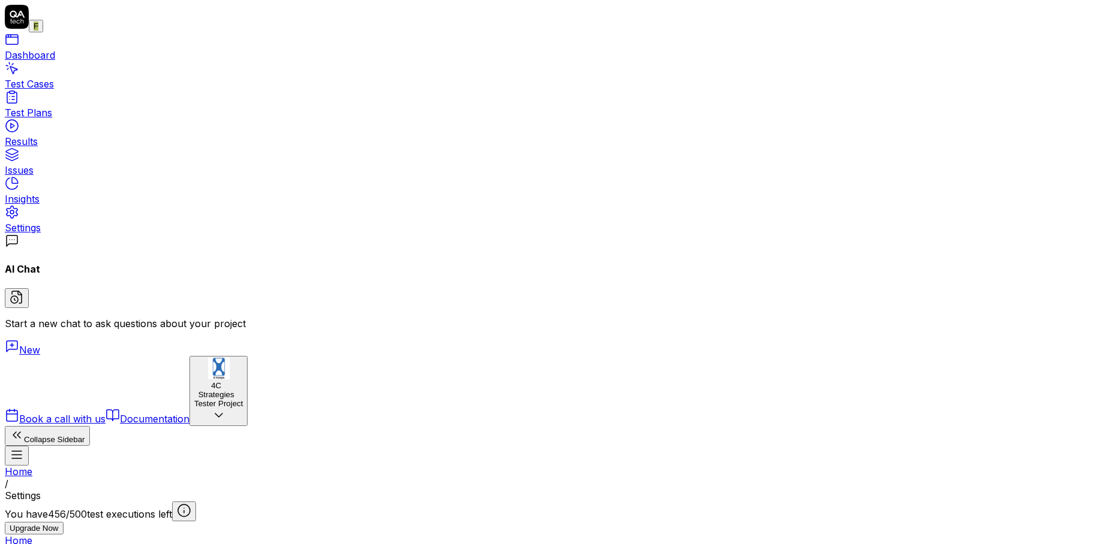
type input "test2"
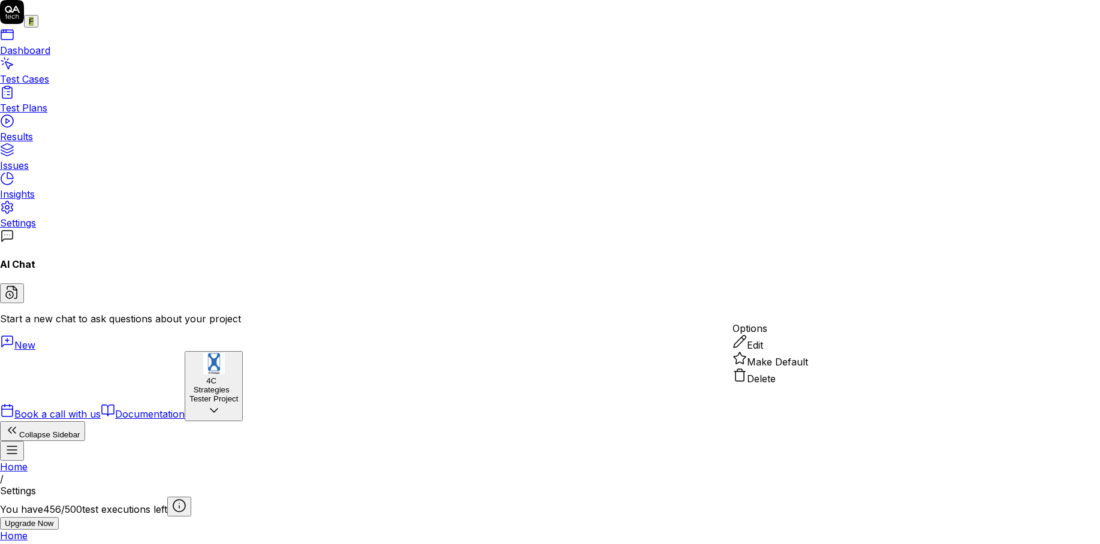
click at [801, 368] on span "Make Default" at bounding box center [777, 362] width 61 height 12
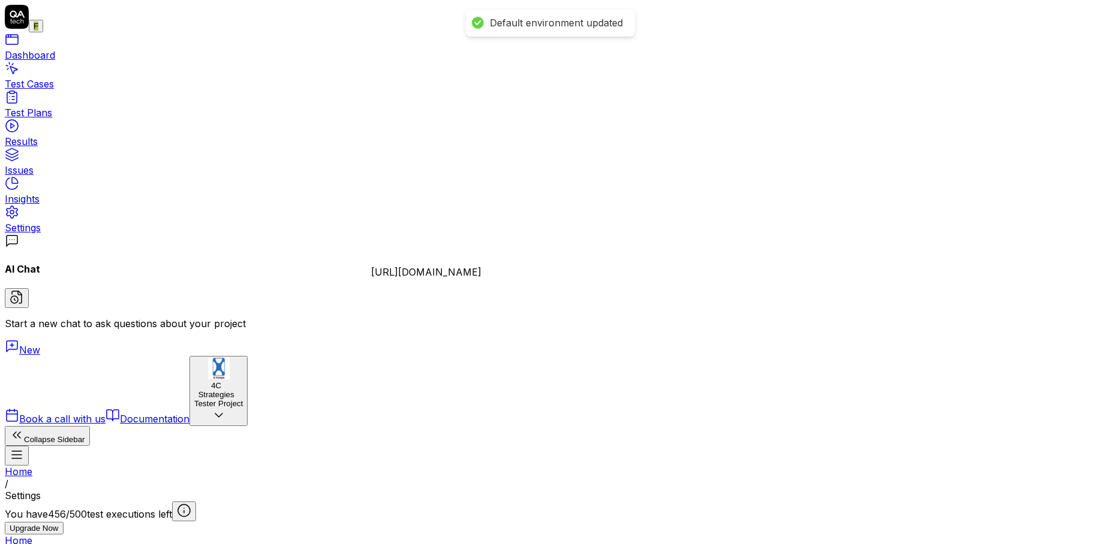
type input "*******"
click at [92, 90] on link "Test Cases" at bounding box center [550, 78] width 1090 height 24
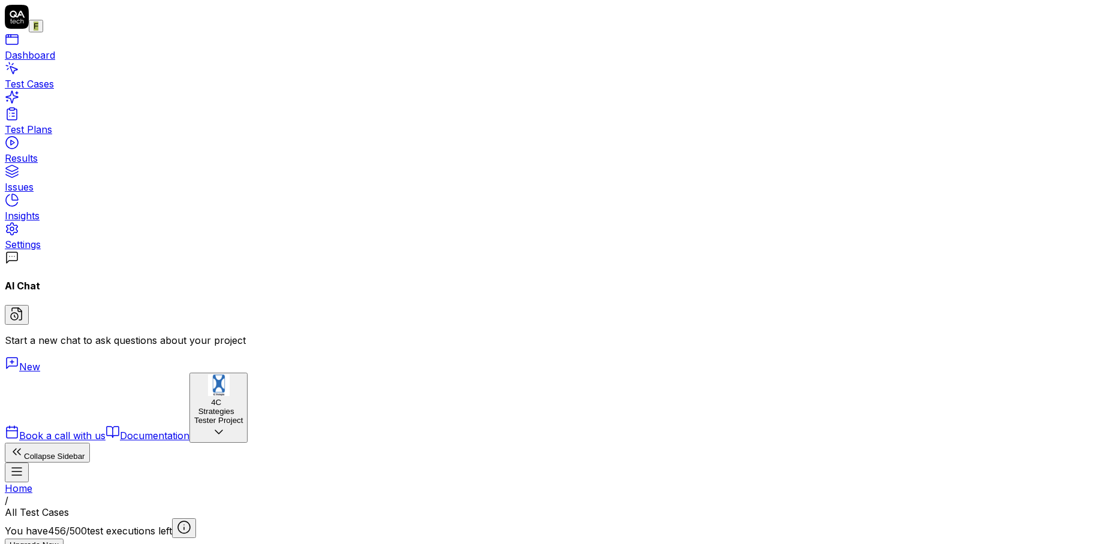
click at [71, 233] on div "Dashboard Test Cases Test Plans Results Issues Insights Settings" at bounding box center [550, 141] width 1090 height 218
click at [78, 249] on link "Settings" at bounding box center [550, 239] width 1090 height 24
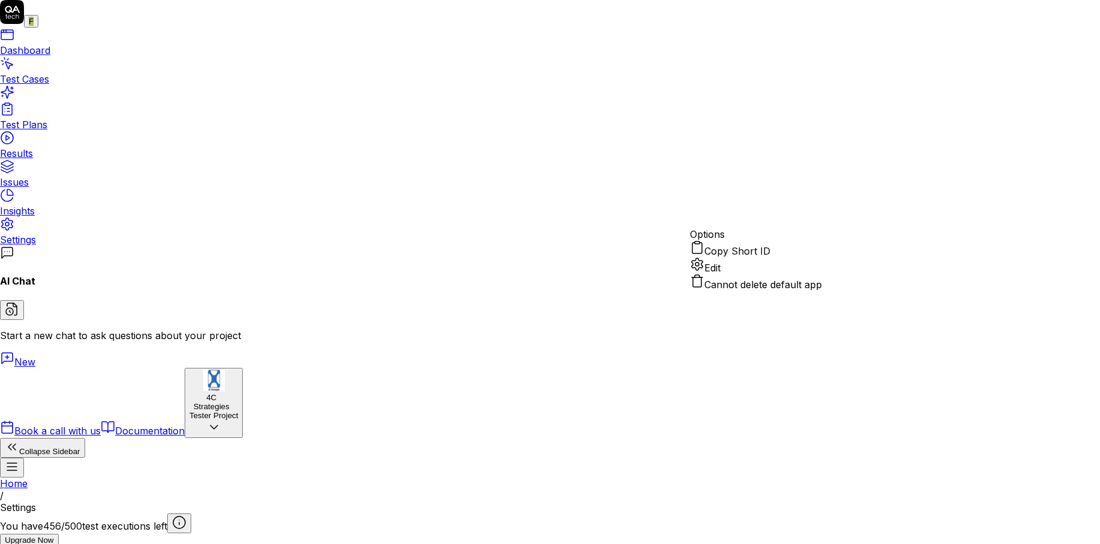
click at [761, 274] on div "Edit" at bounding box center [756, 265] width 132 height 17
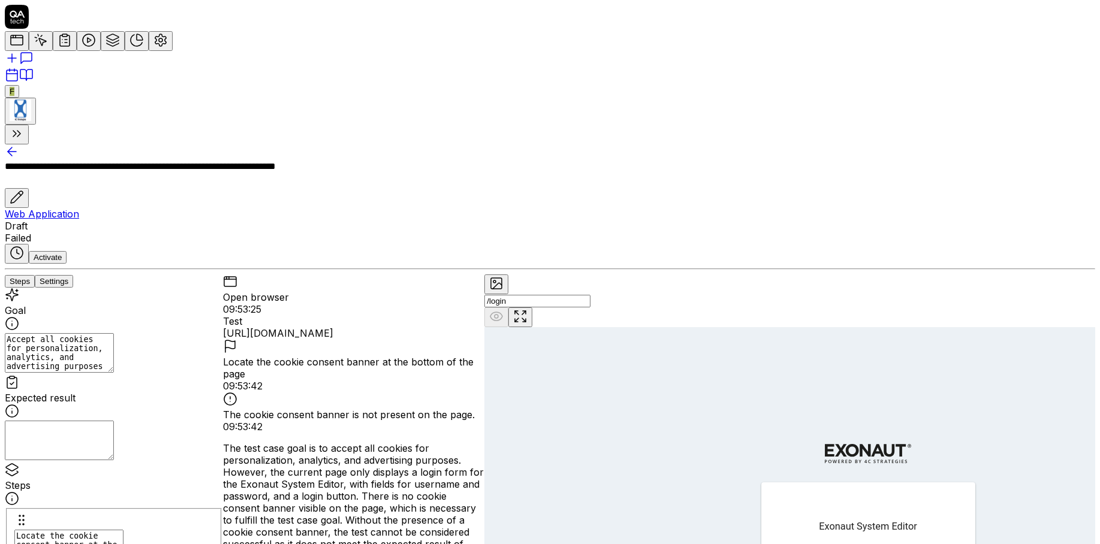
type textarea "*"
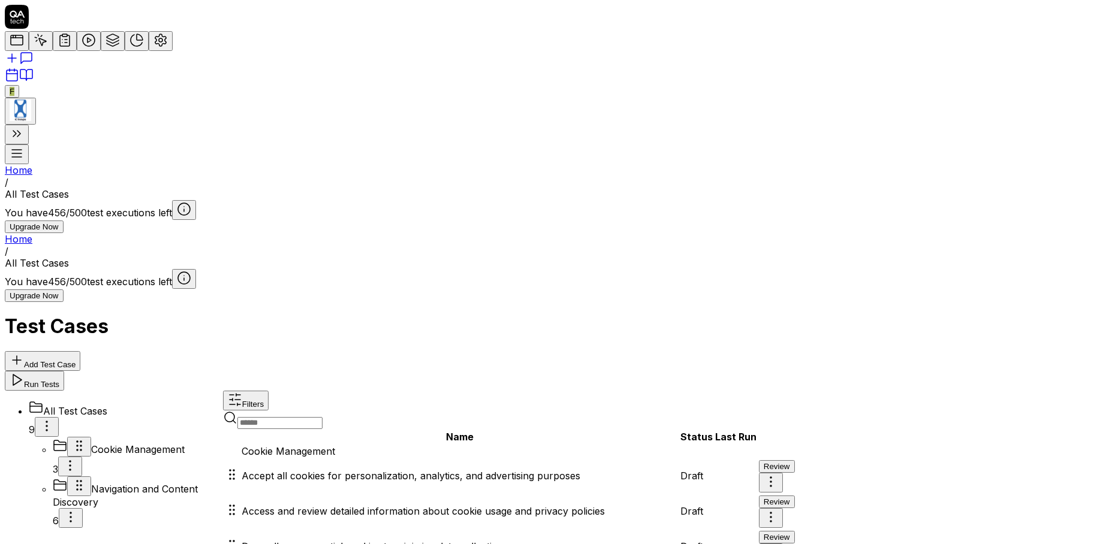
click at [795, 496] on button "Review" at bounding box center [777, 502] width 36 height 13
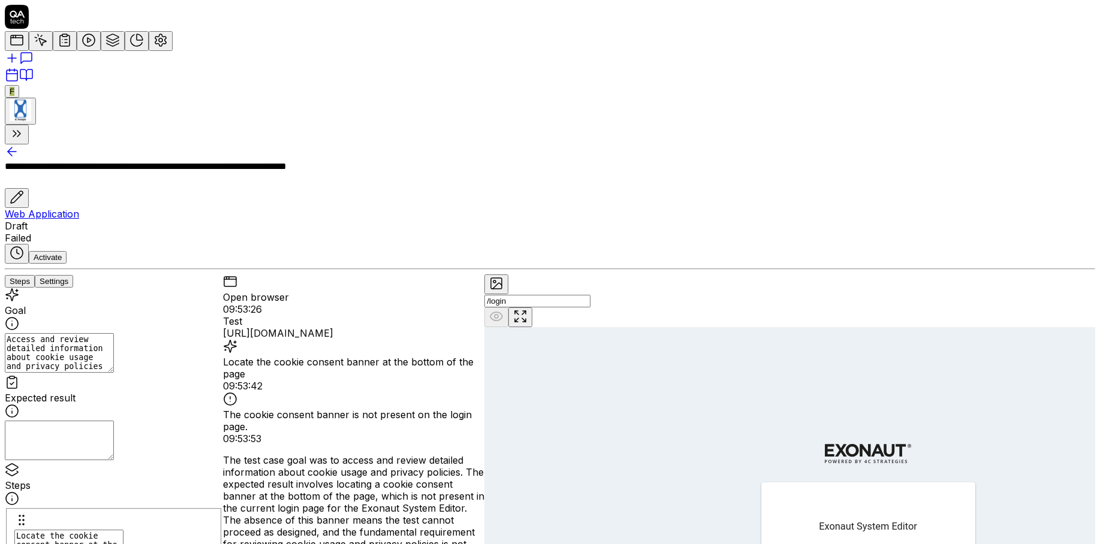
scroll to position [59, 0]
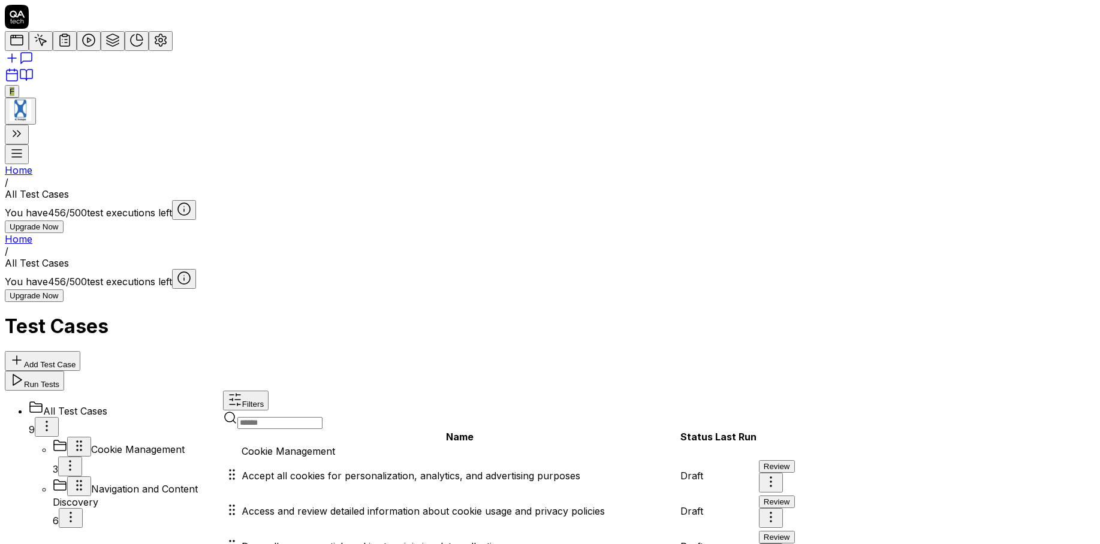
scroll to position [17, 0]
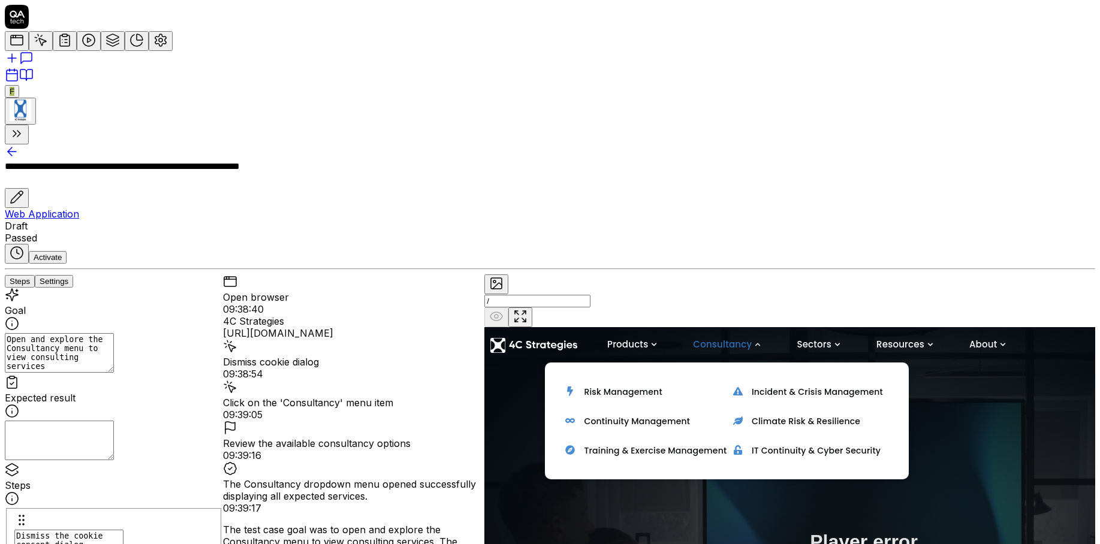
scroll to position [28, 0]
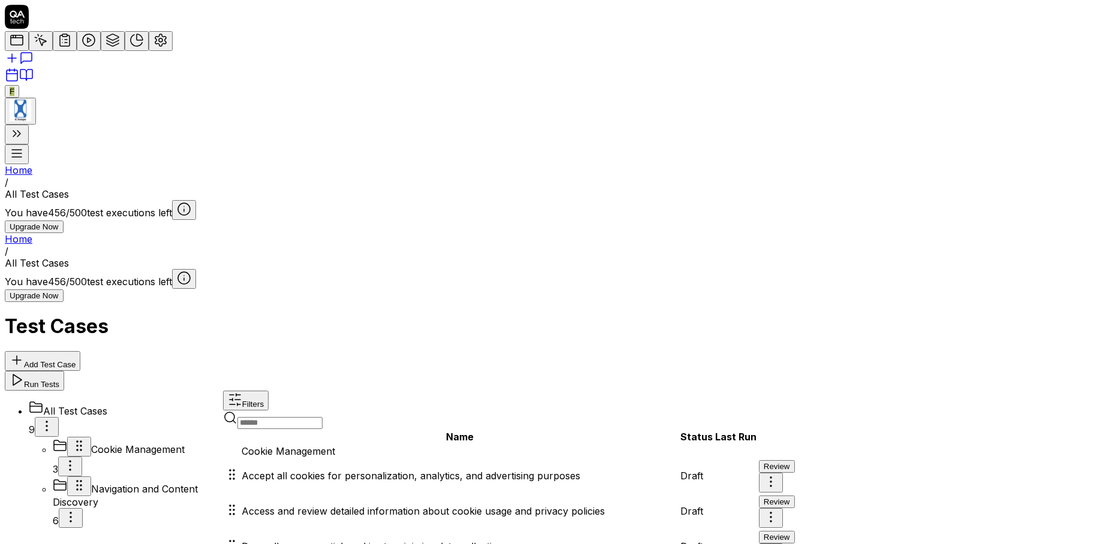
click at [795, 531] on button "Review" at bounding box center [777, 537] width 36 height 13
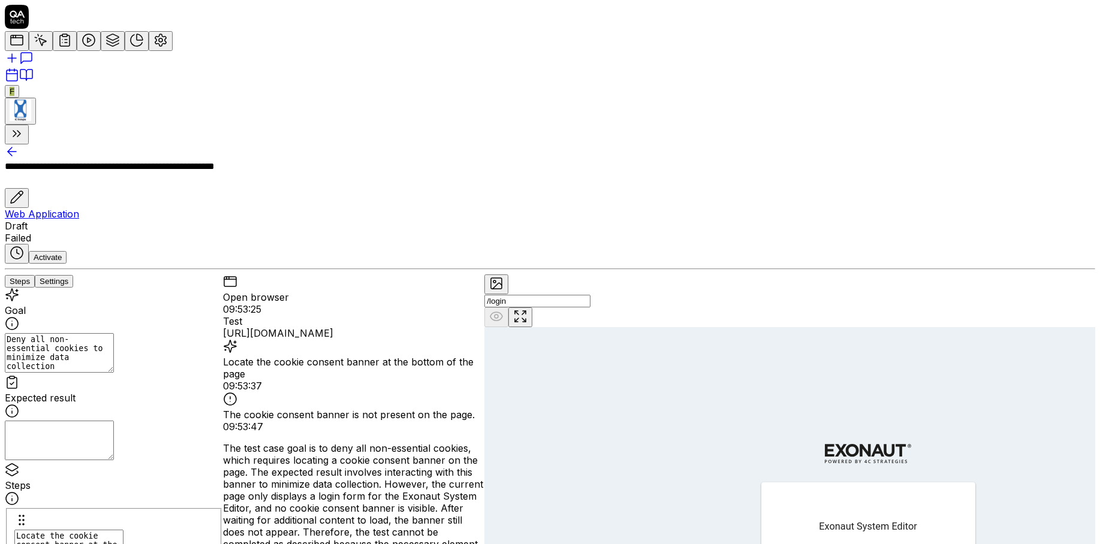
scroll to position [59, 0]
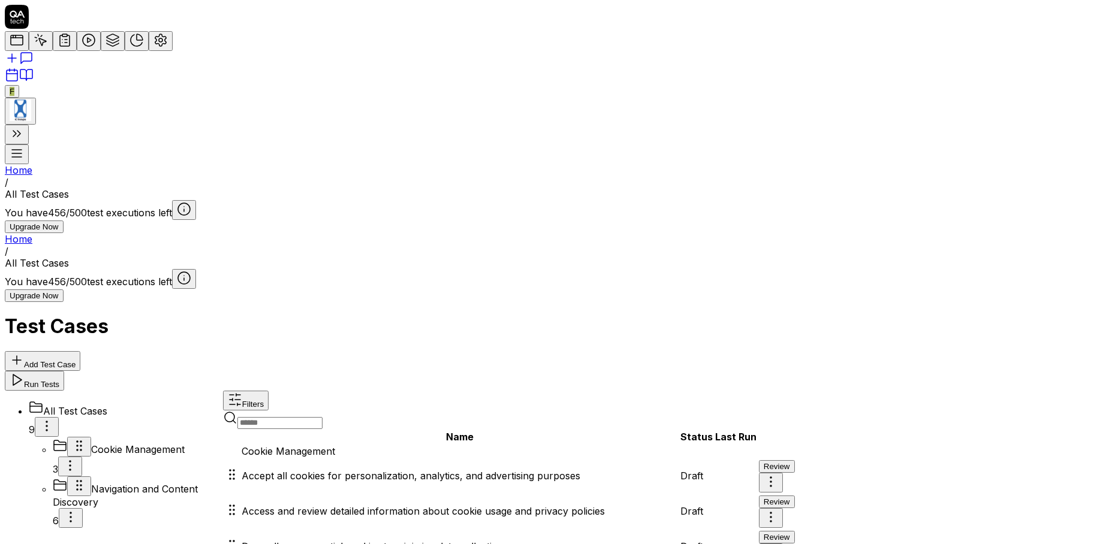
scroll to position [17, 0]
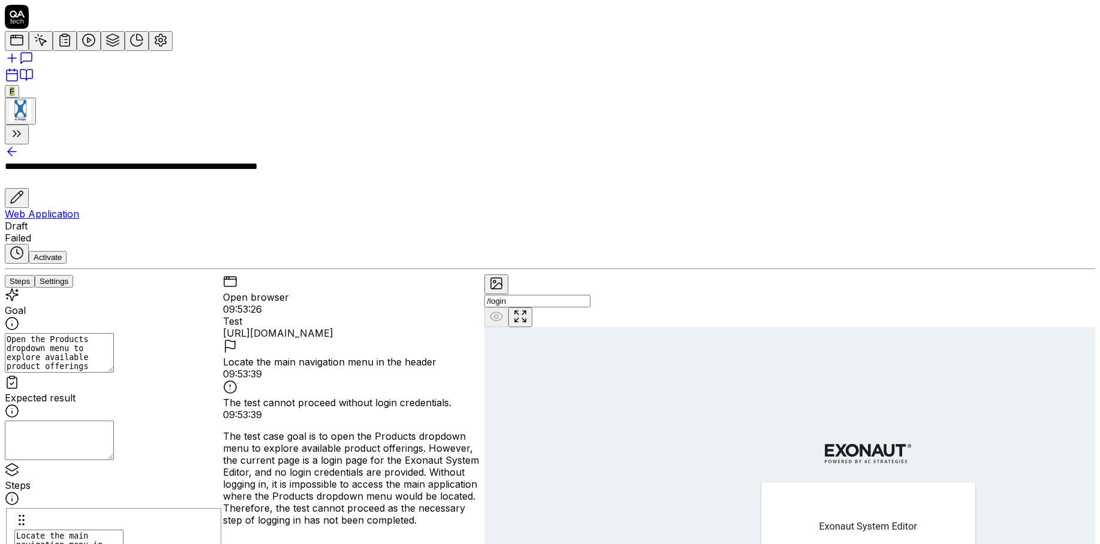
scroll to position [59, 0]
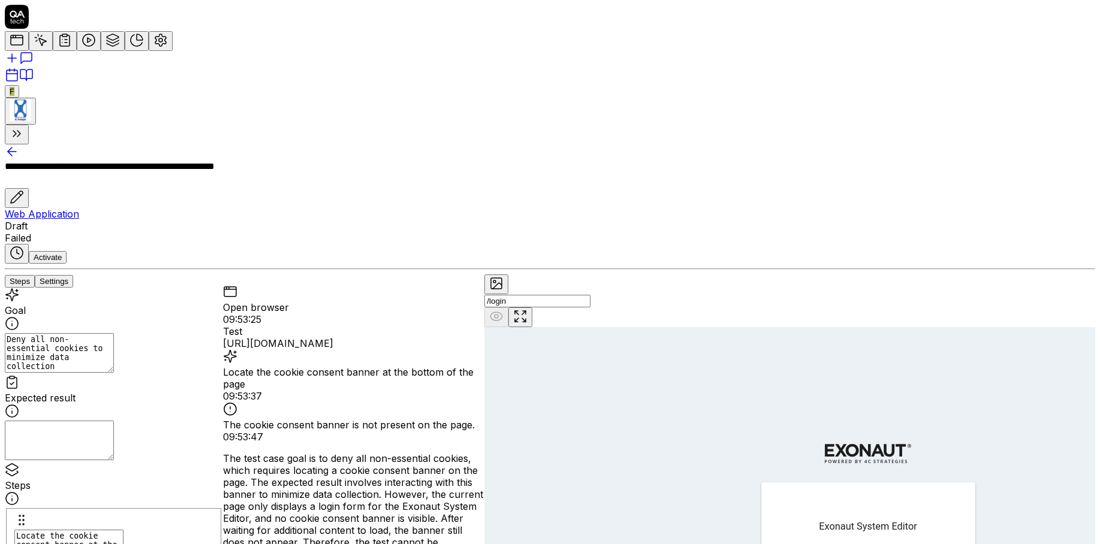
scroll to position [59, 0]
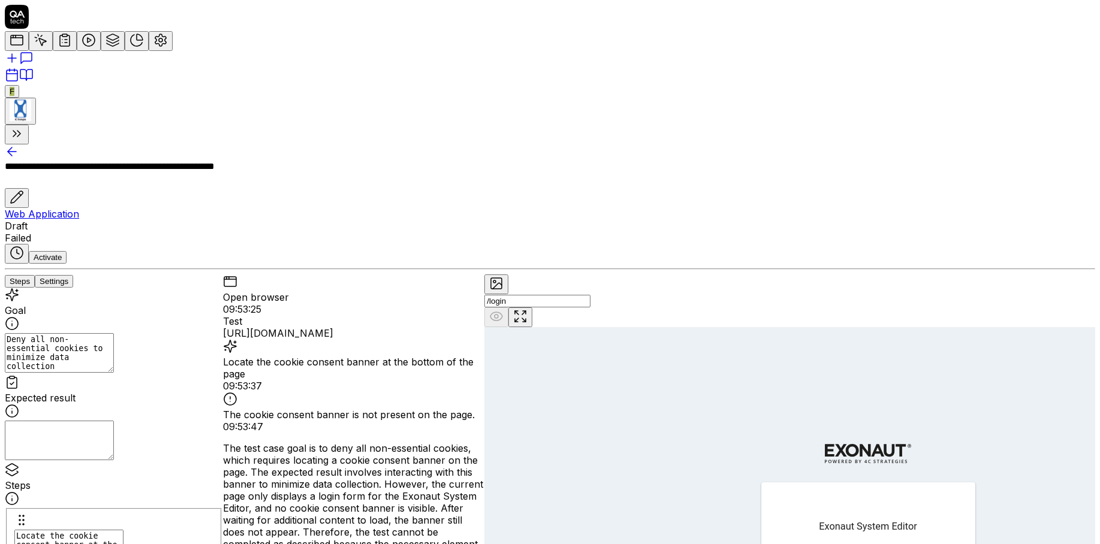
click at [19, 144] on icon at bounding box center [12, 151] width 14 height 14
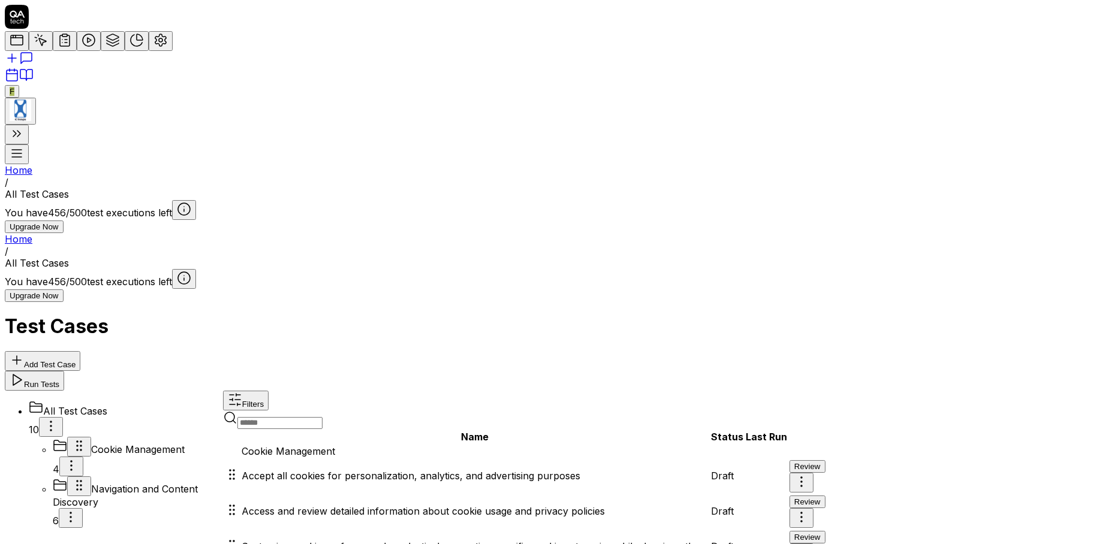
click at [153, 47] on icon at bounding box center [160, 40] width 14 height 14
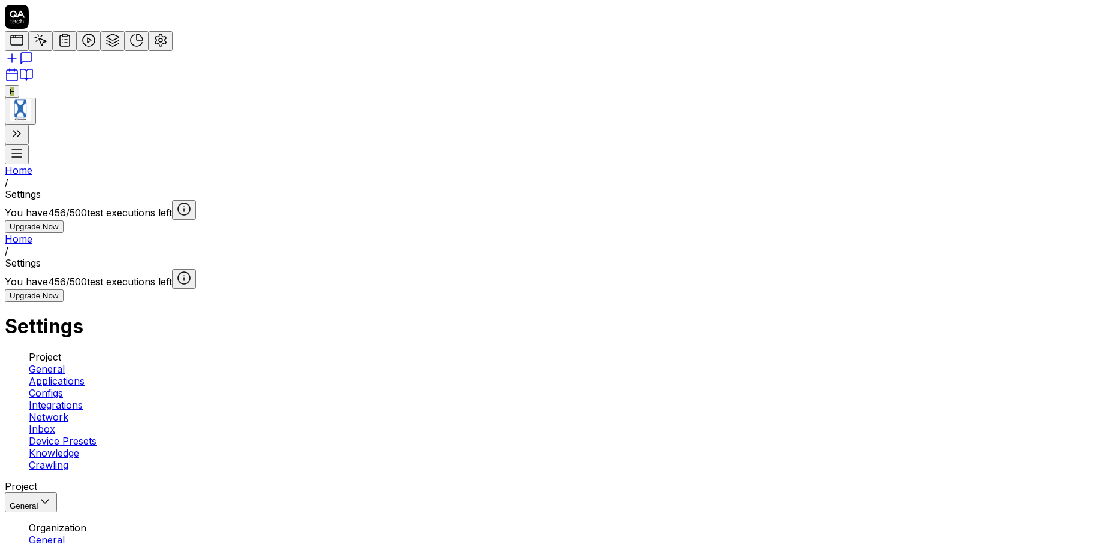
click at [85, 375] on link "Applications" at bounding box center [57, 381] width 56 height 12
click at [134, 351] on ul "Project General Applications Configs Integrations Network Inbox Device Presets …" at bounding box center [550, 411] width 1090 height 120
click at [63, 387] on link "Configs" at bounding box center [46, 393] width 34 height 12
click at [83, 399] on span "Integrations" at bounding box center [56, 405] width 54 height 12
click at [68, 411] on link "Network" at bounding box center [49, 417] width 40 height 12
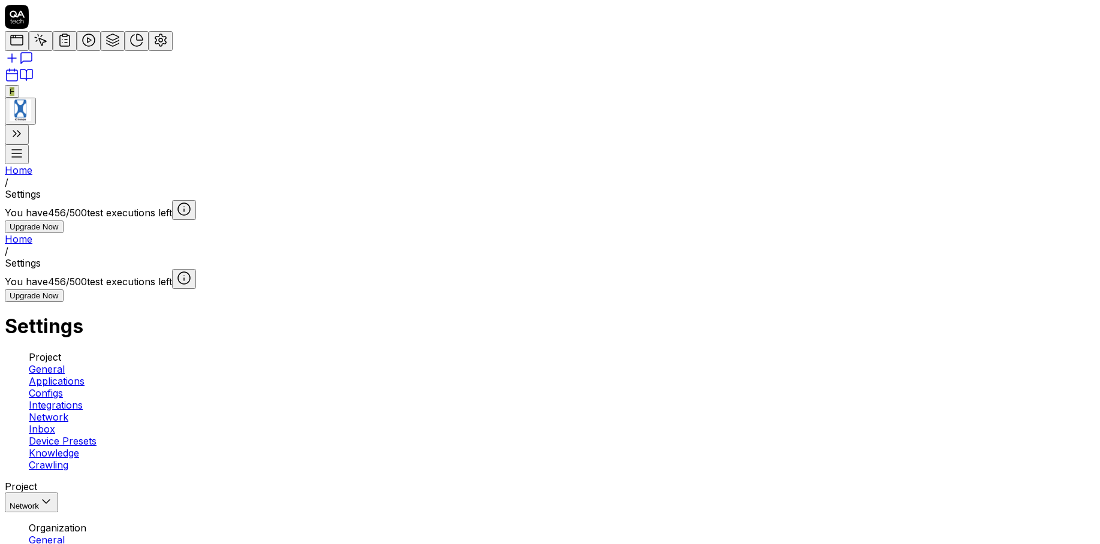
click at [55, 423] on link "Inbox" at bounding box center [42, 429] width 26 height 12
click at [97, 435] on span "Device Presets" at bounding box center [63, 441] width 68 height 12
click at [79, 447] on link "Knowledge" at bounding box center [54, 453] width 50 height 12
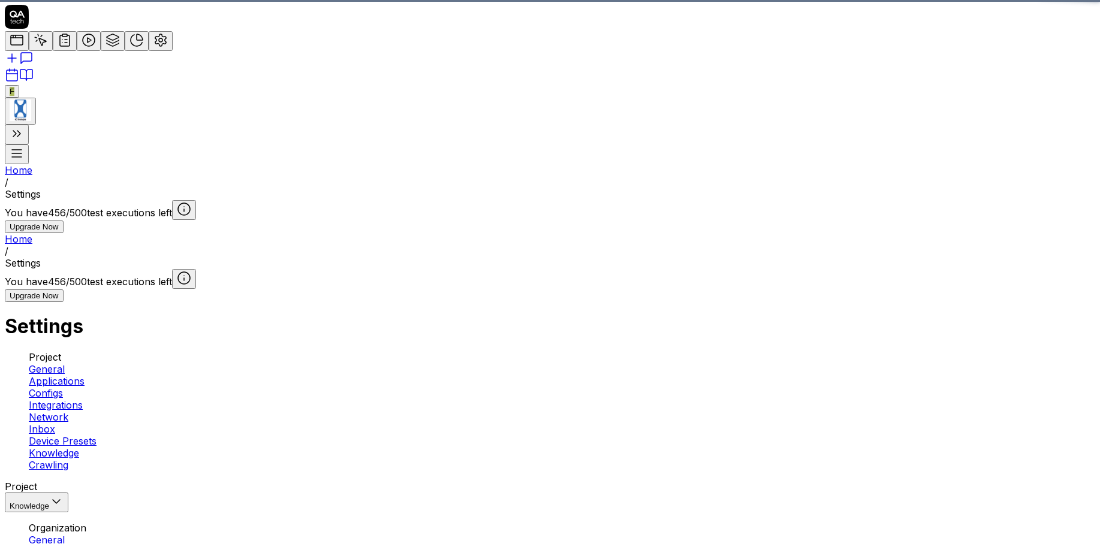
type textarea "*"
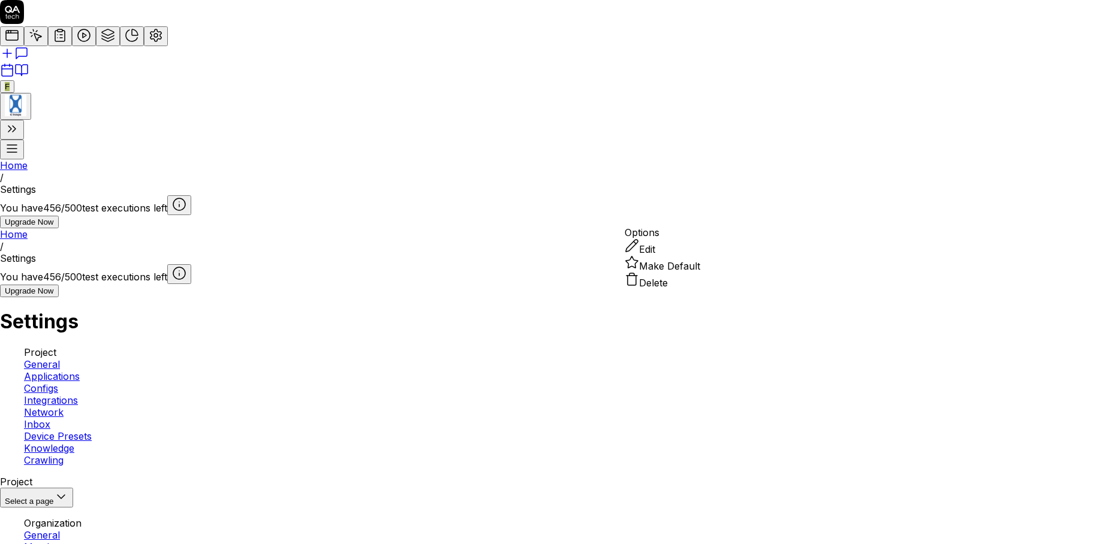
click at [682, 272] on span "Make Default" at bounding box center [669, 266] width 61 height 12
click at [689, 289] on div "Delete" at bounding box center [663, 280] width 76 height 17
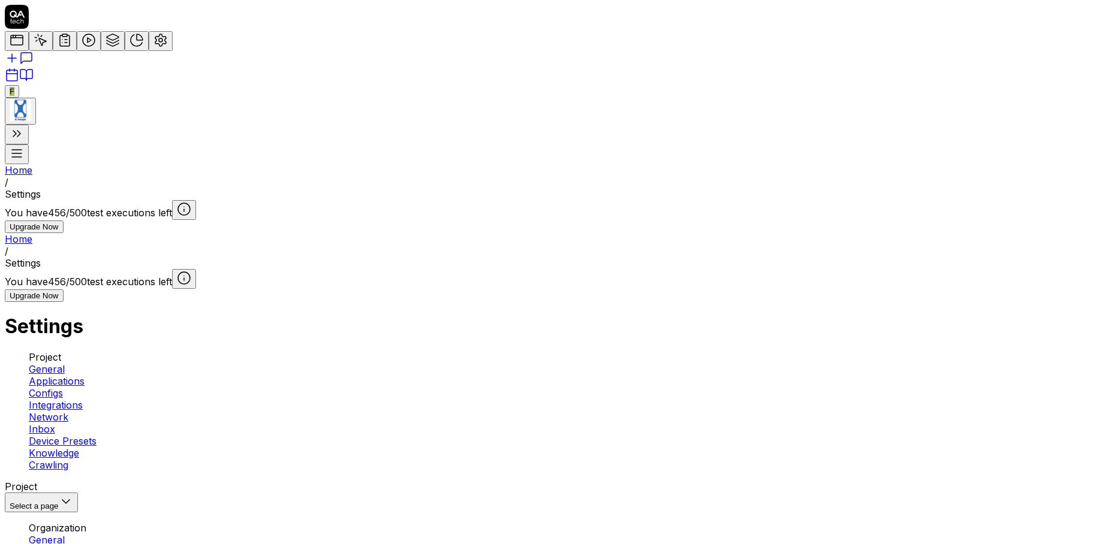
scroll to position [194, 0]
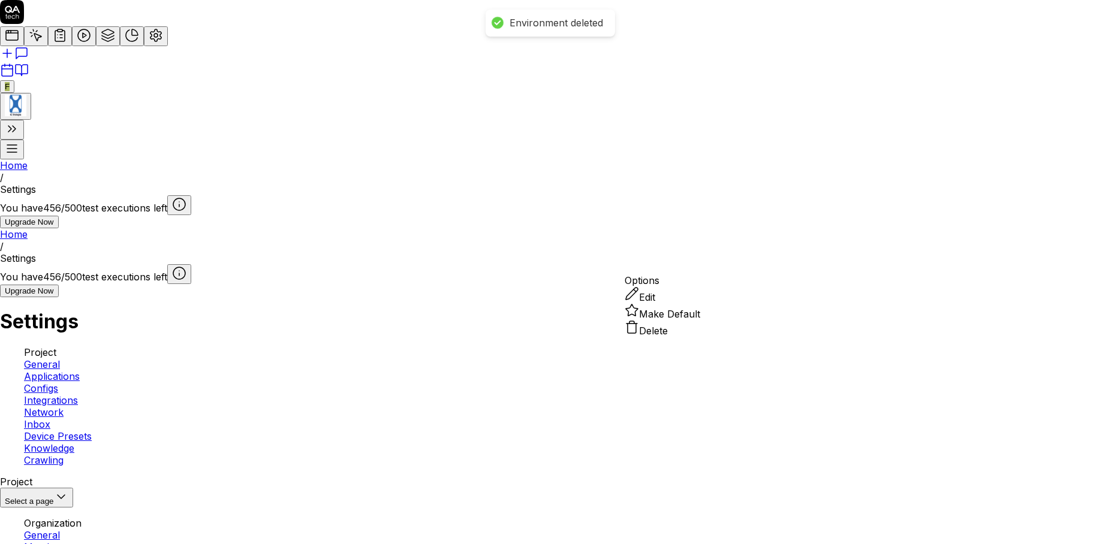
click at [694, 337] on div "Delete" at bounding box center [663, 328] width 76 height 17
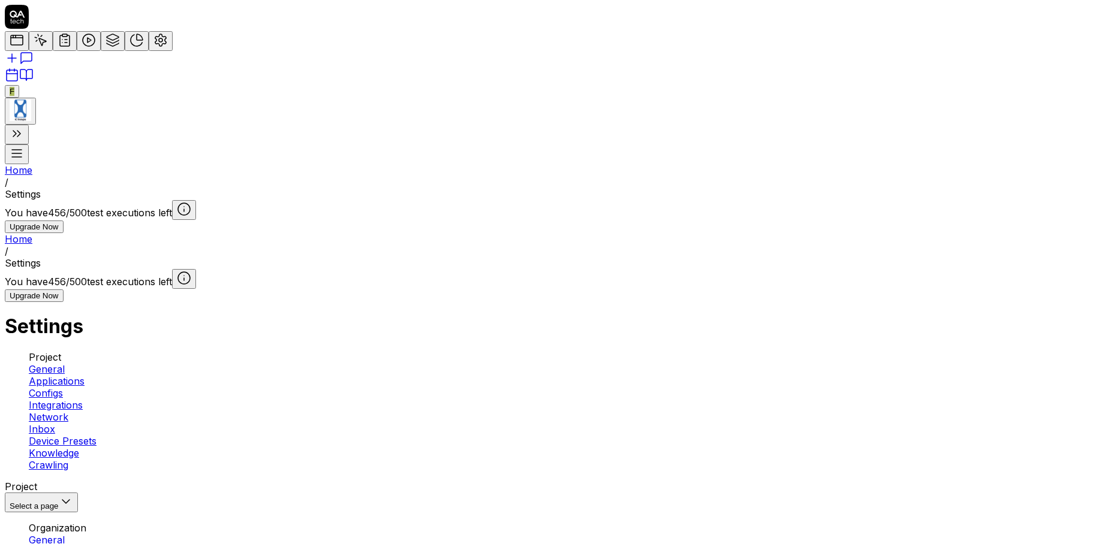
scroll to position [173, 0]
type input "*******"
click at [65, 363] on link "General" at bounding box center [47, 369] width 36 height 12
click at [25, 50] on link at bounding box center [17, 44] width 24 height 12
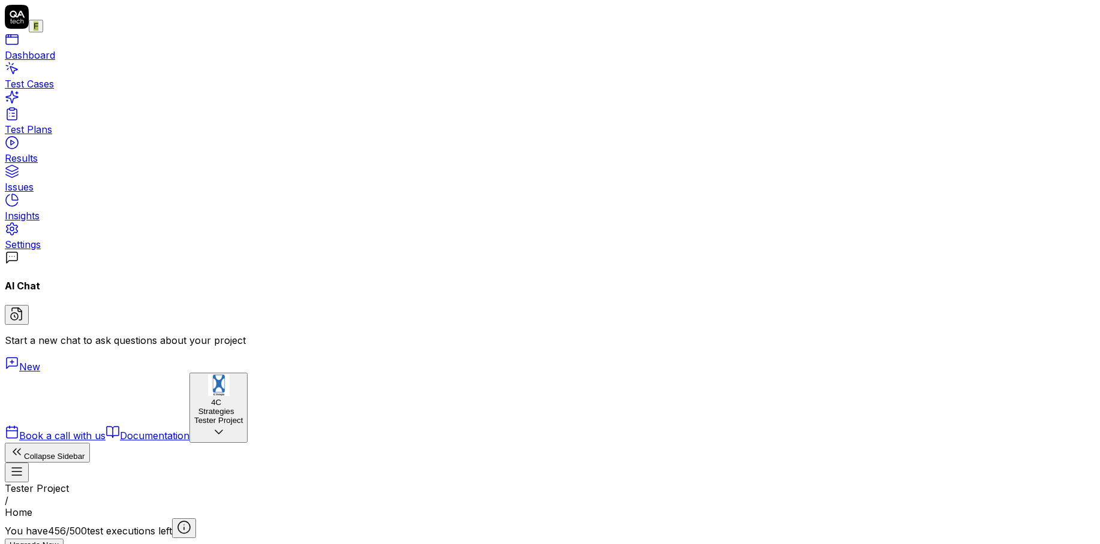
click at [100, 100] on link "Test Cases" at bounding box center [550, 86] width 1090 height 41
type textarea "*"
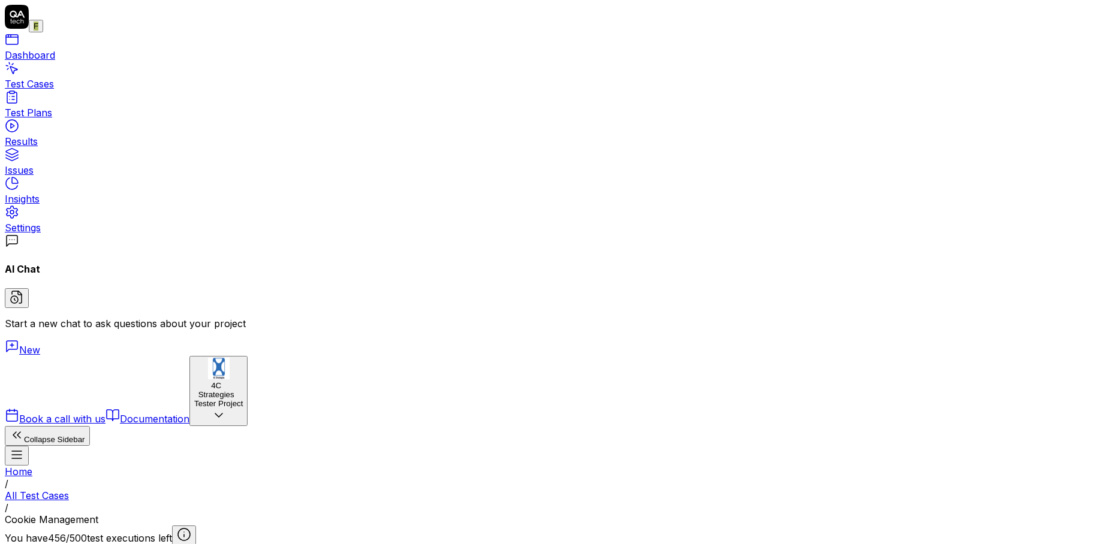
click at [194, 399] on div "4C Strategies" at bounding box center [216, 390] width 44 height 18
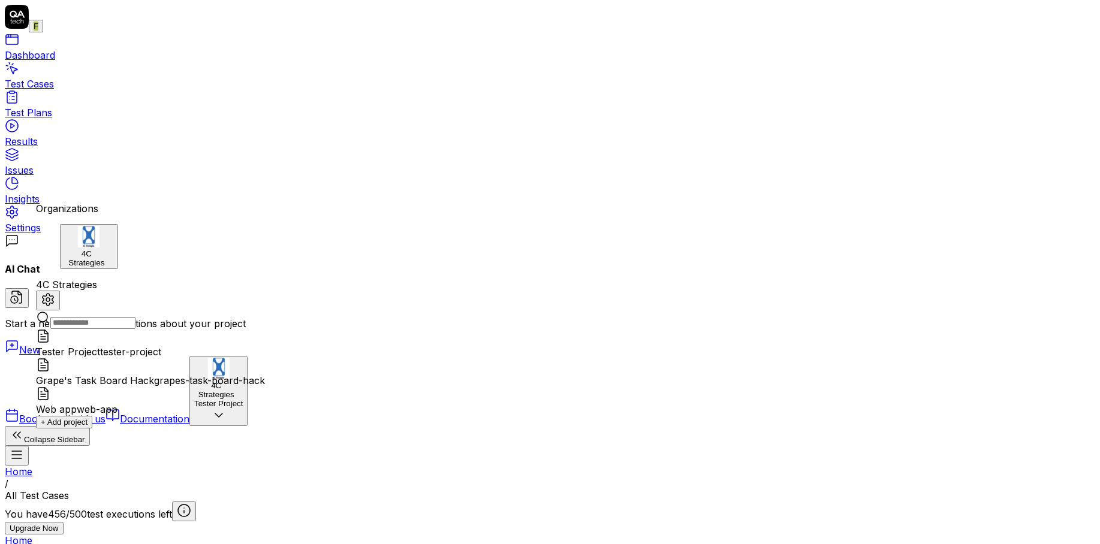
click at [66, 267] on div at bounding box center [89, 267] width 49 height 0
click at [55, 293] on icon at bounding box center [48, 300] width 14 height 14
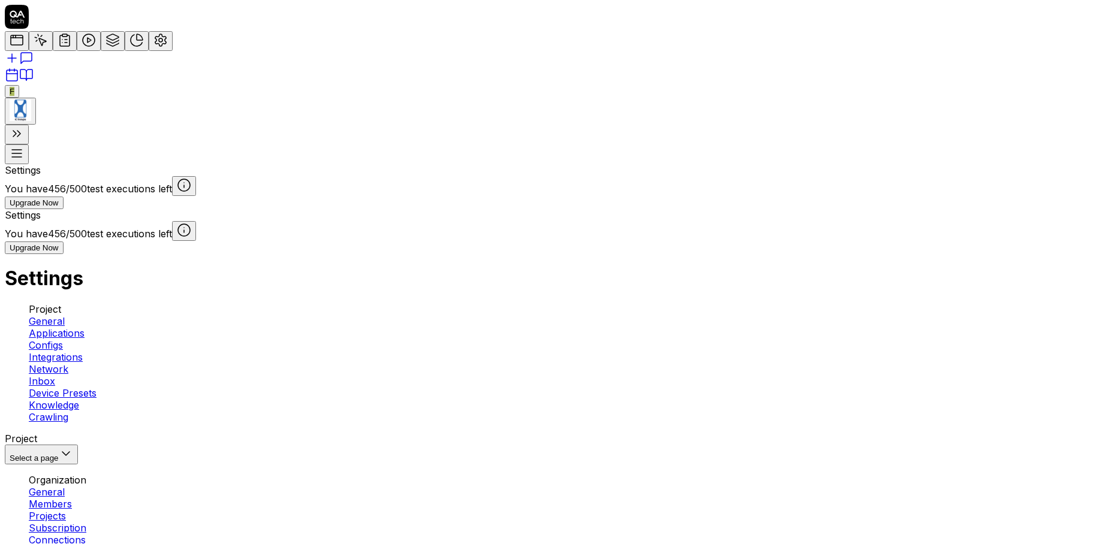
click at [65, 315] on span "General" at bounding box center [47, 321] width 36 height 12
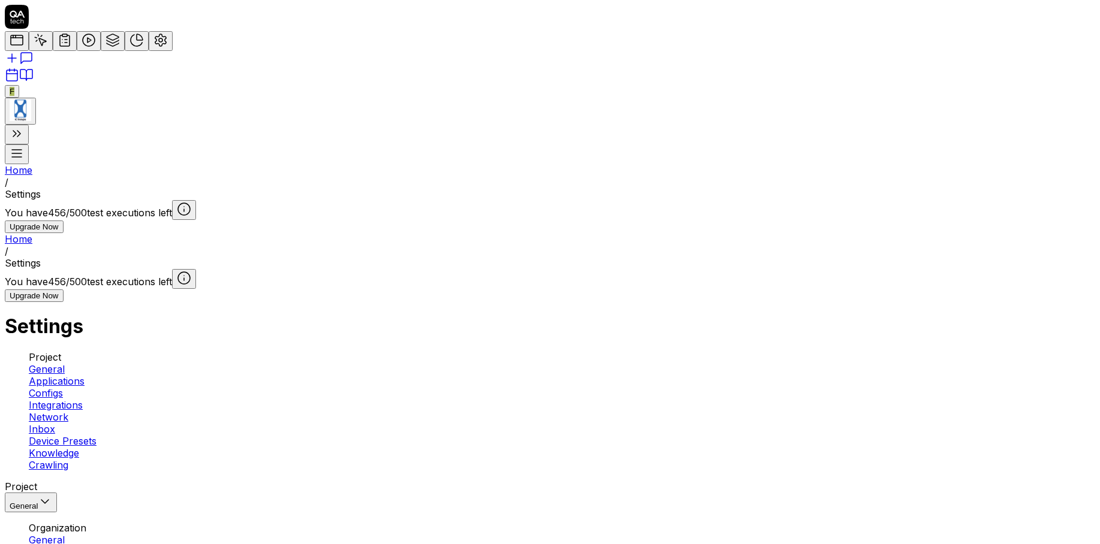
click at [23, 121] on img "button" at bounding box center [21, 111] width 22 height 22
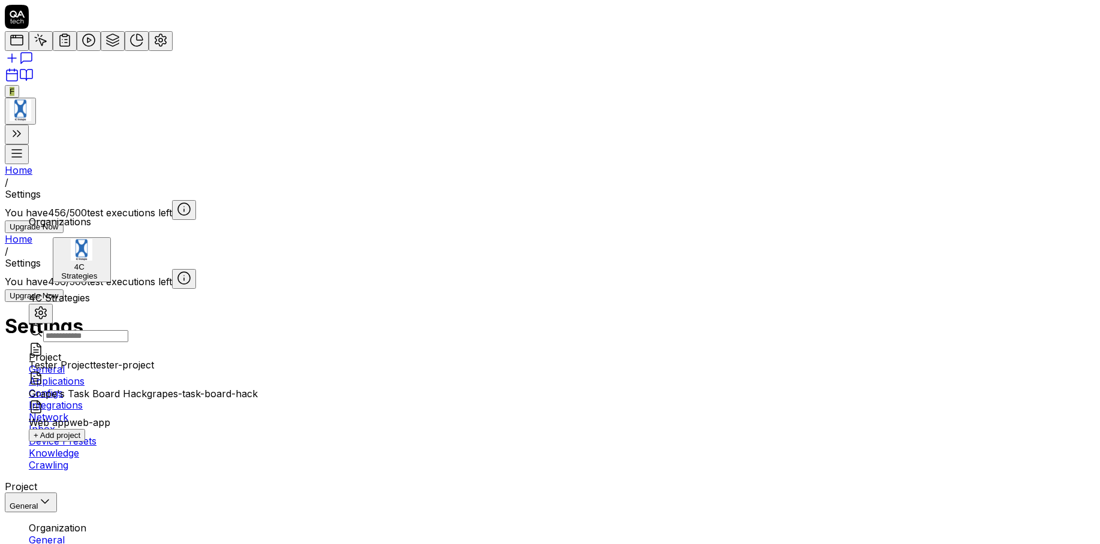
click at [101, 263] on div "4C Strategies" at bounding box center [80, 272] width 44 height 18
click at [85, 264] on div "4C Strategies" at bounding box center [82, 259] width 49 height 41
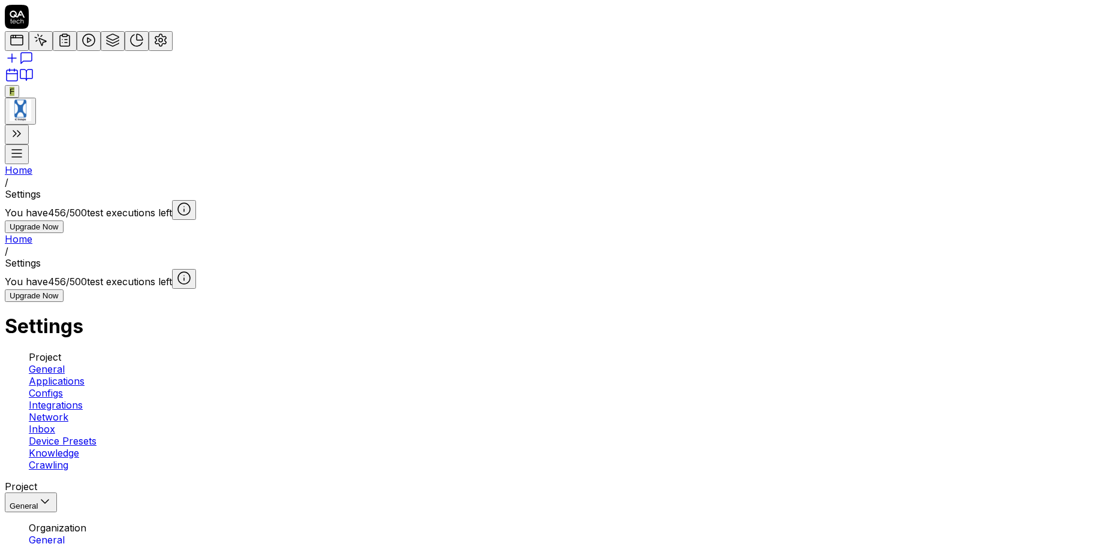
click at [27, 26] on icon at bounding box center [17, 17] width 24 height 24
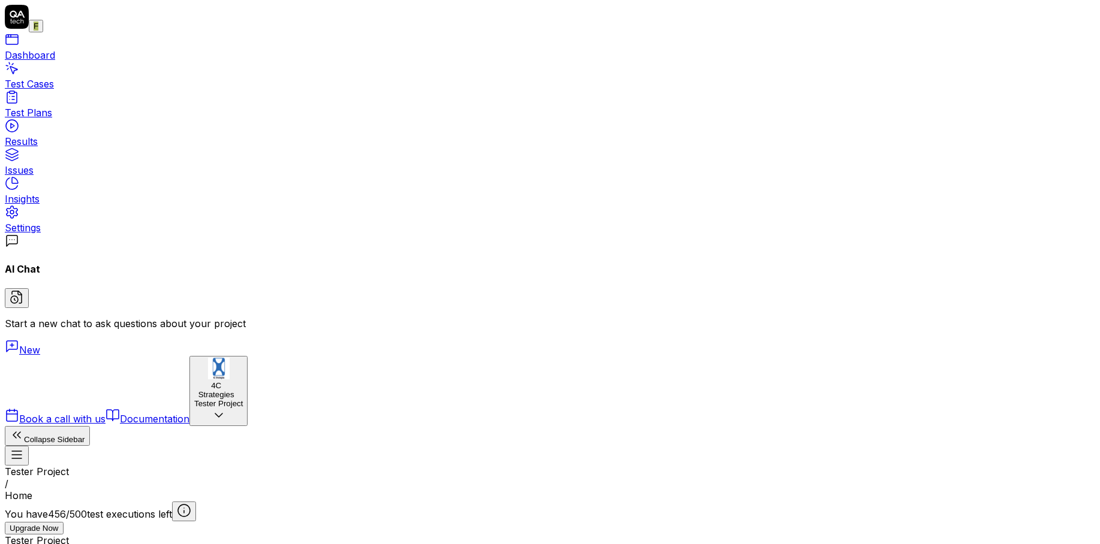
click at [194, 399] on div "4C Strategies" at bounding box center [216, 390] width 44 height 18
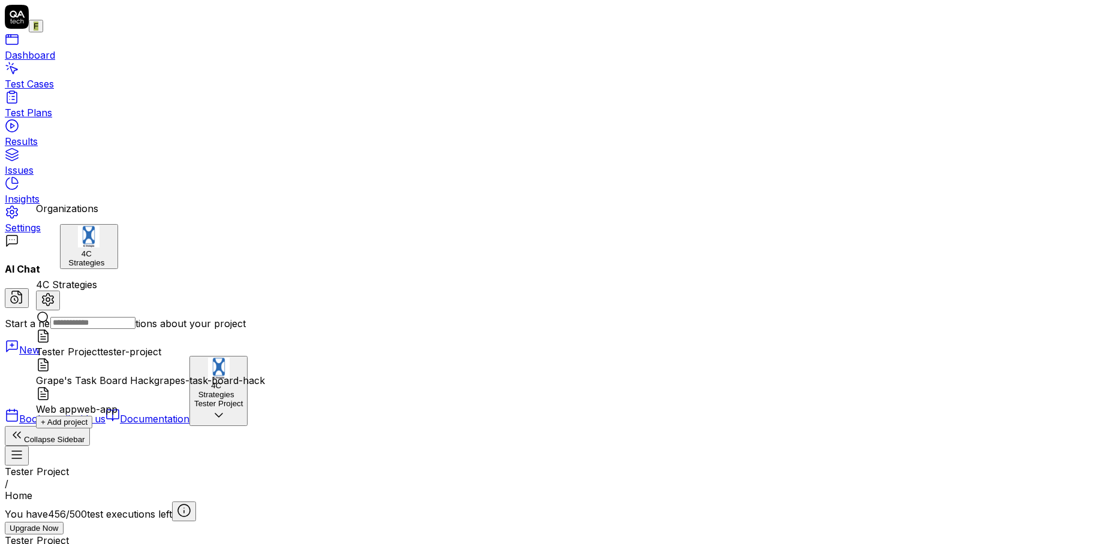
type textarea "*"
click at [212, 279] on div "4C Strategies" at bounding box center [150, 285] width 229 height 12
click at [92, 429] on button "+ Add project" at bounding box center [64, 422] width 56 height 13
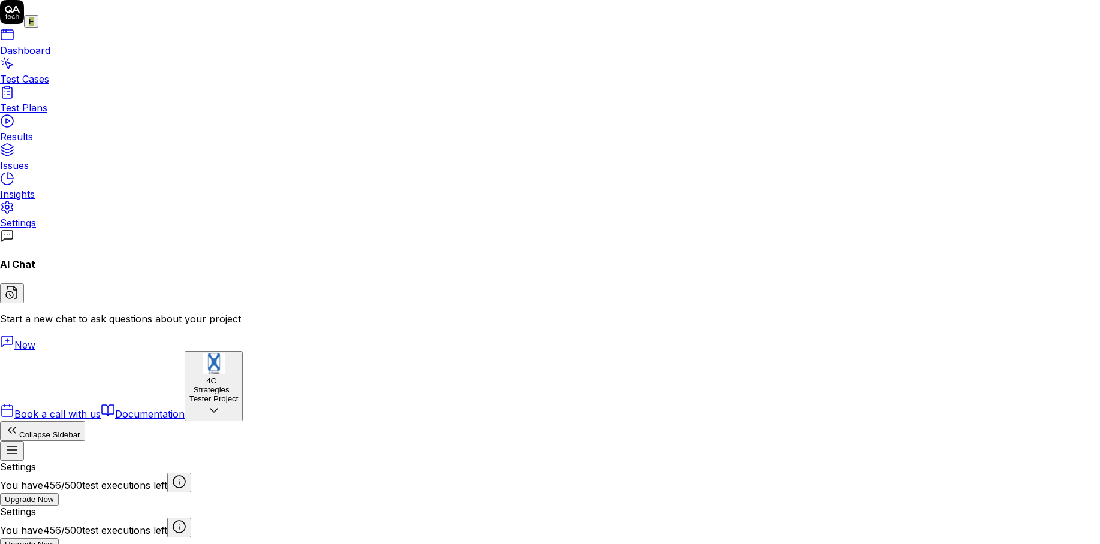
drag, startPoint x: 642, startPoint y: 58, endPoint x: 546, endPoint y: 60, distance: 95.9
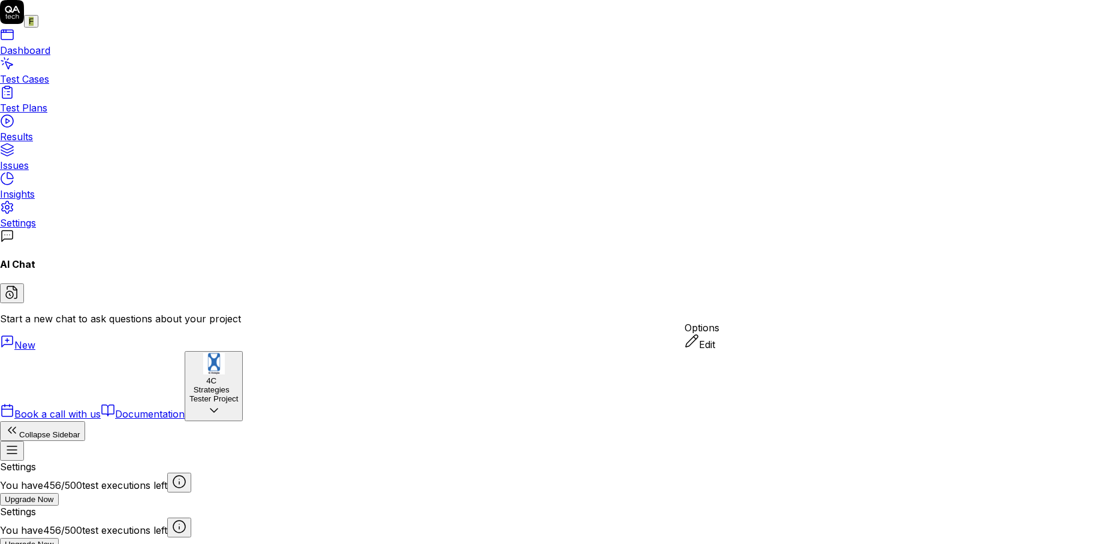
click at [719, 351] on div "Edit" at bounding box center [702, 342] width 35 height 17
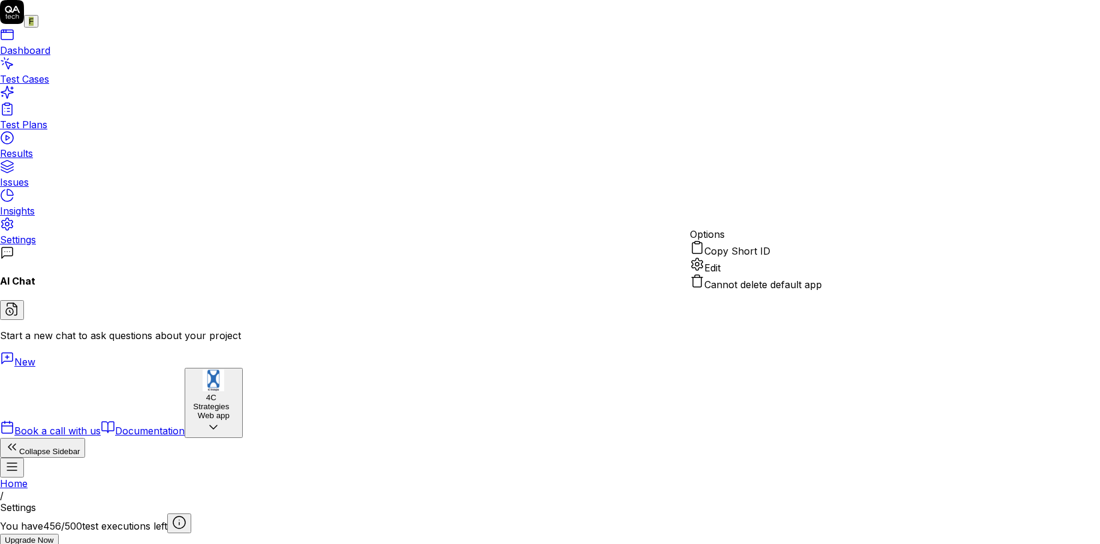
click at [743, 274] on div "Edit" at bounding box center [756, 265] width 132 height 17
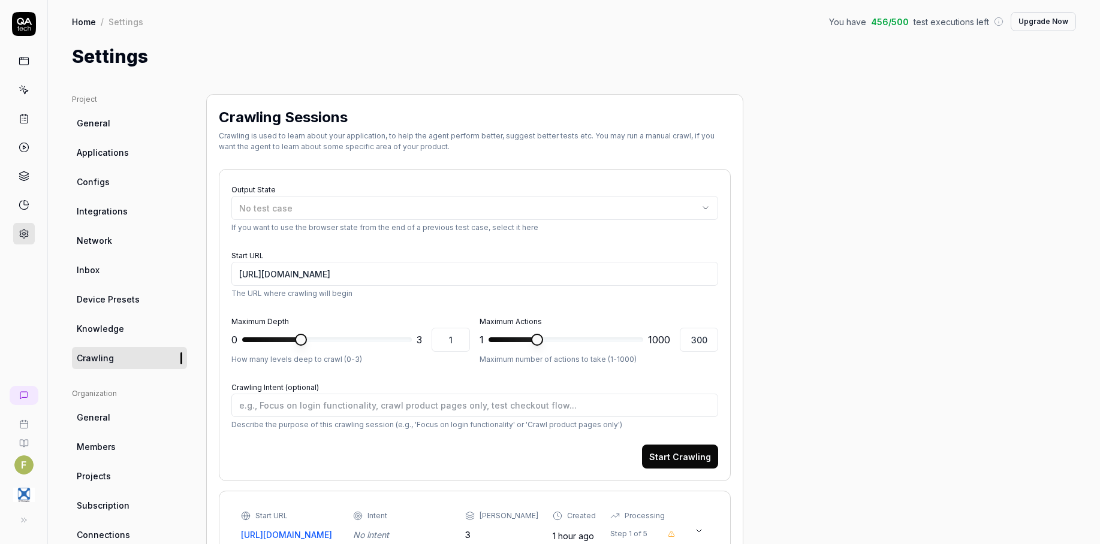
type textarea "*"
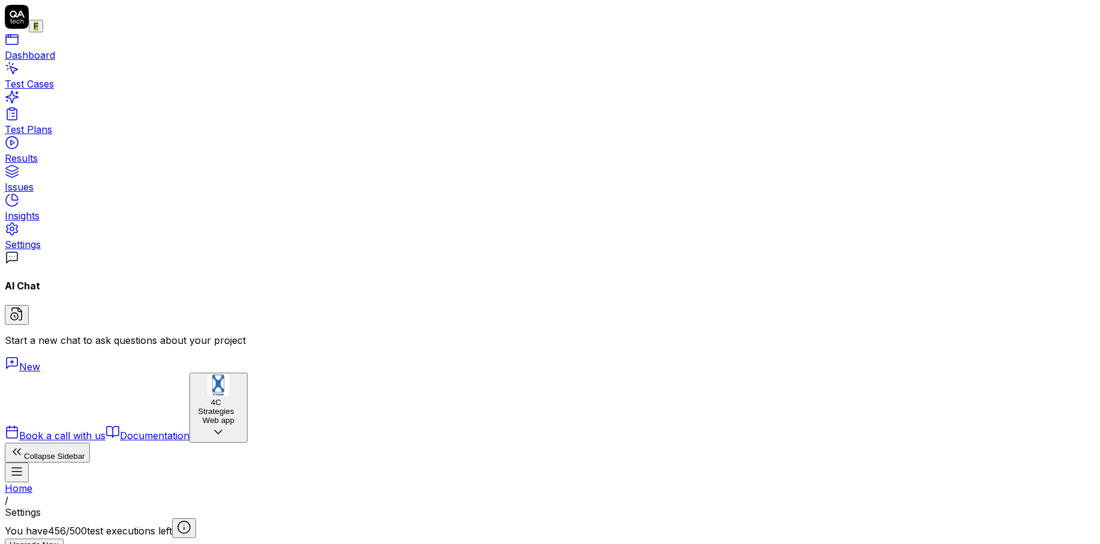
type input "*******"
click at [82, 85] on link "Test Cases" at bounding box center [550, 86] width 1090 height 41
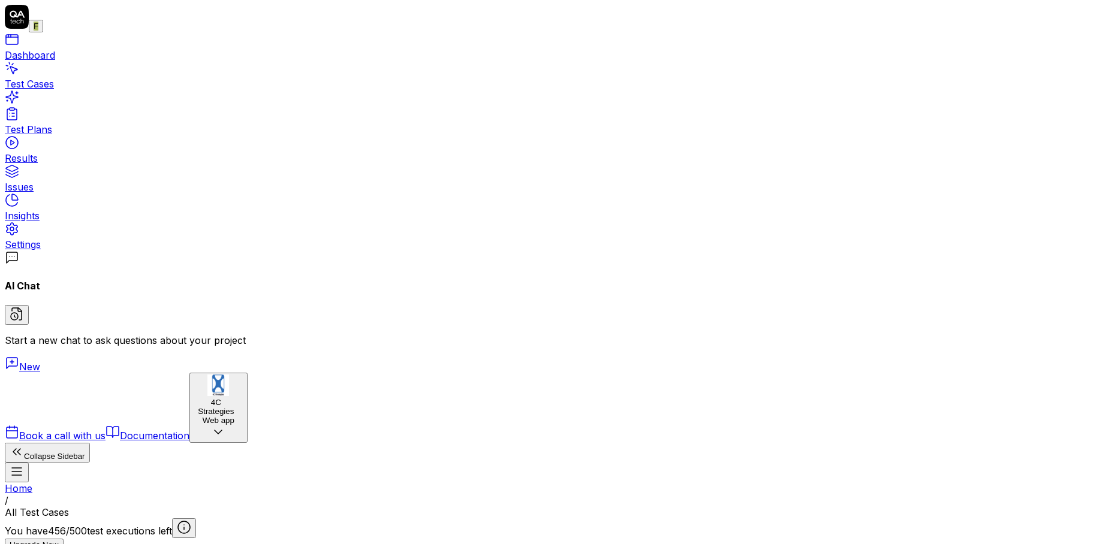
click at [26, 251] on link "Settings" at bounding box center [550, 239] width 1090 height 24
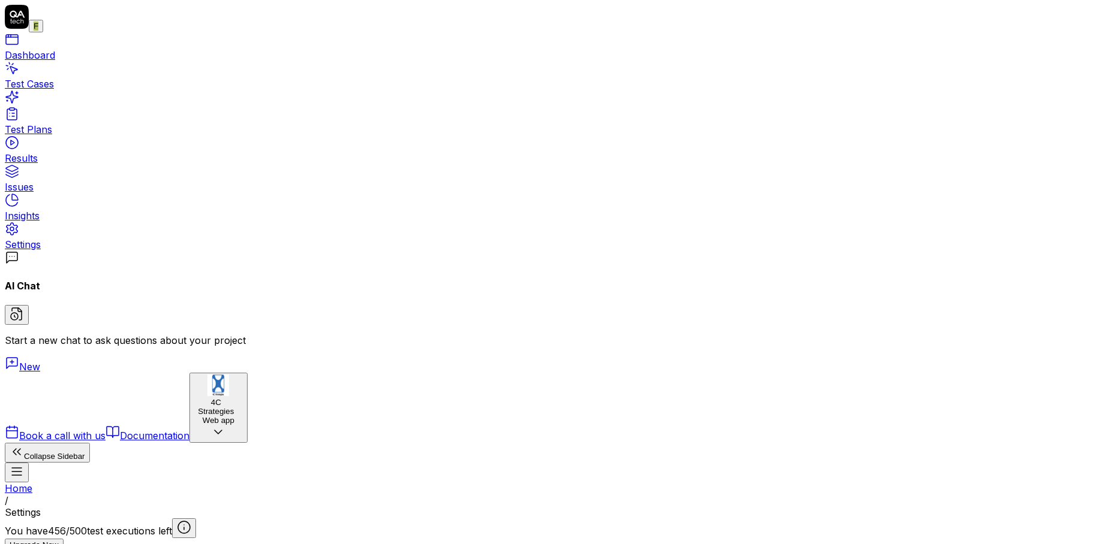
scroll to position [0, 0]
click at [194, 416] on div "4C Strategies" at bounding box center [216, 407] width 44 height 18
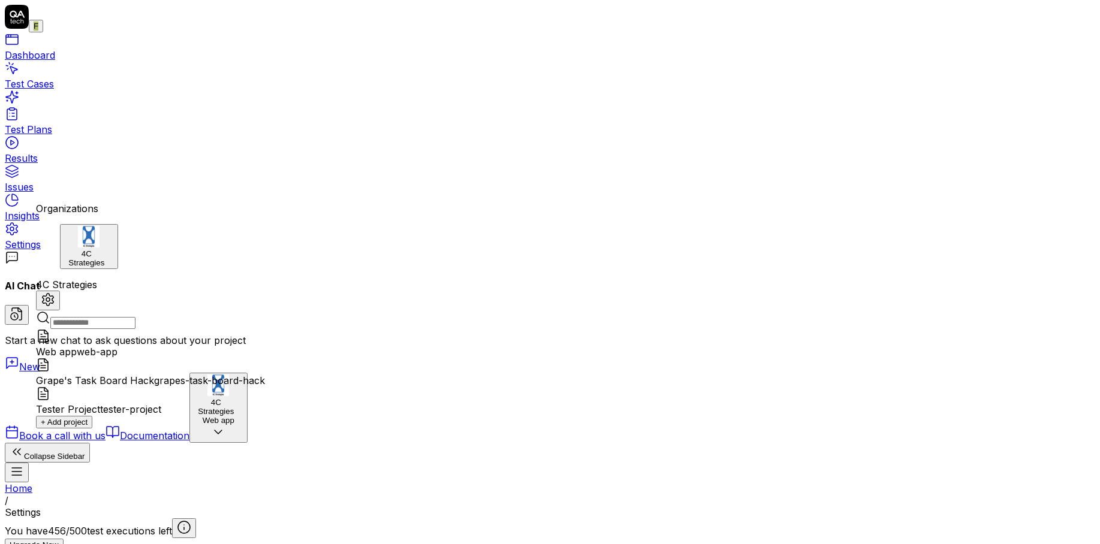
click at [265, 358] on div "Grape's Task Board Hack grapes-task-board-hack" at bounding box center [150, 372] width 229 height 29
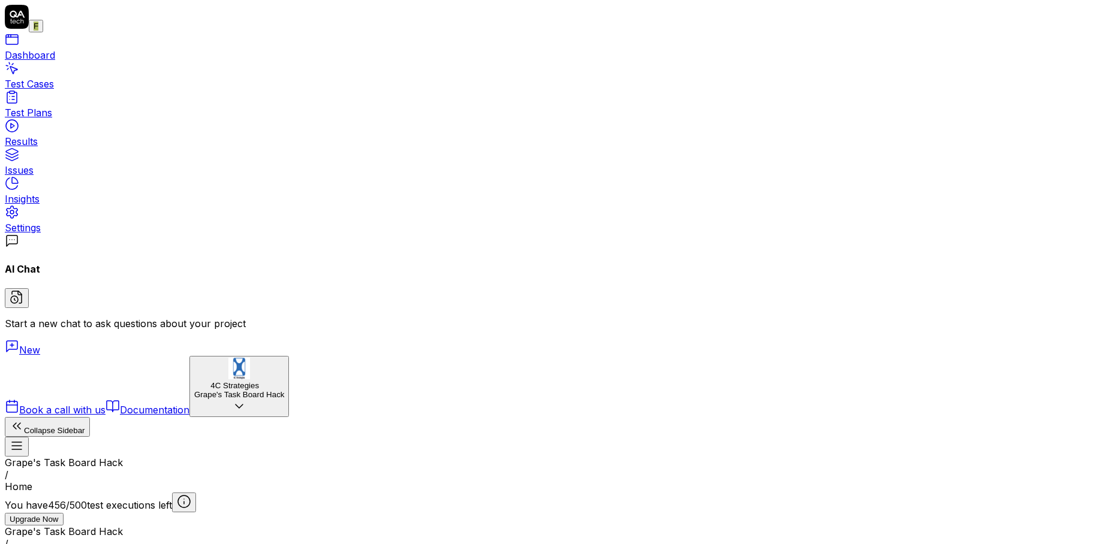
type textarea "*"
click at [103, 234] on link "Settings" at bounding box center [550, 222] width 1090 height 24
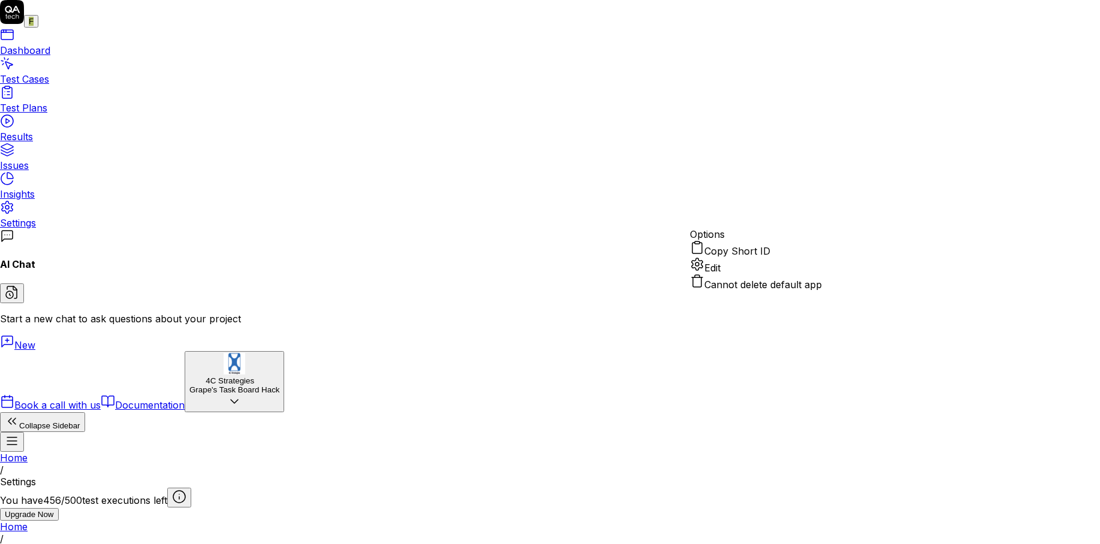
click at [768, 274] on div "Edit" at bounding box center [756, 265] width 132 height 17
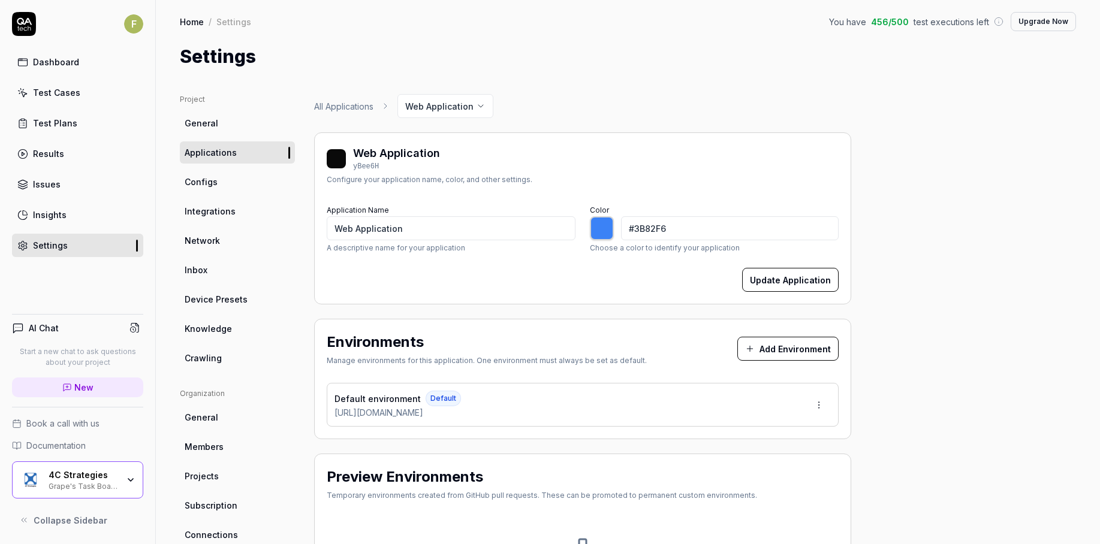
drag, startPoint x: 530, startPoint y: 411, endPoint x: 332, endPoint y: 415, distance: 198.5
click at [332, 415] on div "Default environment Default [URL][DOMAIN_NAME]" at bounding box center [583, 405] width 512 height 44
copy span "[URL][DOMAIN_NAME]"
type input "*******"
click at [120, 492] on div "4C Strategies Grape's Task Board Hack" at bounding box center [77, 480] width 131 height 37
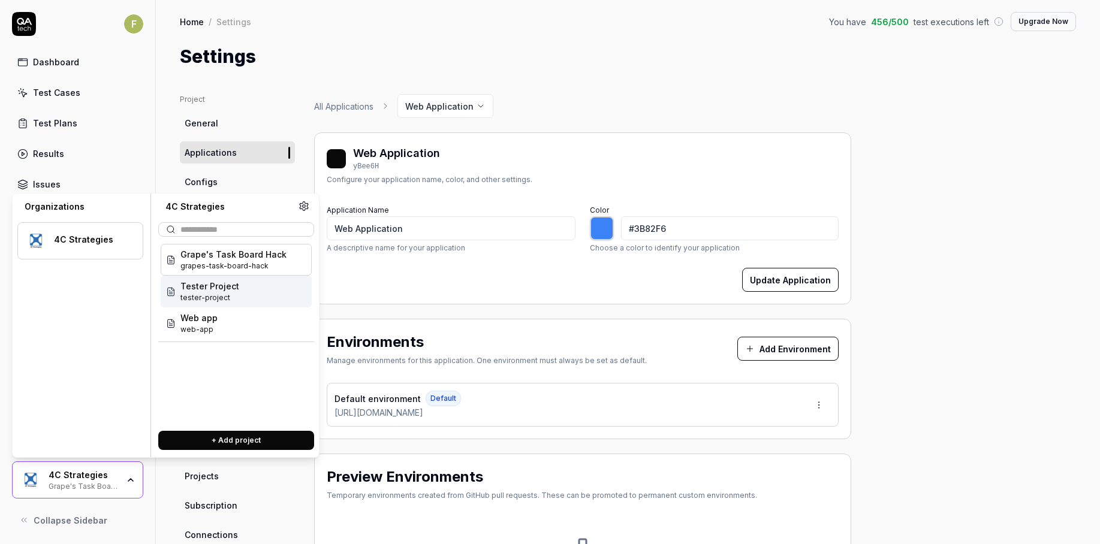
click at [266, 281] on div "Tester Project tester-project" at bounding box center [236, 292] width 151 height 32
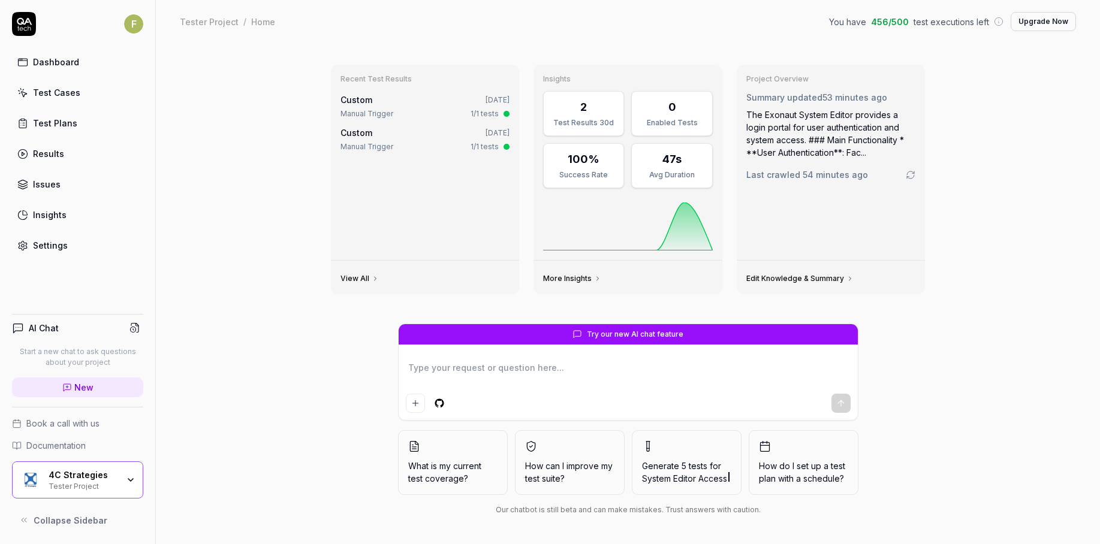
click at [77, 245] on link "Settings" at bounding box center [77, 245] width 131 height 23
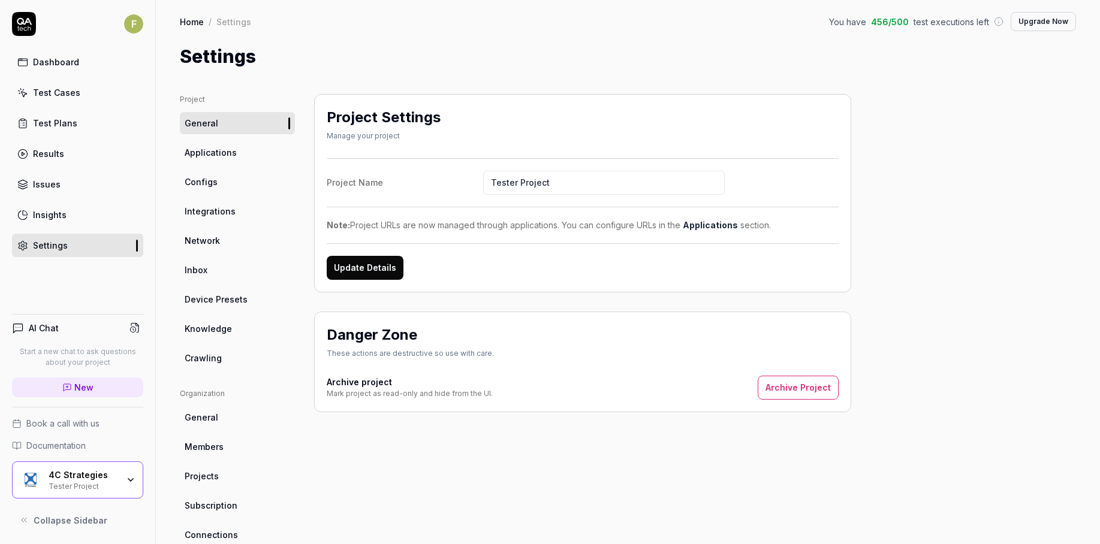
click at [240, 153] on link "Applications" at bounding box center [237, 152] width 115 height 22
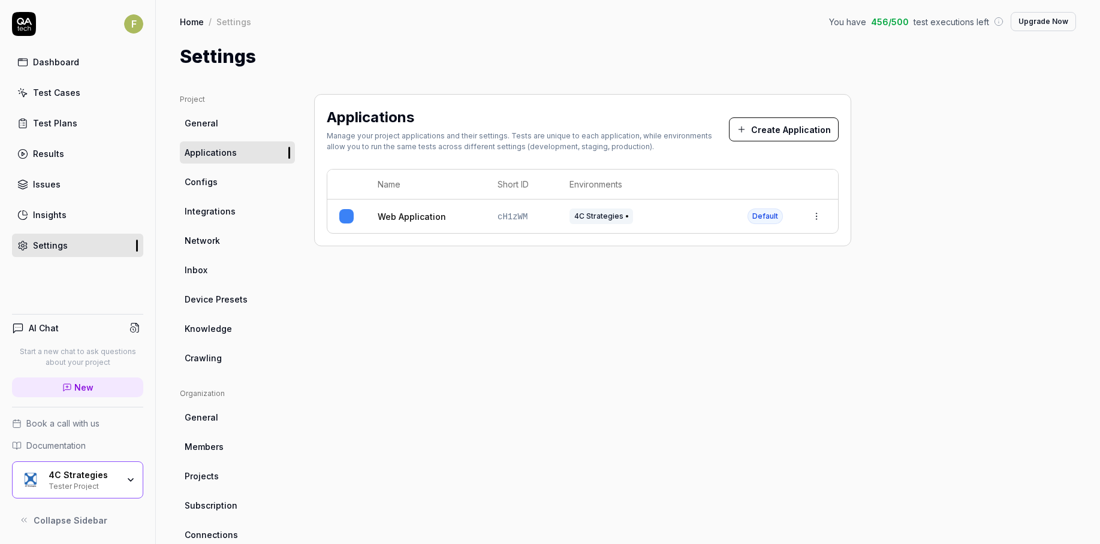
click at [221, 334] on span "Knowledge" at bounding box center [208, 328] width 47 height 13
type textarea "*"
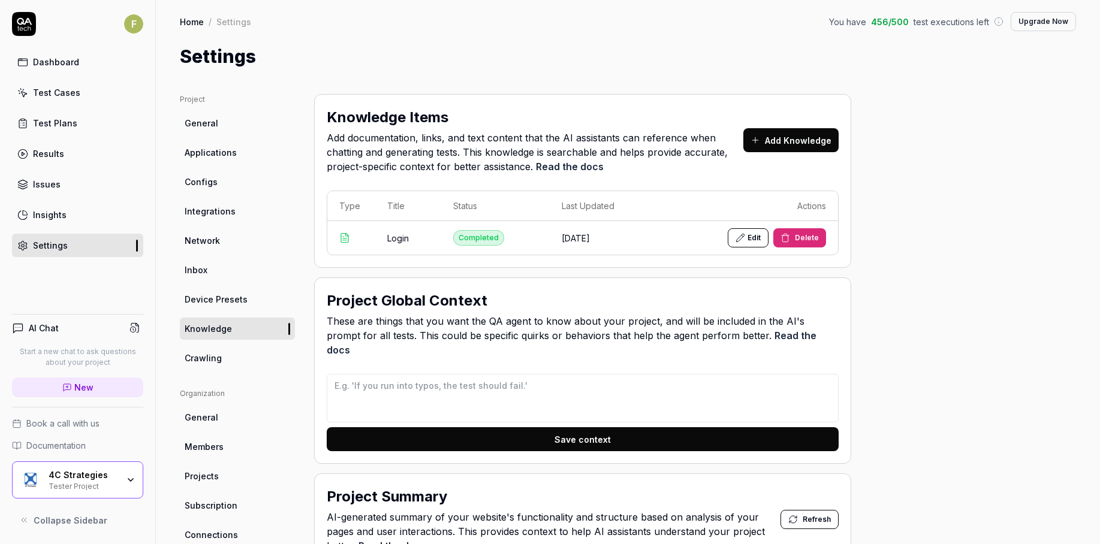
click at [241, 160] on link "Applications" at bounding box center [237, 152] width 115 height 22
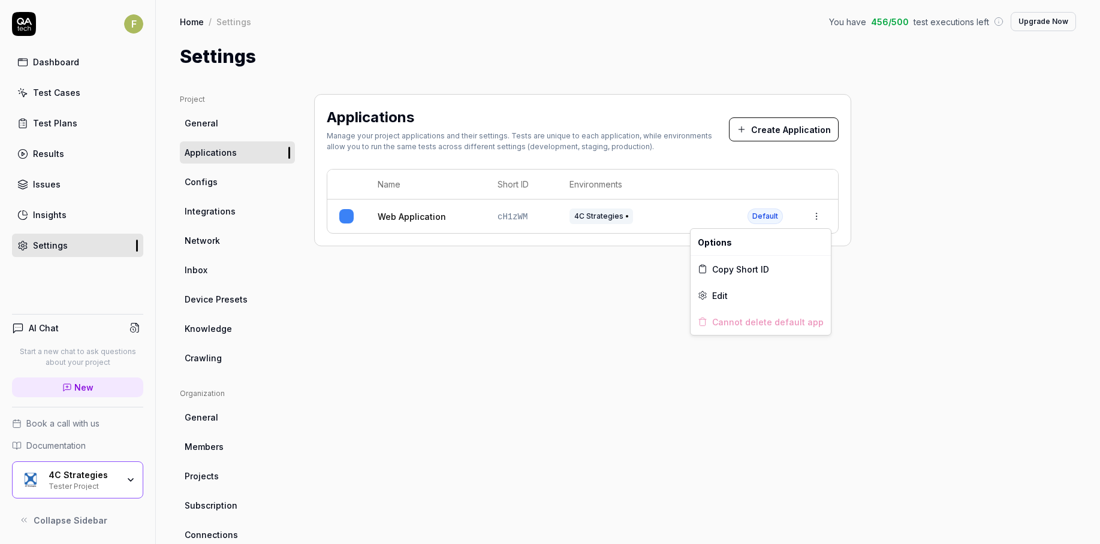
click at [819, 222] on html "F Dashboard Test Cases Test Plans Results Issues Insights Settings AI Chat Star…" at bounding box center [550, 272] width 1100 height 544
click at [809, 298] on div "Edit" at bounding box center [761, 295] width 140 height 26
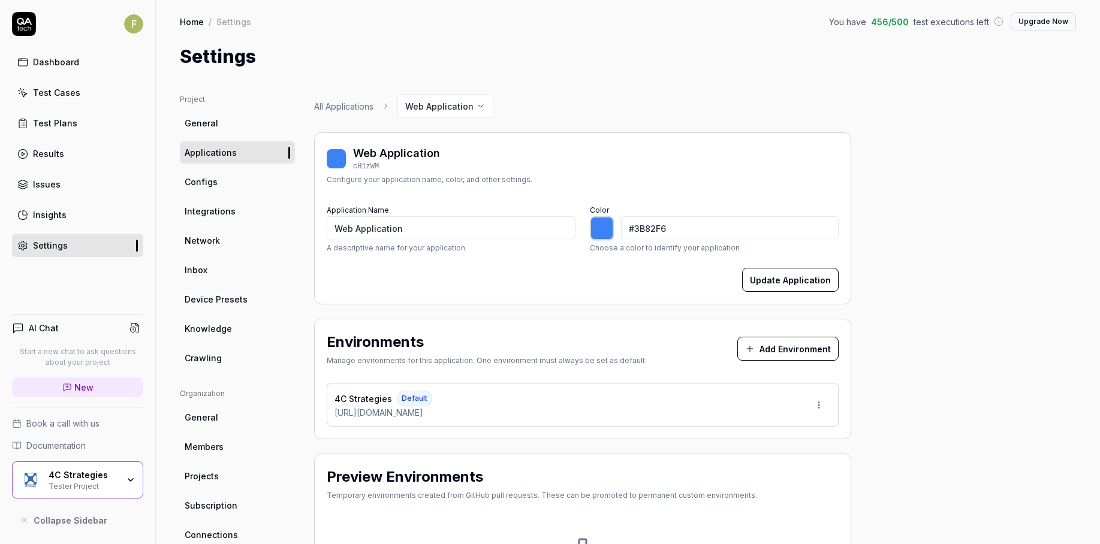
click at [240, 175] on link "Configs" at bounding box center [237, 182] width 115 height 22
type input "*******"
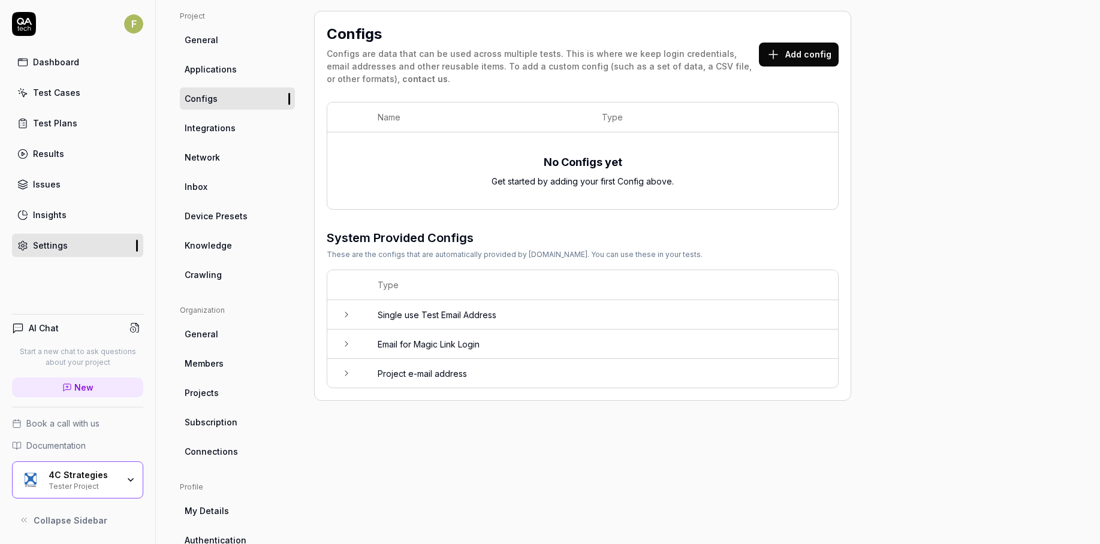
scroll to position [173, 0]
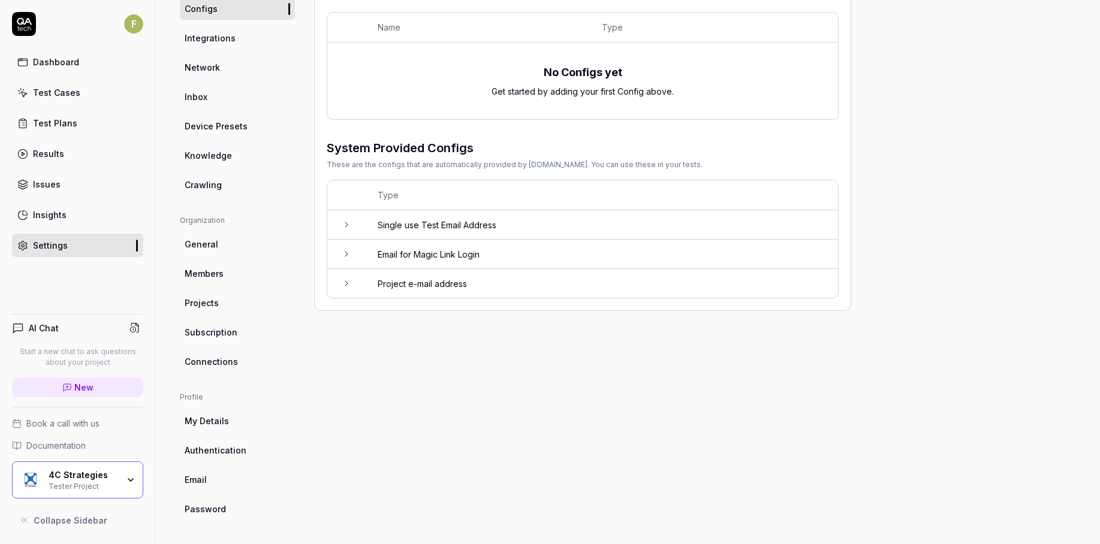
click at [242, 243] on link "General" at bounding box center [237, 244] width 115 height 22
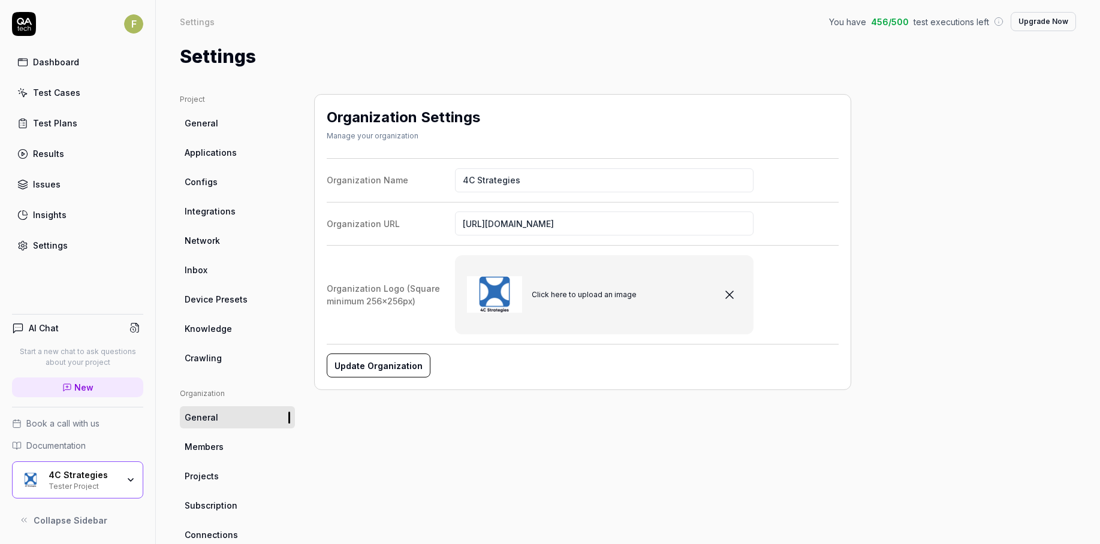
click at [102, 218] on link "Insights" at bounding box center [77, 214] width 131 height 23
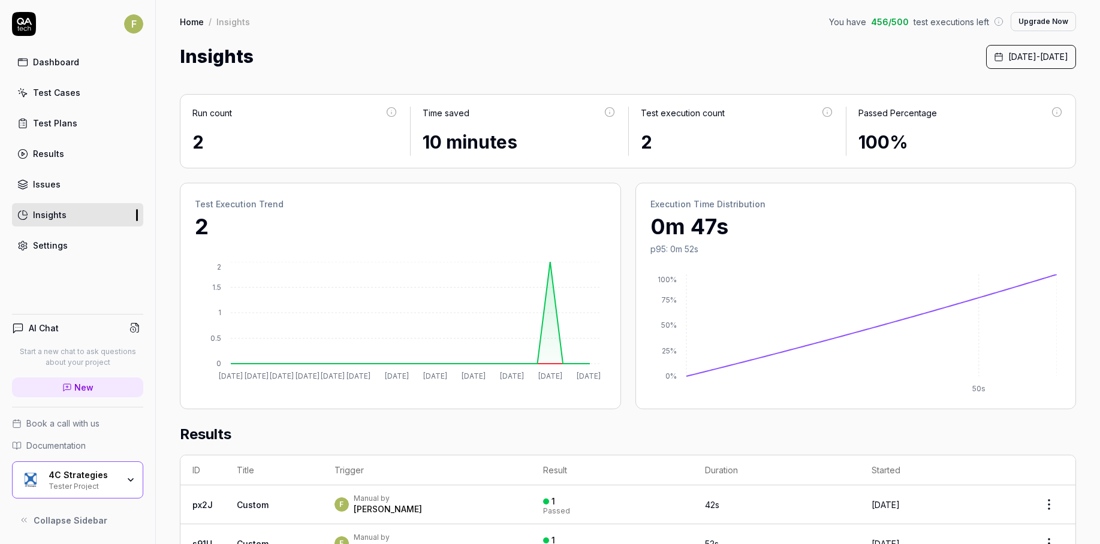
click at [102, 190] on link "Issues" at bounding box center [77, 184] width 131 height 23
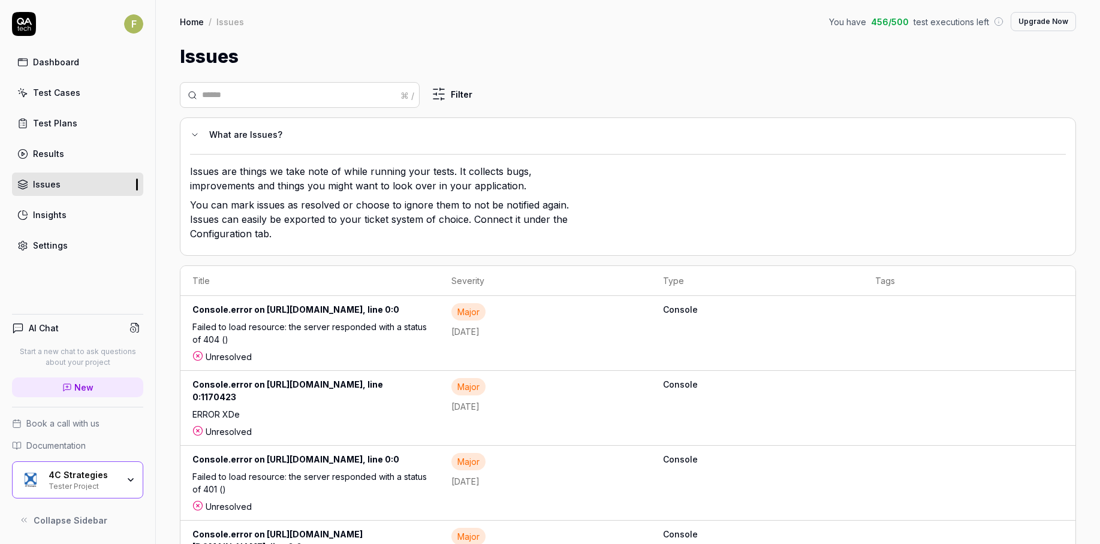
click at [108, 155] on link "Results" at bounding box center [77, 153] width 131 height 23
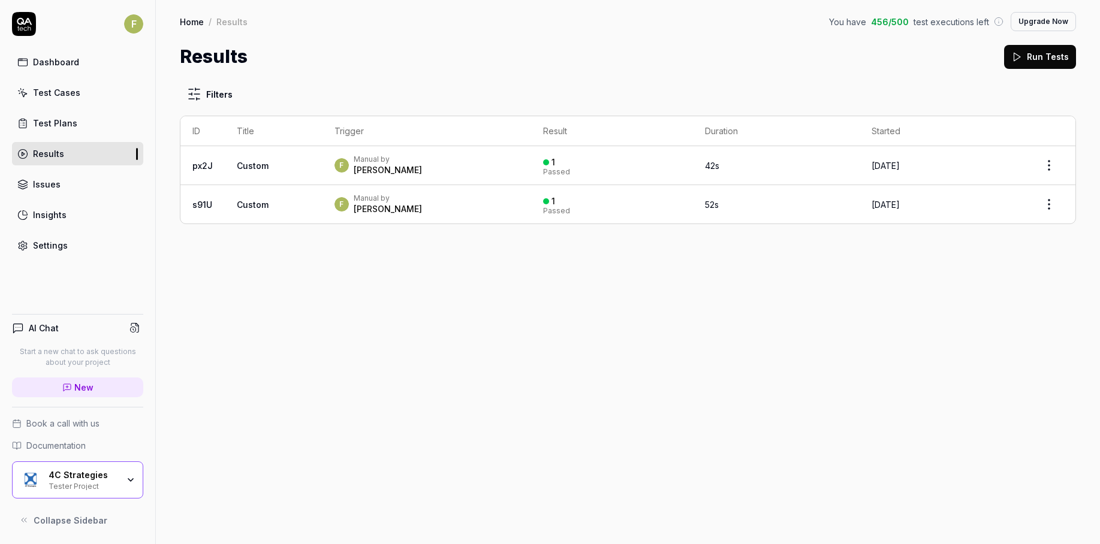
click at [108, 155] on link "Results" at bounding box center [77, 153] width 131 height 23
click at [47, 122] on div "Test Plans" at bounding box center [55, 123] width 44 height 13
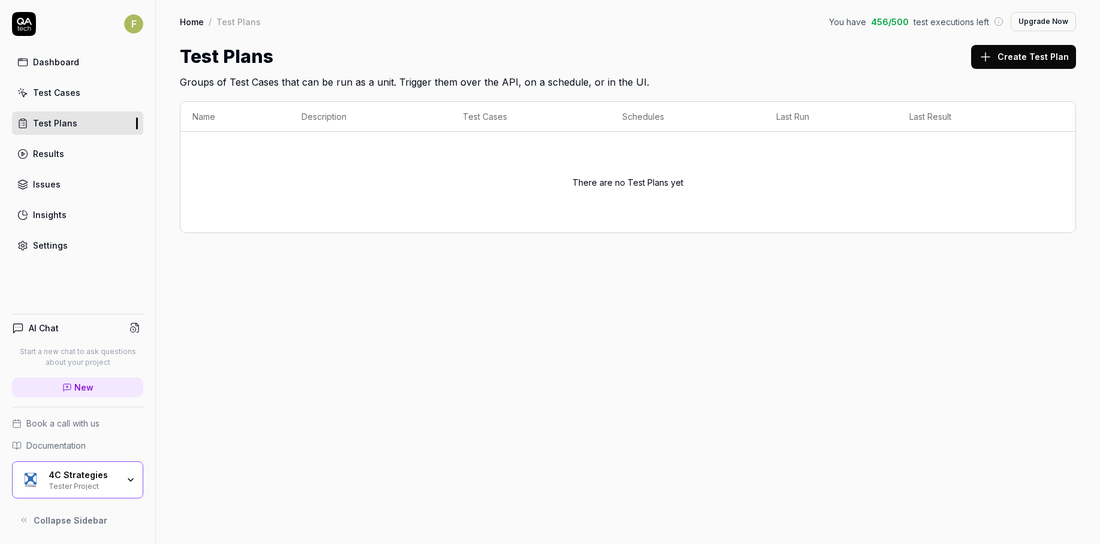
click at [42, 245] on div "Settings" at bounding box center [50, 245] width 35 height 13
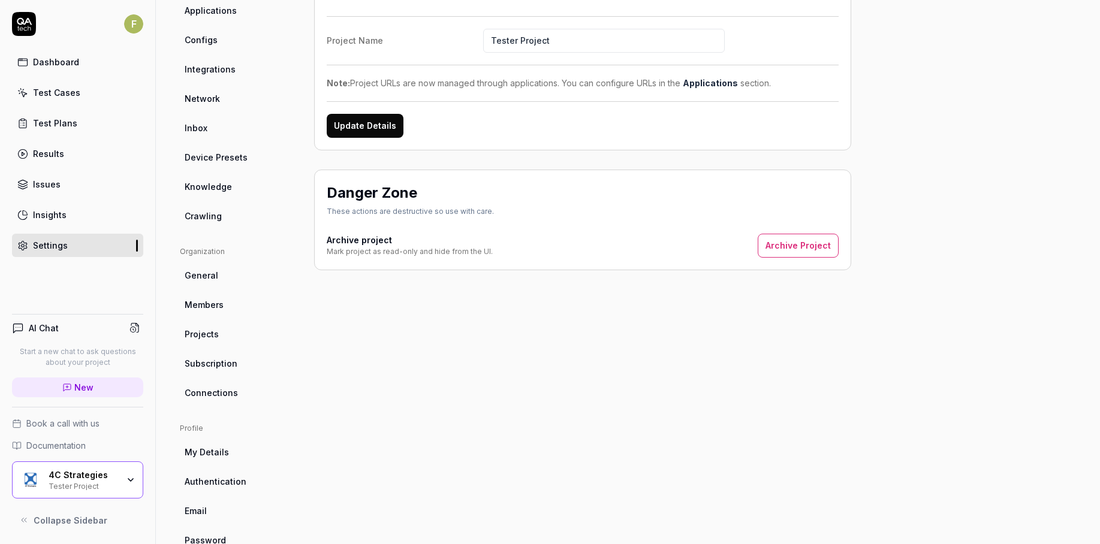
scroll to position [173, 0]
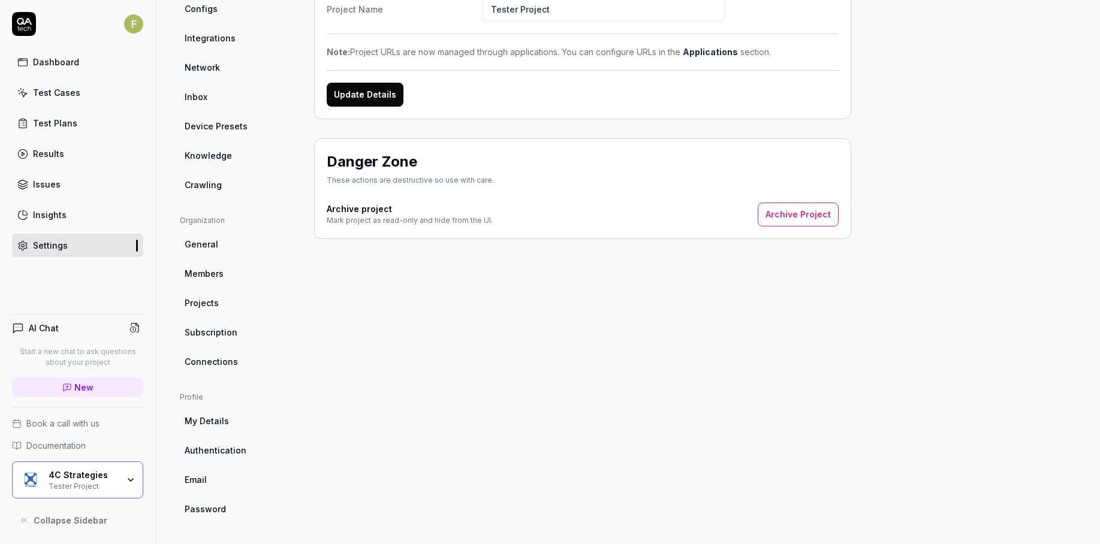
click at [238, 267] on link "Members" at bounding box center [237, 274] width 115 height 22
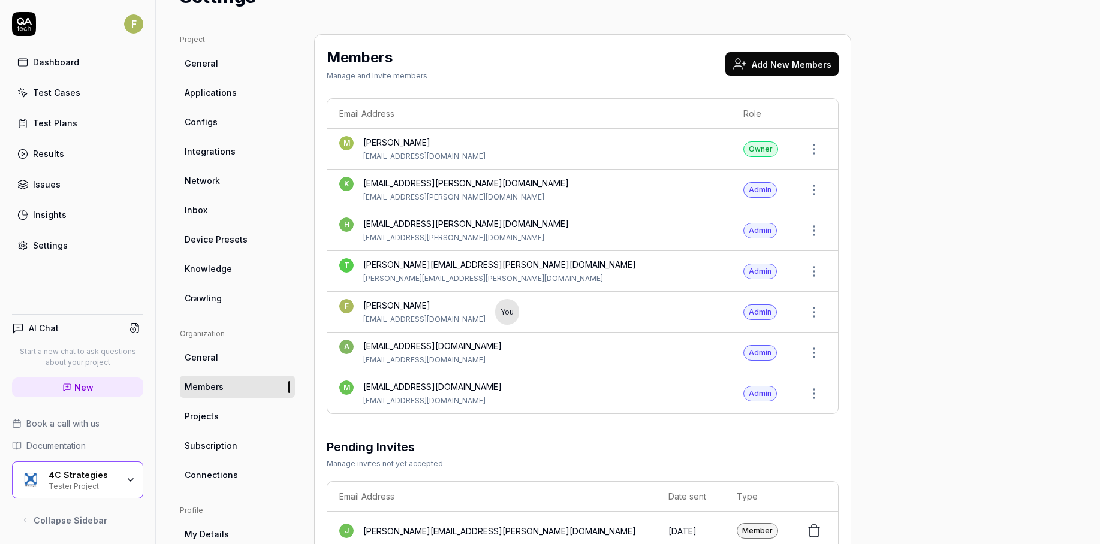
scroll to position [61, 0]
click at [240, 420] on link "Projects" at bounding box center [237, 416] width 115 height 22
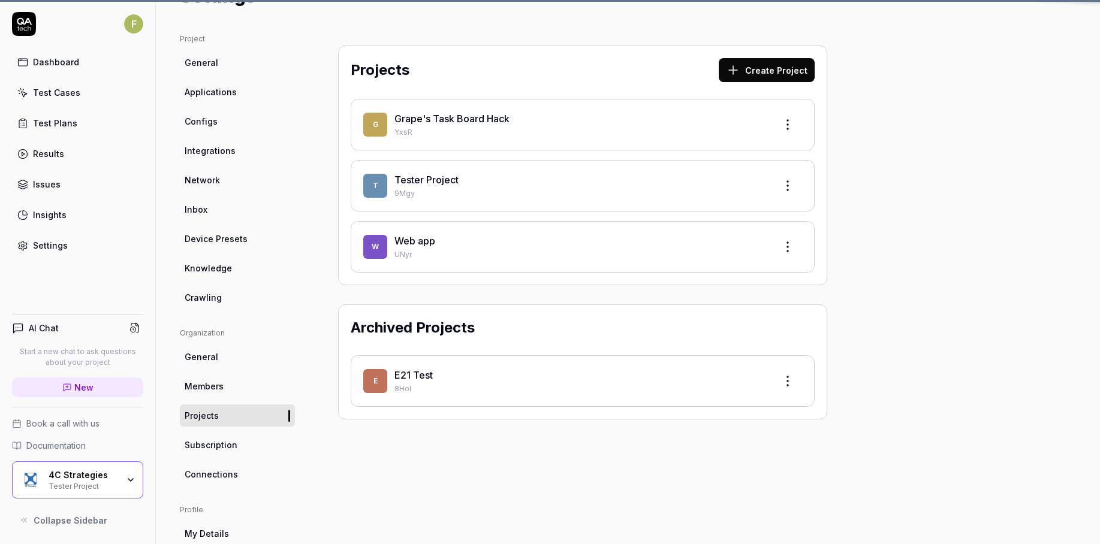
click at [240, 420] on link "Projects" at bounding box center [237, 416] width 115 height 22
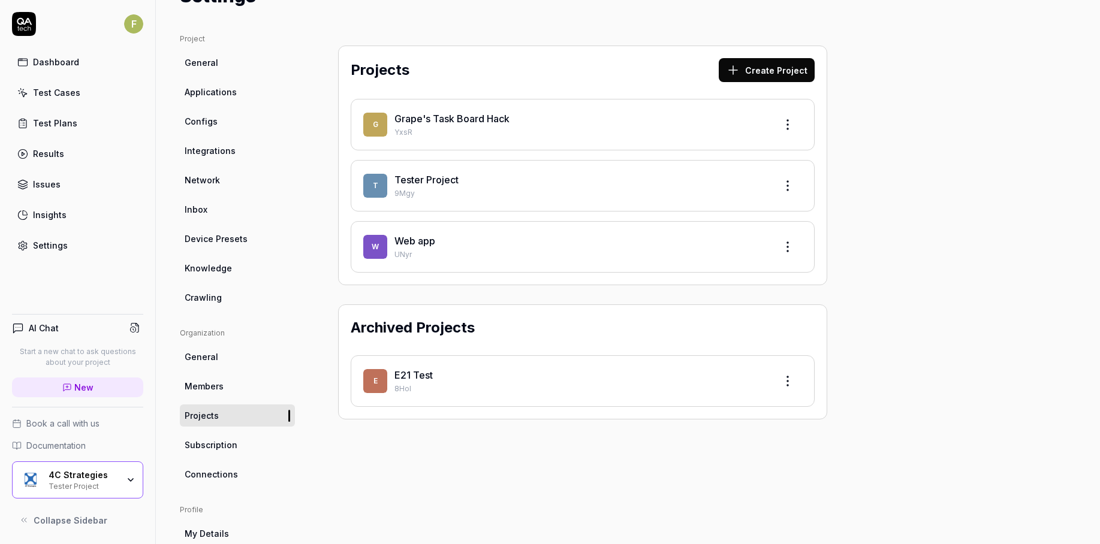
click at [231, 442] on span "Subscription" at bounding box center [211, 445] width 53 height 13
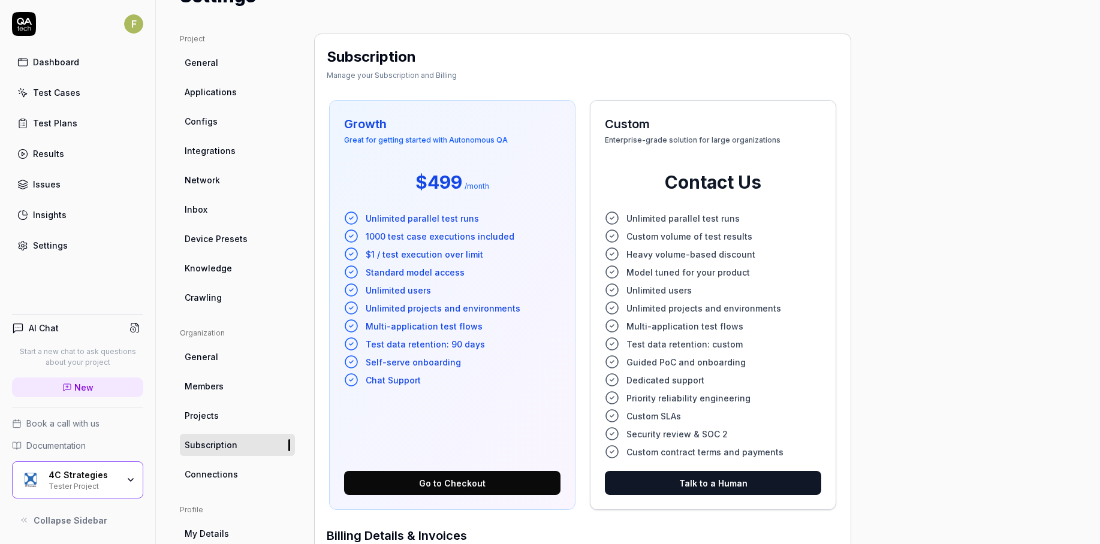
click at [227, 469] on span "Connections" at bounding box center [211, 474] width 53 height 13
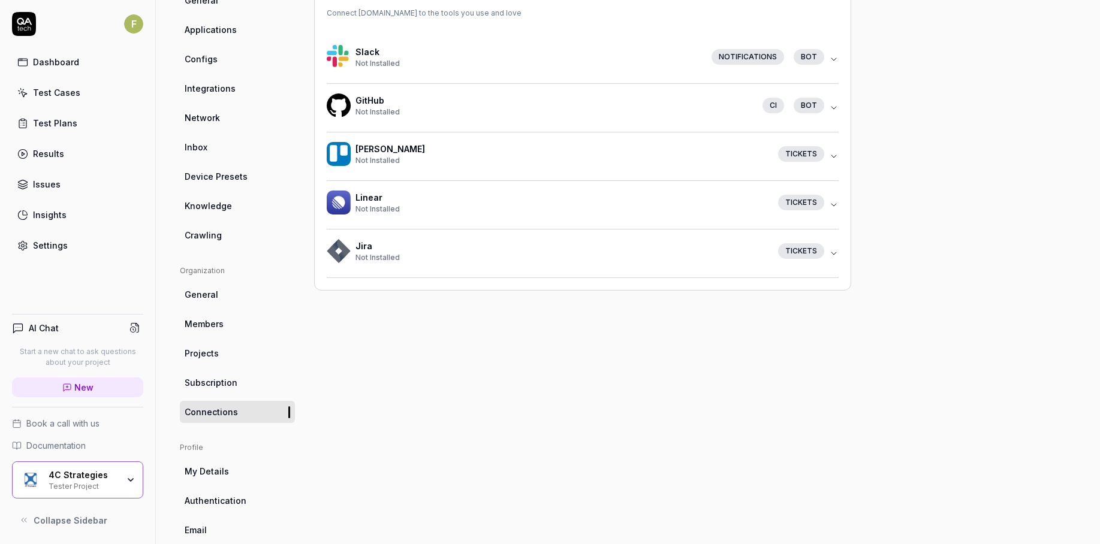
scroll to position [173, 0]
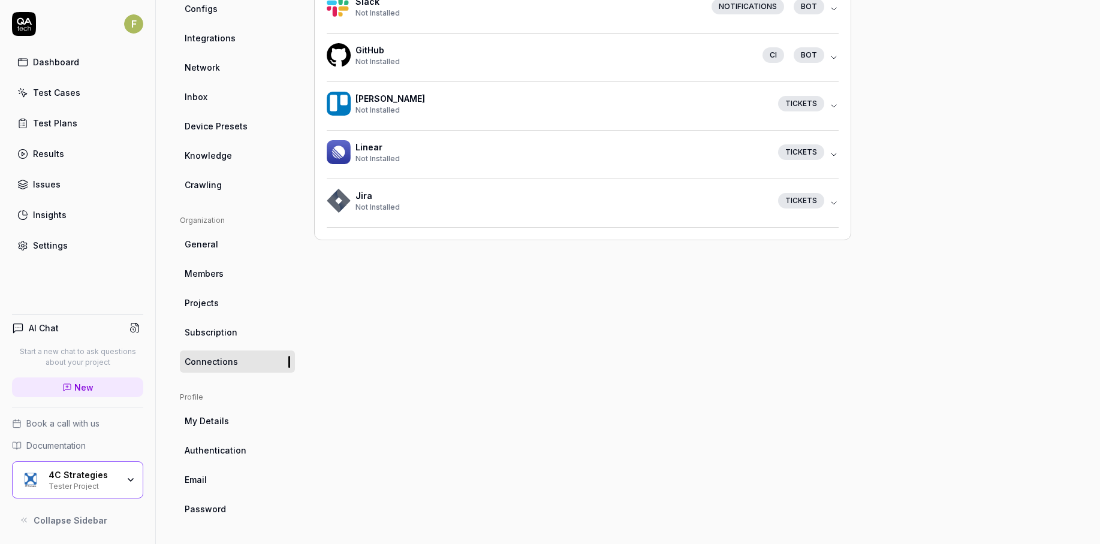
click at [227, 469] on link "Email" at bounding box center [237, 480] width 115 height 22
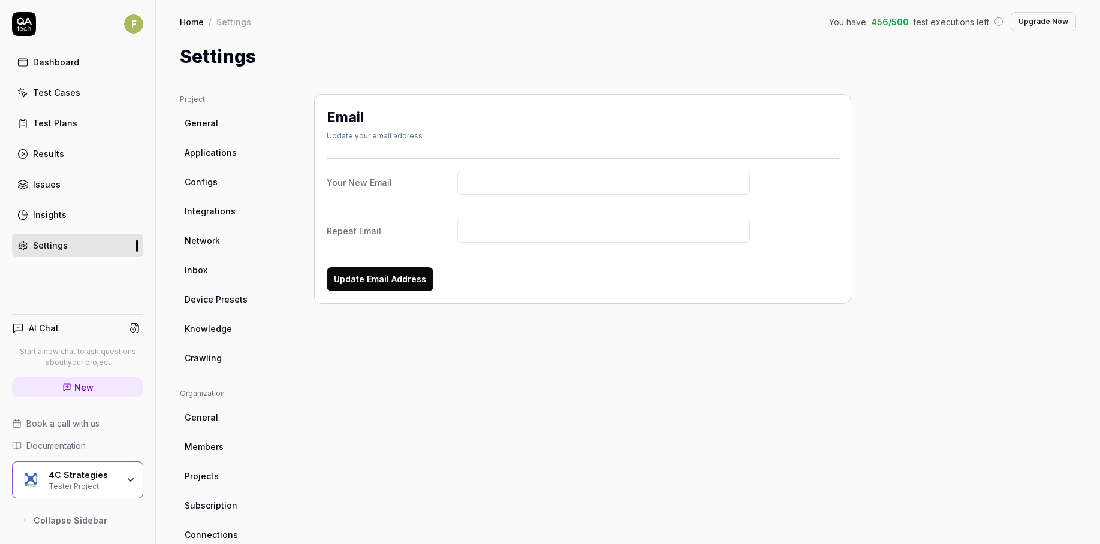
click at [653, 426] on div "Email Update your email address Your New Email Repeat Email Update Email Address" at bounding box center [582, 393] width 537 height 599
click at [81, 161] on link "Results" at bounding box center [77, 153] width 131 height 23
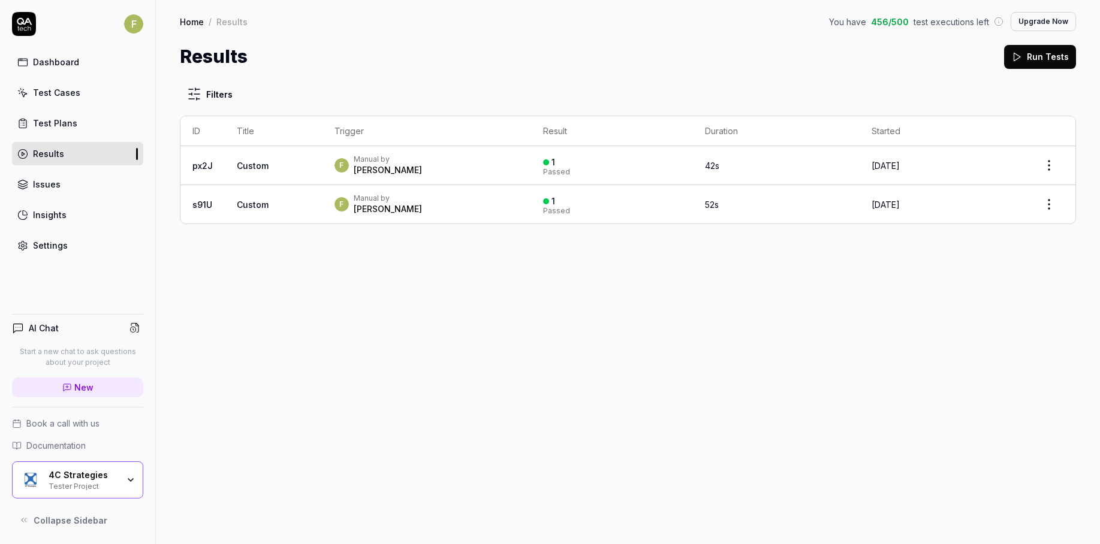
click at [85, 88] on link "Test Cases" at bounding box center [77, 92] width 131 height 23
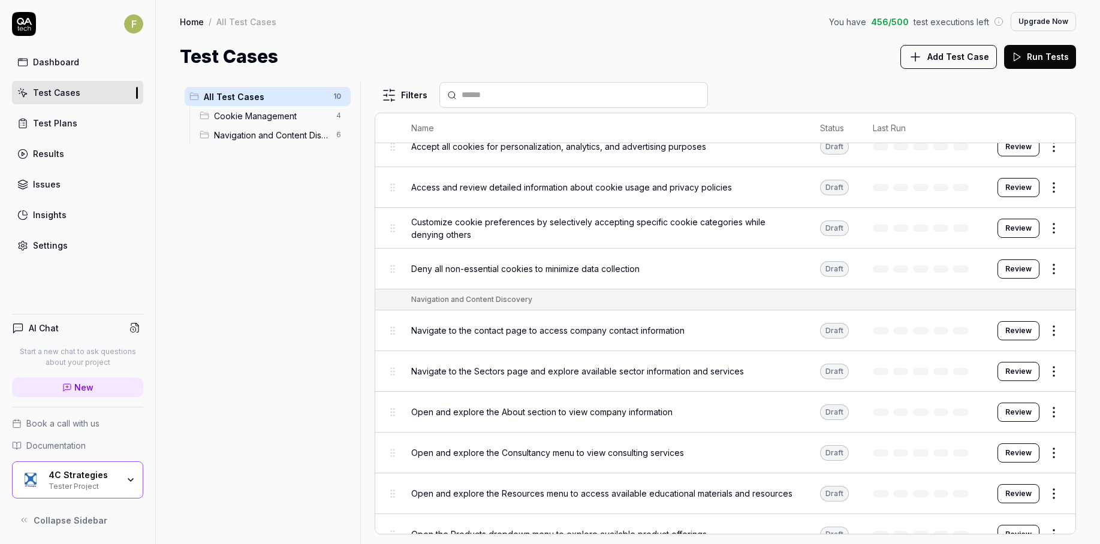
scroll to position [58, 0]
